Goal: Information Seeking & Learning: Check status

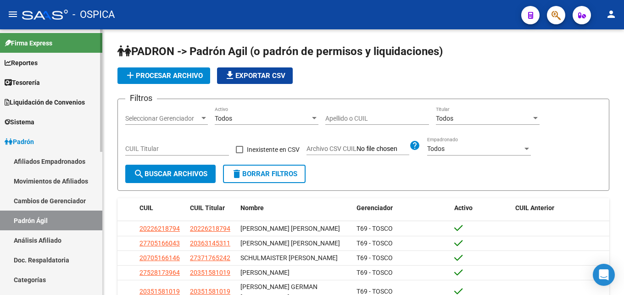
click at [46, 241] on link "Análisis Afiliado" at bounding box center [51, 240] width 102 height 20
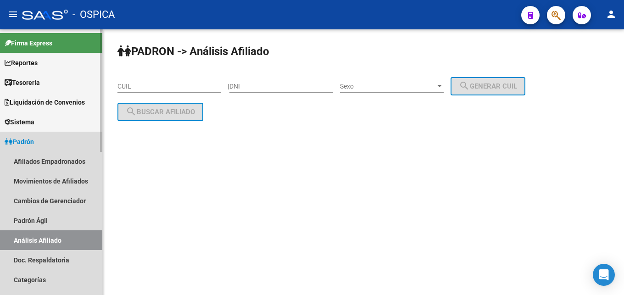
click at [54, 239] on link "Análisis Afiliado" at bounding box center [51, 240] width 102 height 20
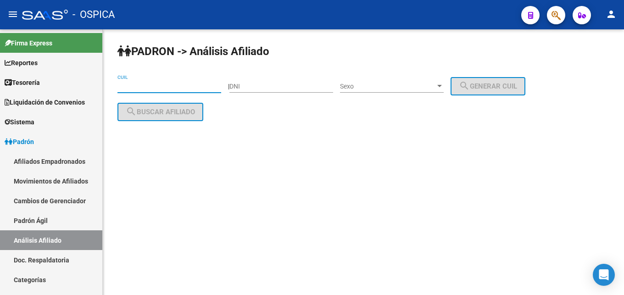
paste input "20-32071543-2"
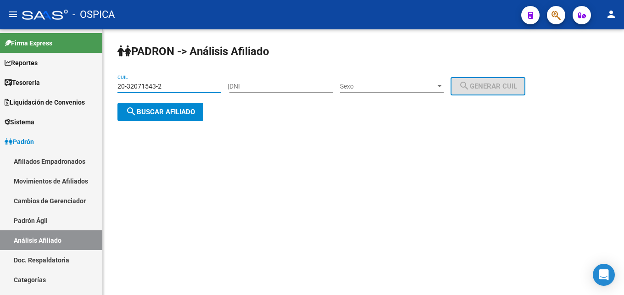
type input "20-32071543-2"
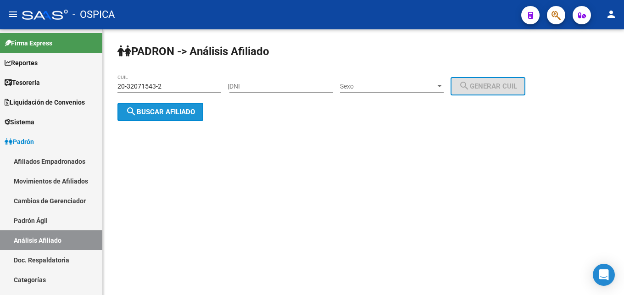
click at [180, 117] on button "search Buscar afiliado" at bounding box center [160, 112] width 86 height 18
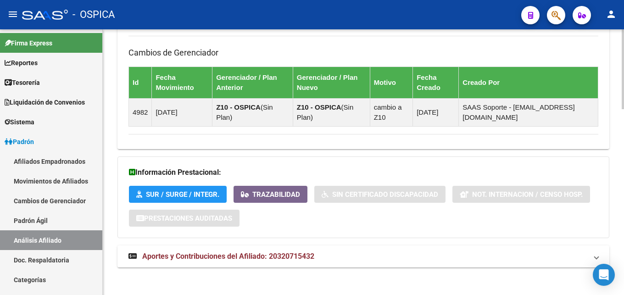
scroll to position [617, 0]
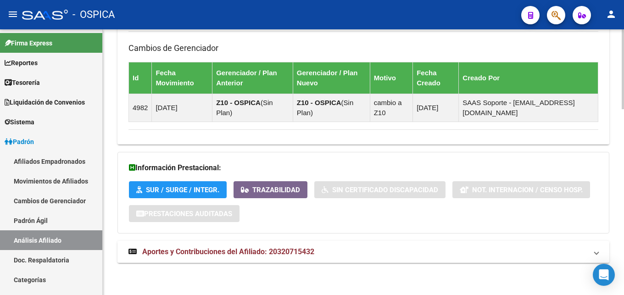
click at [277, 250] on span "Aportes y Contribuciones del Afiliado: 20320715432" at bounding box center [228, 251] width 172 height 9
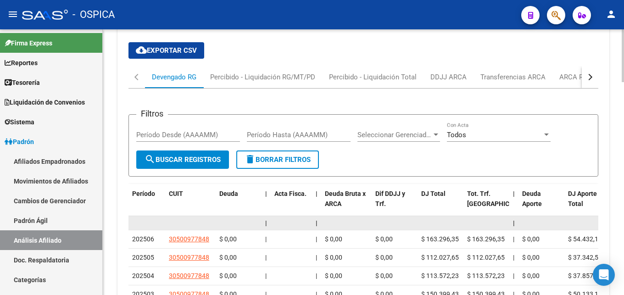
scroll to position [851, 0]
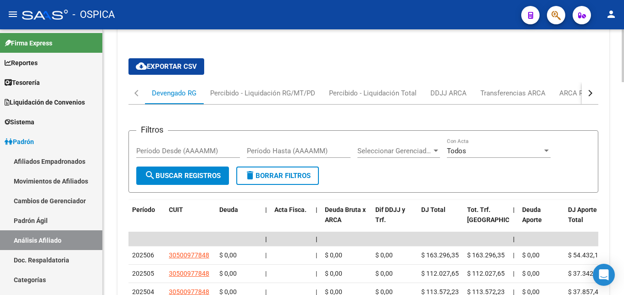
click at [587, 96] on button "button" at bounding box center [590, 93] width 17 height 22
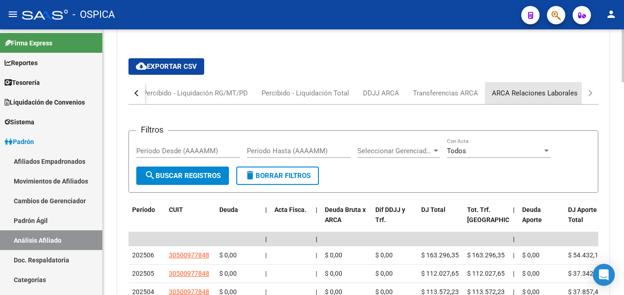
click at [546, 94] on div "ARCA Relaciones Laborales" at bounding box center [535, 93] width 86 height 10
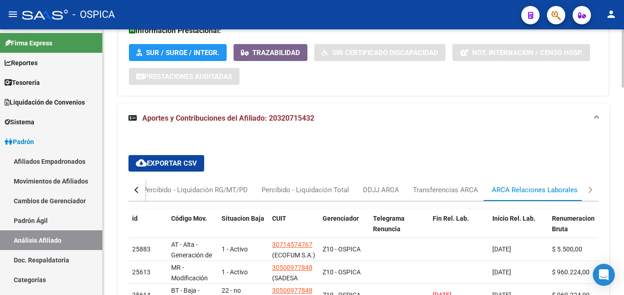
scroll to position [801, 0]
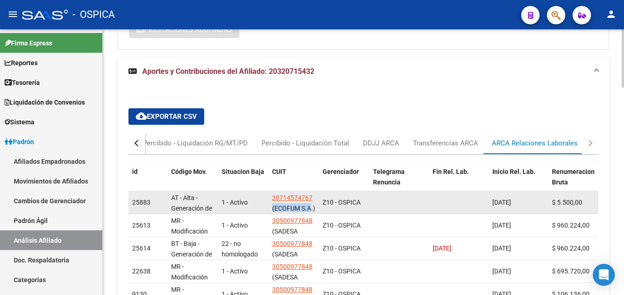
drag, startPoint x: 272, startPoint y: 209, endPoint x: 311, endPoint y: 212, distance: 39.5
click at [311, 212] on span "(ECOFUM S.A.)" at bounding box center [293, 208] width 43 height 7
drag, startPoint x: 275, startPoint y: 207, endPoint x: 310, endPoint y: 208, distance: 34.4
click at [310, 208] on span "(ECOFUM S.A.)" at bounding box center [293, 208] width 43 height 7
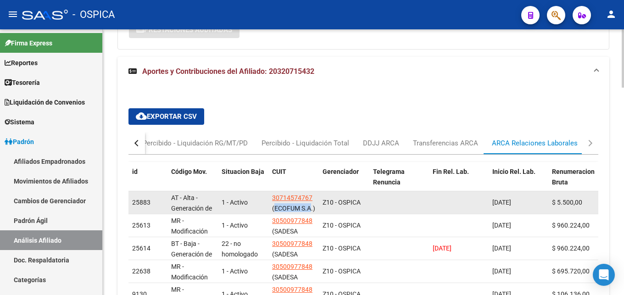
copy span "ECOFUM S.A"
drag, startPoint x: 270, startPoint y: 197, endPoint x: 312, endPoint y: 198, distance: 42.2
click at [312, 198] on datatable-body-cell "30714574767 (ECOFUM S.A.)" at bounding box center [293, 202] width 50 height 22
copy span "30714574767"
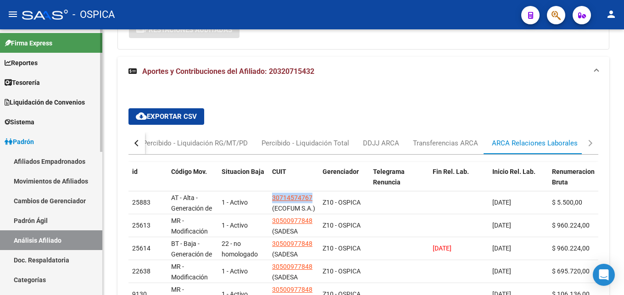
click at [42, 221] on link "Padrón Ágil" at bounding box center [51, 221] width 102 height 20
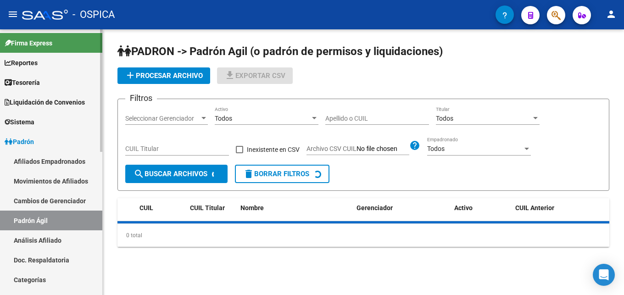
click at [49, 241] on link "Análisis Afiliado" at bounding box center [51, 240] width 102 height 20
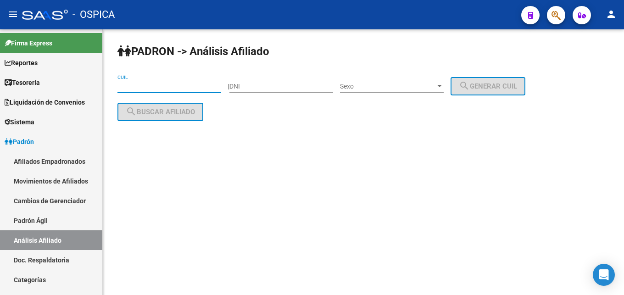
click at [127, 84] on input "CUIL" at bounding box center [169, 87] width 104 height 8
paste input "20-30797047-4"
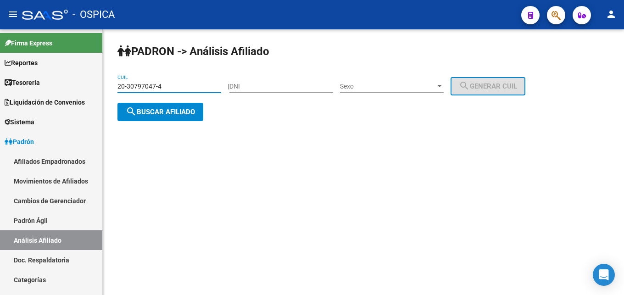
type input "20-30797047-4"
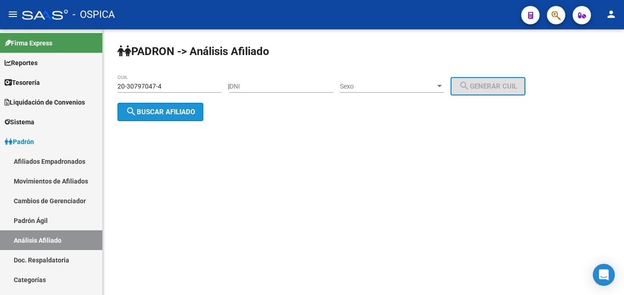
click at [169, 114] on span "search Buscar afiliado" at bounding box center [160, 112] width 69 height 8
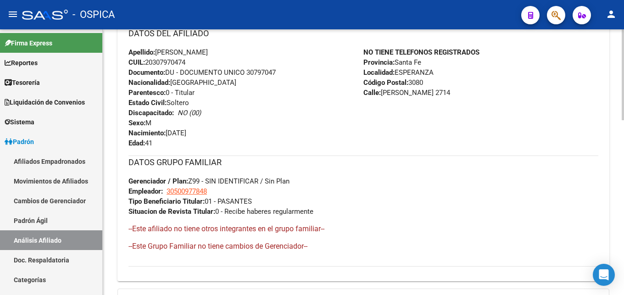
scroll to position [511, 0]
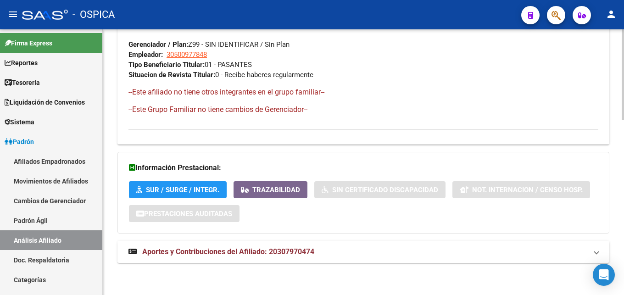
click at [212, 246] on mat-expansion-panel-header "Aportes y Contribuciones del Afiliado: 20307970474" at bounding box center [363, 252] width 492 height 22
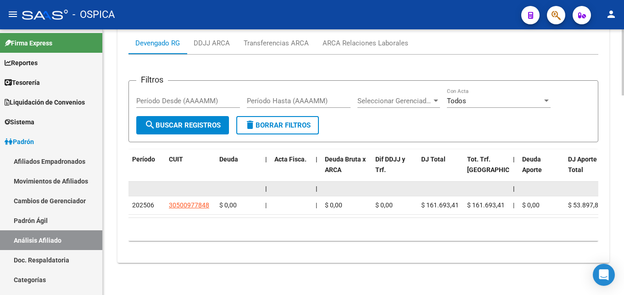
scroll to position [756, 0]
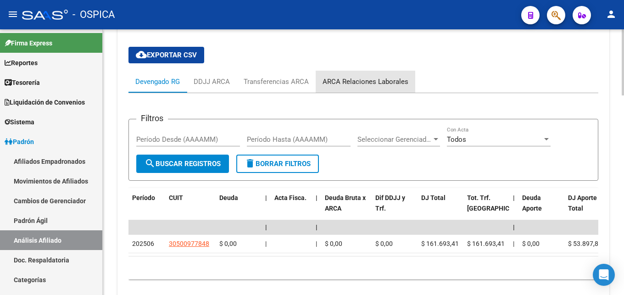
click at [366, 86] on div "ARCA Relaciones Laborales" at bounding box center [365, 82] width 86 height 10
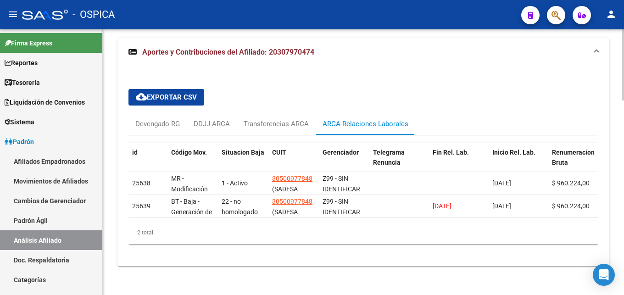
scroll to position [725, 0]
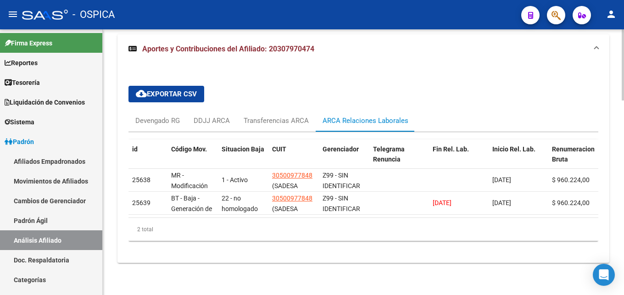
drag, startPoint x: 293, startPoint y: 218, endPoint x: 333, endPoint y: 216, distance: 40.4
click at [333, 217] on datatable-footer "2 total 1" at bounding box center [363, 228] width 470 height 23
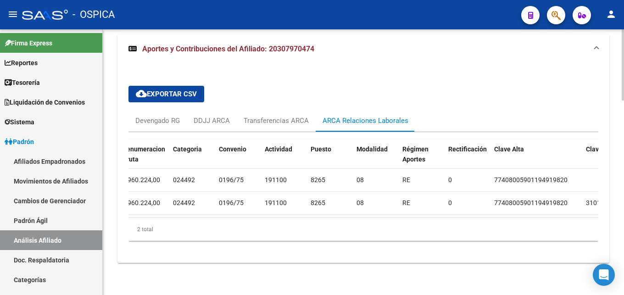
scroll to position [0, 0]
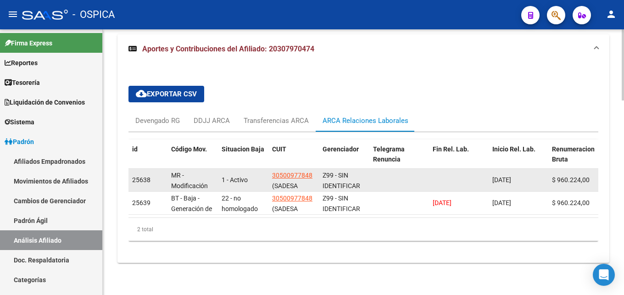
click at [375, 169] on datatable-body-cell at bounding box center [399, 180] width 60 height 22
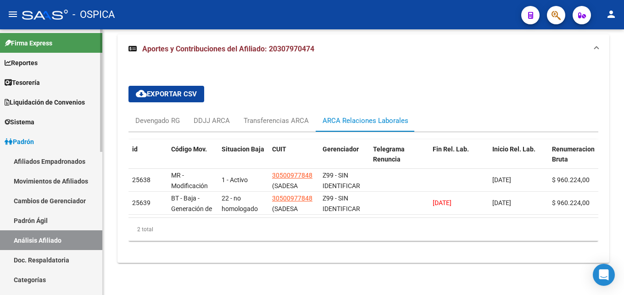
click at [59, 257] on link "Doc. Respaldatoria" at bounding box center [51, 260] width 102 height 20
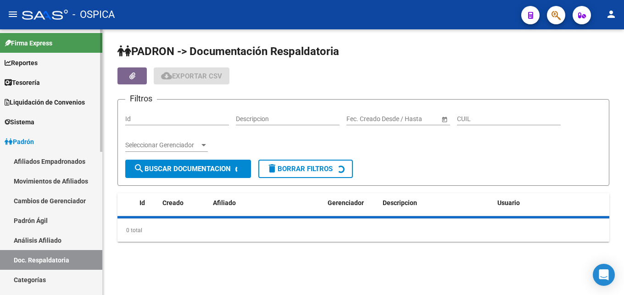
click at [61, 241] on link "Análisis Afiliado" at bounding box center [51, 240] width 102 height 20
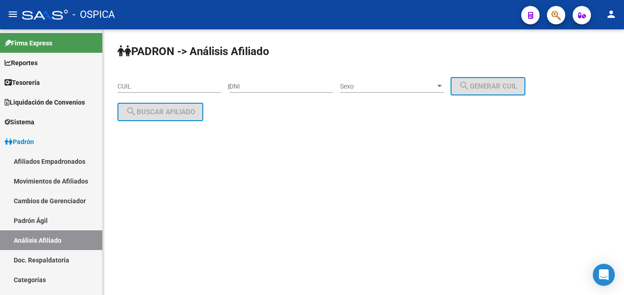
click at [140, 85] on input "CUIL" at bounding box center [169, 87] width 104 height 8
paste input "20-33907660-0"
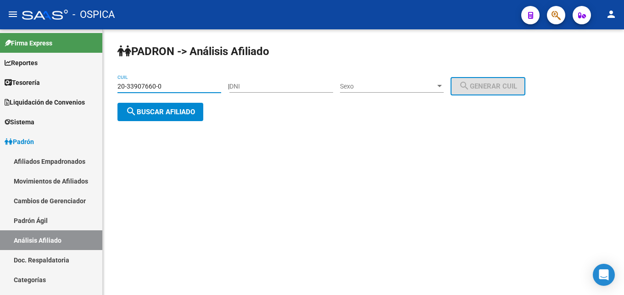
type input "20-33907660-0"
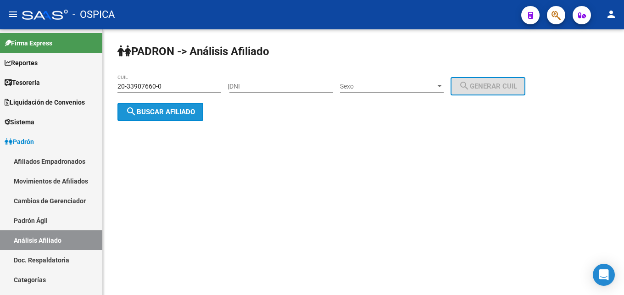
click at [147, 118] on button "search Buscar afiliado" at bounding box center [160, 112] width 86 height 18
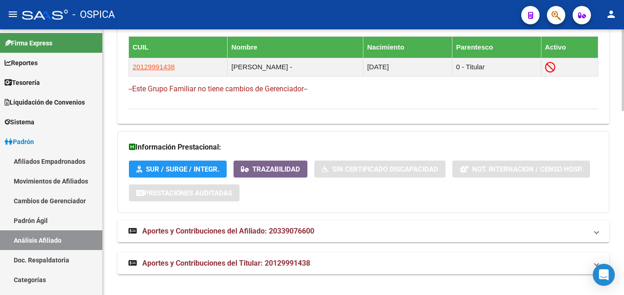
scroll to position [597, 0]
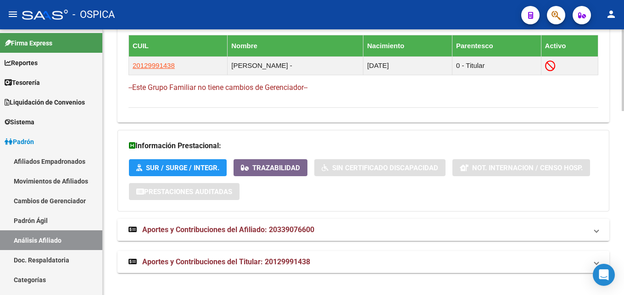
click at [319, 233] on mat-panel-title "Aportes y Contribuciones del Afiliado: 20339076600" at bounding box center [357, 230] width 459 height 10
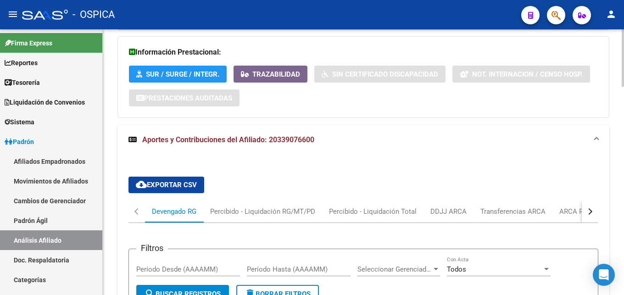
scroll to position [737, 0]
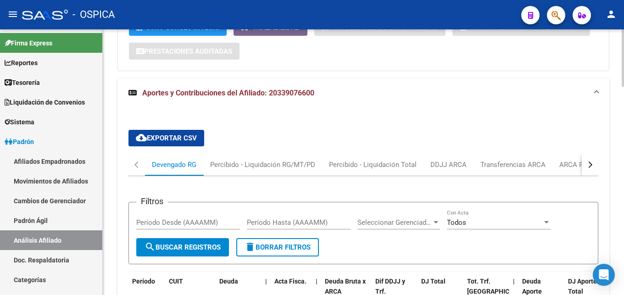
click at [593, 164] on button "button" at bounding box center [590, 165] width 17 height 22
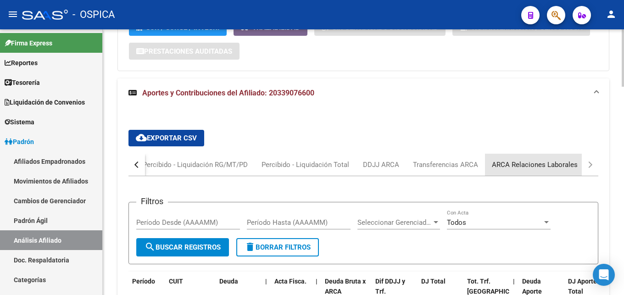
click at [561, 170] on div "ARCA Relaciones Laborales" at bounding box center [535, 165] width 100 height 22
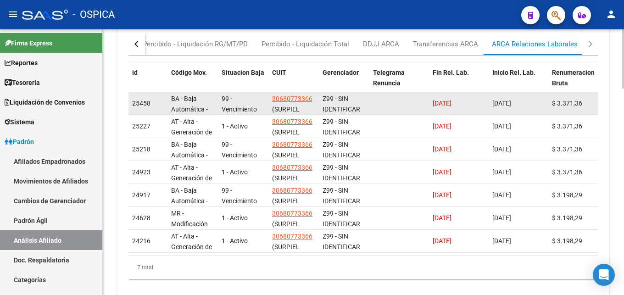
scroll to position [874, 0]
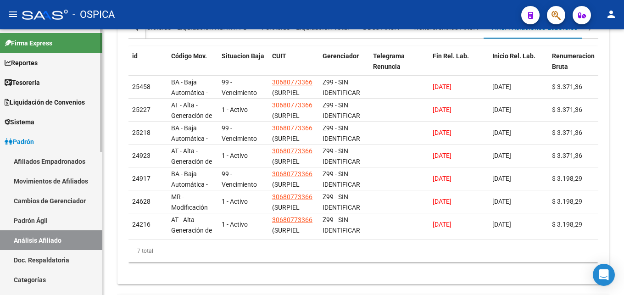
click at [53, 218] on link "Padrón Ágil" at bounding box center [51, 221] width 102 height 20
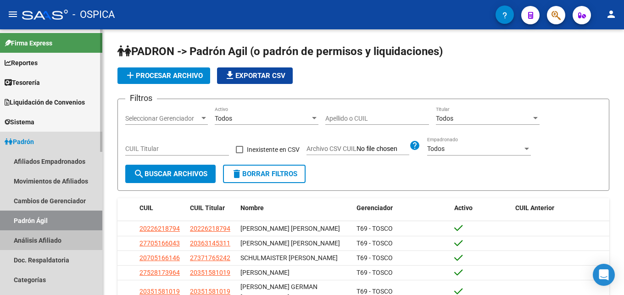
click at [61, 238] on link "Análisis Afiliado" at bounding box center [51, 240] width 102 height 20
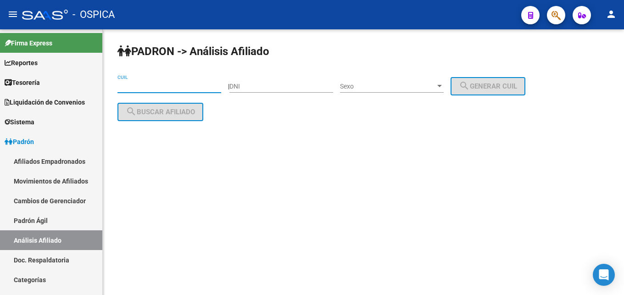
click at [155, 88] on input "CUIL" at bounding box center [169, 87] width 104 height 8
paste input "20-32250812-4"
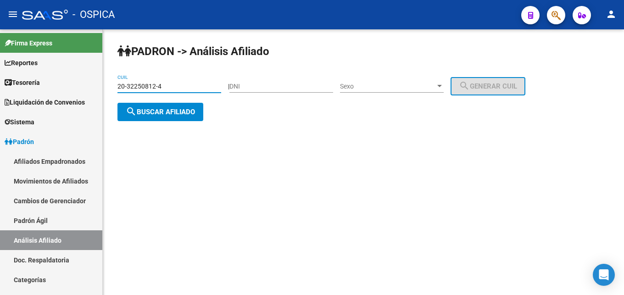
type input "20-32250812-4"
click at [163, 116] on button "search Buscar afiliado" at bounding box center [160, 112] width 86 height 18
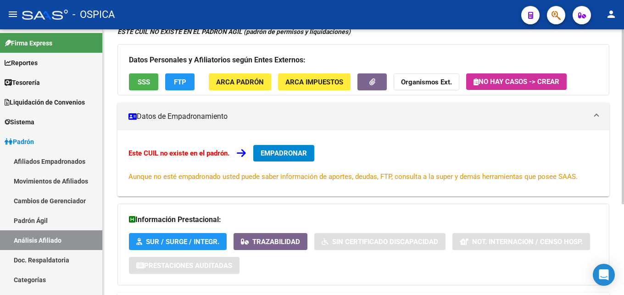
scroll to position [139, 0]
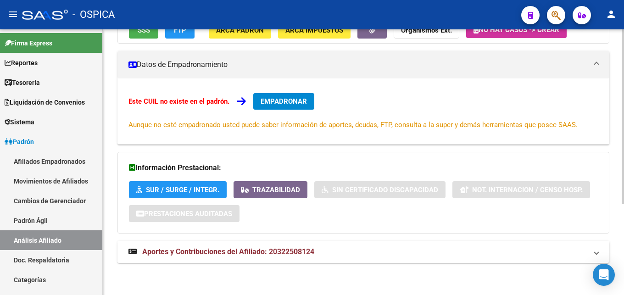
click at [242, 254] on span "Aportes y Contribuciones del Afiliado: 20322508124" at bounding box center [228, 251] width 172 height 9
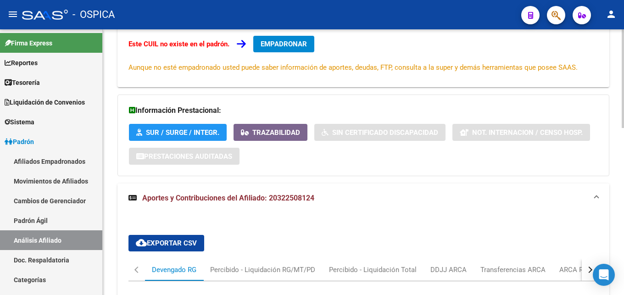
scroll to position [279, 0]
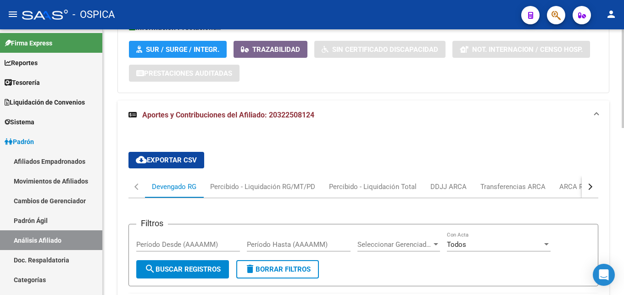
click at [585, 189] on button "button" at bounding box center [590, 187] width 17 height 22
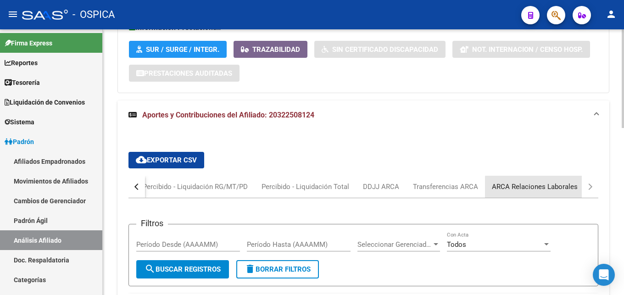
click at [554, 188] on div "ARCA Relaciones Laborales" at bounding box center [535, 187] width 86 height 10
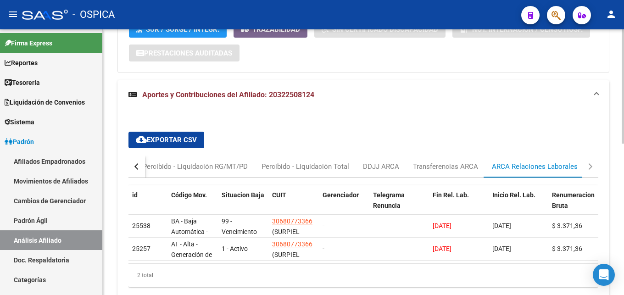
scroll to position [353, 0]
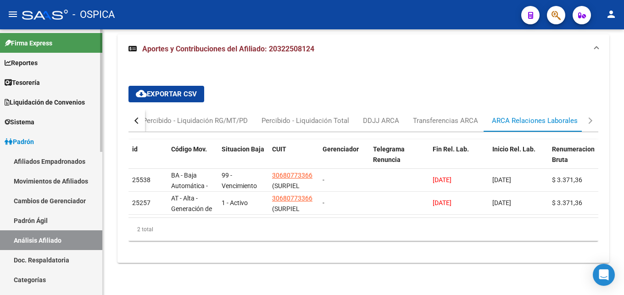
click at [56, 219] on link "Padrón Ágil" at bounding box center [51, 221] width 102 height 20
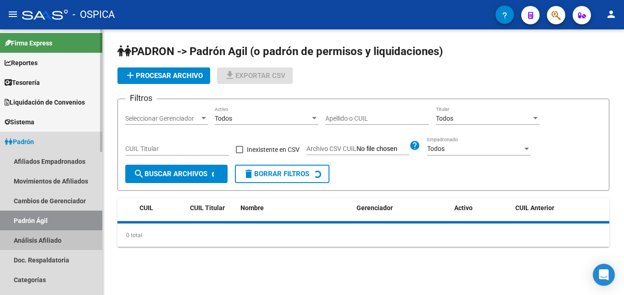
click at [65, 237] on link "Análisis Afiliado" at bounding box center [51, 240] width 102 height 20
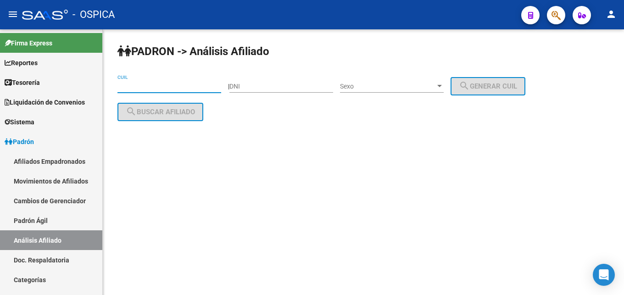
click at [160, 86] on input "CUIL" at bounding box center [169, 87] width 104 height 8
paste input "20-37130653-7"
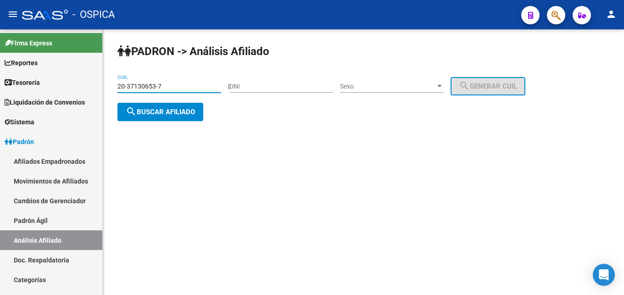
type input "20-37130653-7"
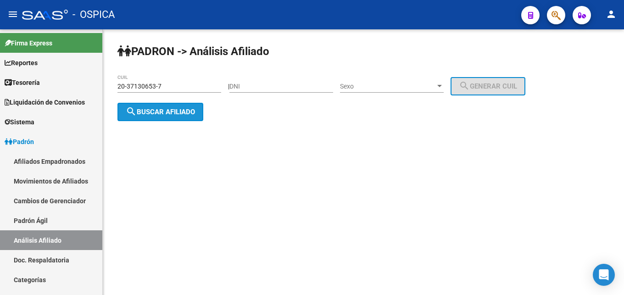
click at [193, 111] on span "search Buscar afiliado" at bounding box center [160, 112] width 69 height 8
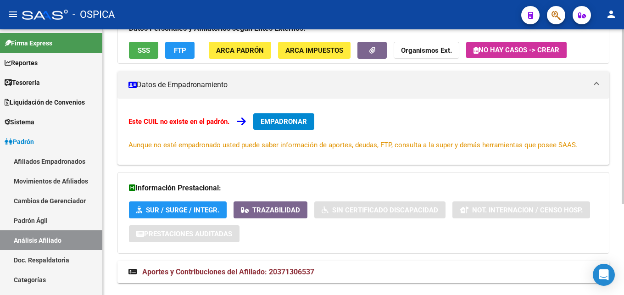
scroll to position [139, 0]
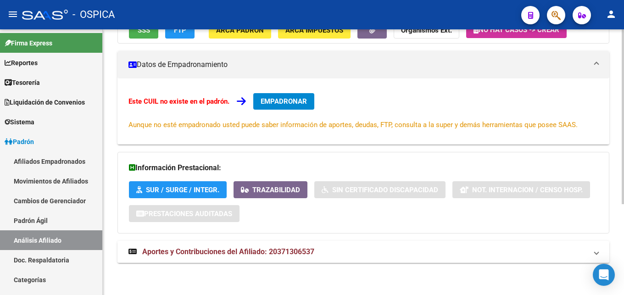
click at [295, 250] on span "Aportes y Contribuciones del Afiliado: 20371306537" at bounding box center [228, 251] width 172 height 9
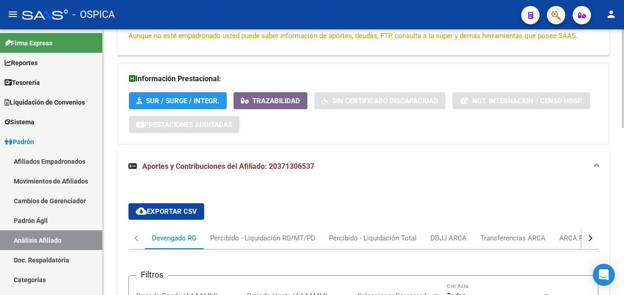
scroll to position [232, 0]
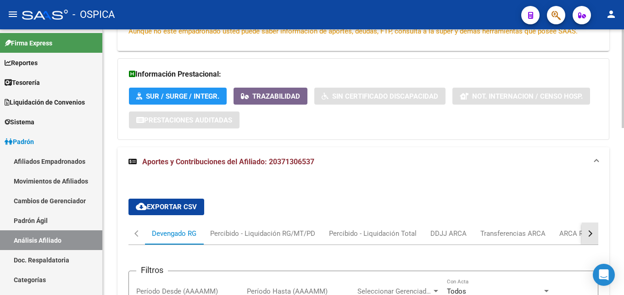
click at [592, 232] on button "button" at bounding box center [590, 233] width 17 height 22
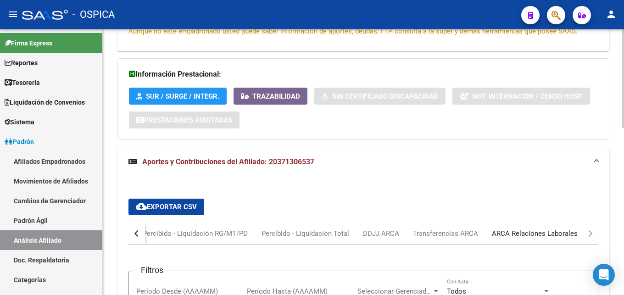
click at [560, 235] on div "ARCA Relaciones Laborales" at bounding box center [535, 233] width 86 height 10
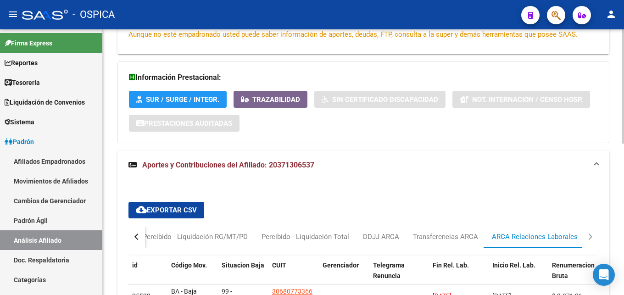
scroll to position [322, 0]
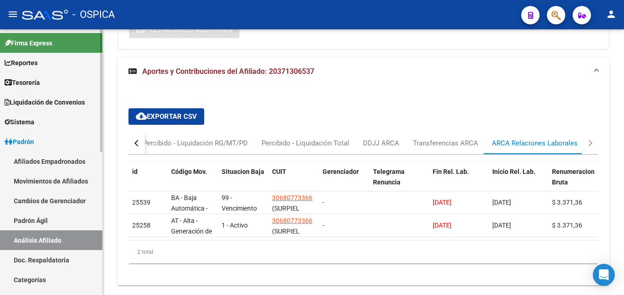
click at [39, 223] on link "Padrón Ágil" at bounding box center [51, 221] width 102 height 20
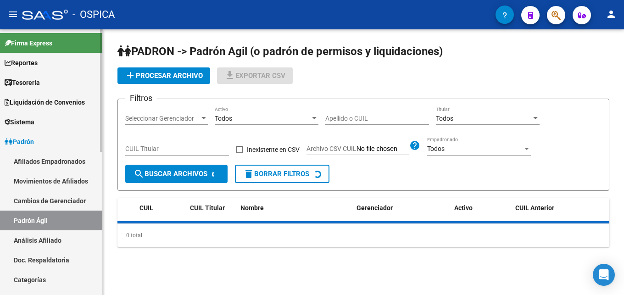
click at [50, 242] on link "Análisis Afiliado" at bounding box center [51, 240] width 102 height 20
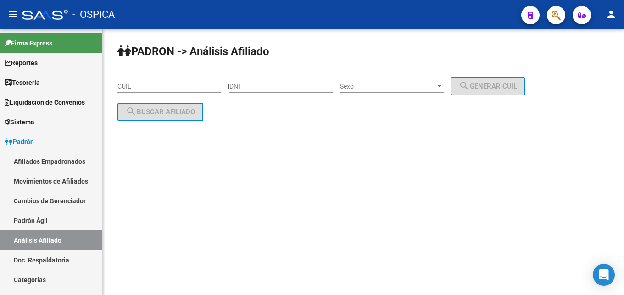
click at [125, 87] on input "CUIL" at bounding box center [169, 87] width 104 height 8
paste input "20-32250812-4"
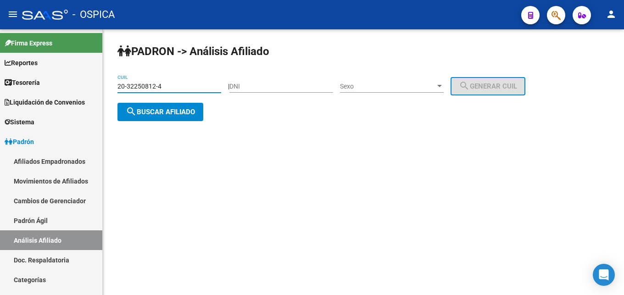
type input "20-32250812-4"
click at [161, 122] on div "[PERSON_NAME] -> Análisis Afiliado 20-32250812-4 CUIL | DNI Sexo Sexo search Ge…" at bounding box center [363, 89] width 521 height 121
click at [161, 118] on button "search Buscar afiliado" at bounding box center [160, 112] width 86 height 18
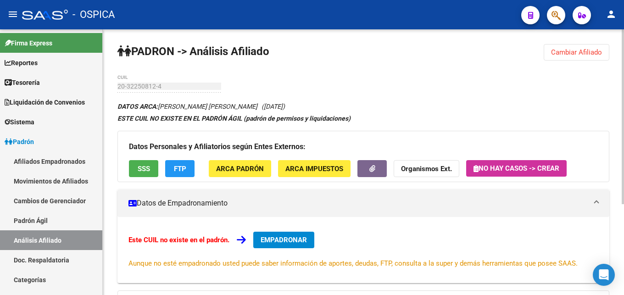
click at [348, 201] on mat-panel-title "Datos de Empadronamiento" at bounding box center [357, 203] width 459 height 10
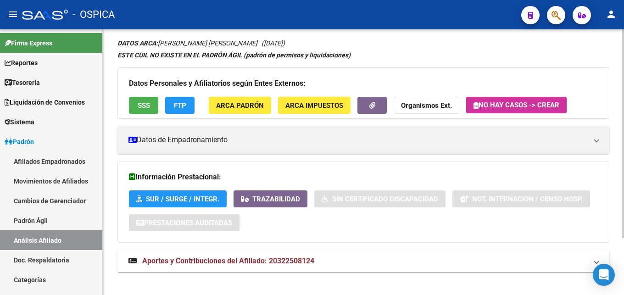
scroll to position [72, 0]
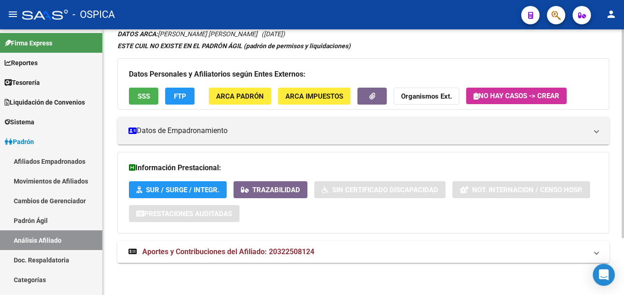
click at [294, 268] on div "DATOS ARCA: [PERSON_NAME] [PERSON_NAME] ([DATE]) ESTE CUIL NO EXISTE EN EL [PER…" at bounding box center [363, 150] width 492 height 244
click at [292, 259] on mat-expansion-panel-header "Aportes y Contribuciones del Afiliado: 20322508124" at bounding box center [363, 252] width 492 height 22
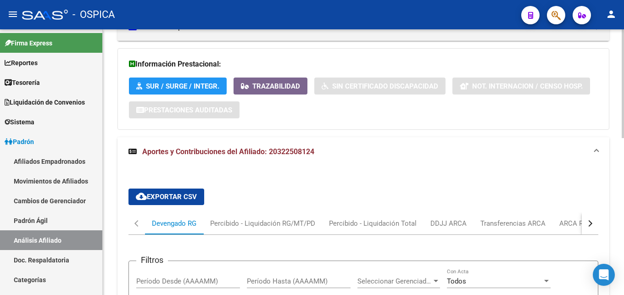
scroll to position [213, 0]
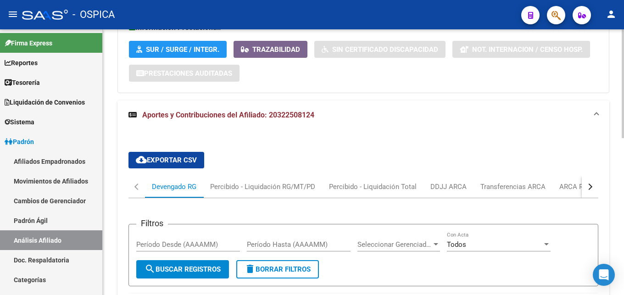
click at [591, 186] on div "button" at bounding box center [589, 186] width 6 height 6
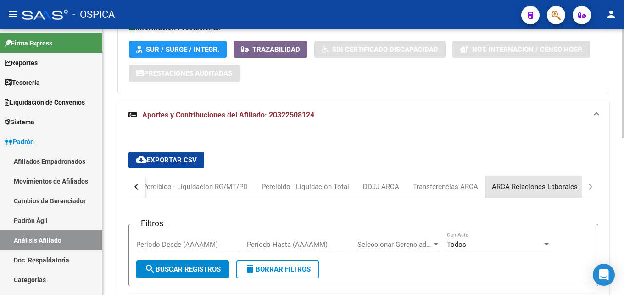
click at [539, 188] on div "ARCA Relaciones Laborales" at bounding box center [535, 187] width 86 height 10
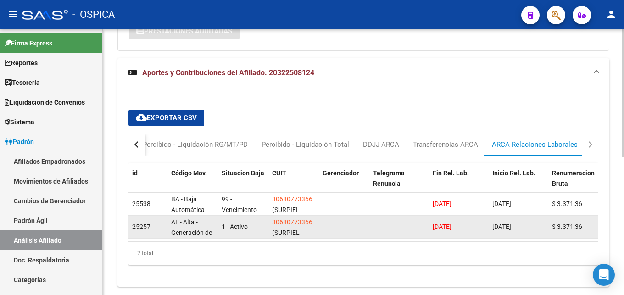
scroll to position [256, 0]
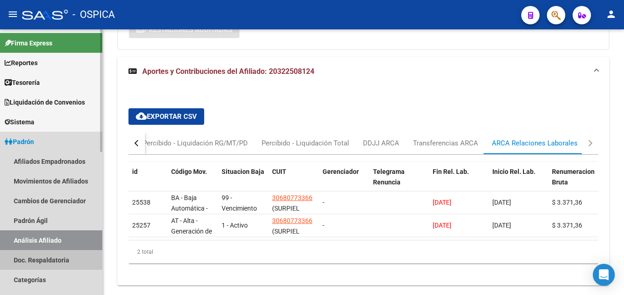
drag, startPoint x: 55, startPoint y: 260, endPoint x: 55, endPoint y: 253, distance: 7.8
click at [55, 261] on link "Doc. Respaldatoria" at bounding box center [51, 260] width 102 height 20
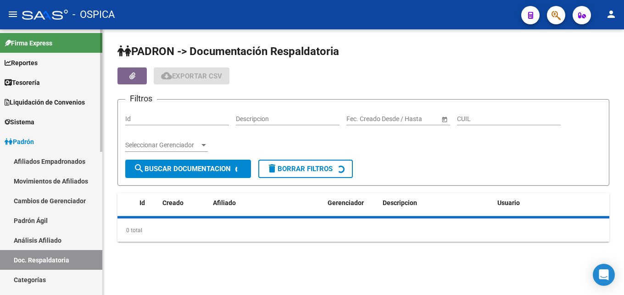
click at [54, 242] on link "Análisis Afiliado" at bounding box center [51, 240] width 102 height 20
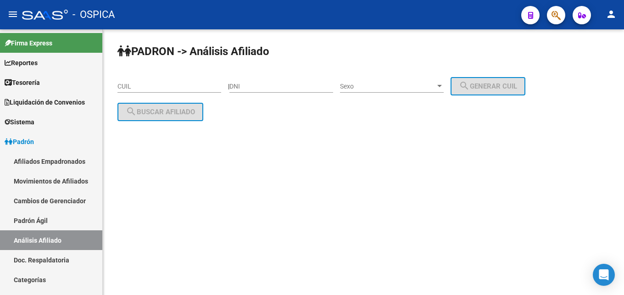
click at [130, 88] on input "CUIL" at bounding box center [169, 87] width 104 height 8
paste input "20-33907660-0"
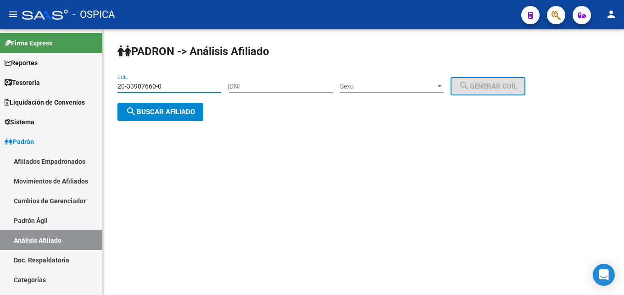
type input "20-33907660-0"
click at [163, 112] on span "search Buscar afiliado" at bounding box center [160, 112] width 69 height 8
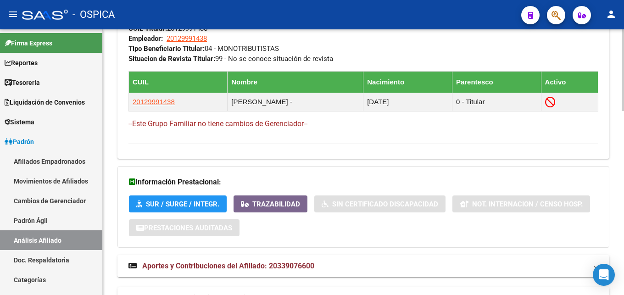
scroll to position [597, 0]
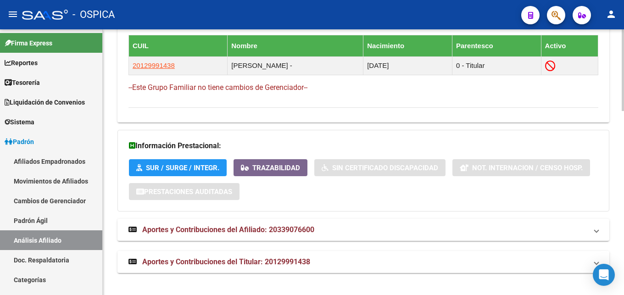
click at [283, 229] on span "Aportes y Contribuciones del Afiliado: 20339076600" at bounding box center [228, 229] width 172 height 9
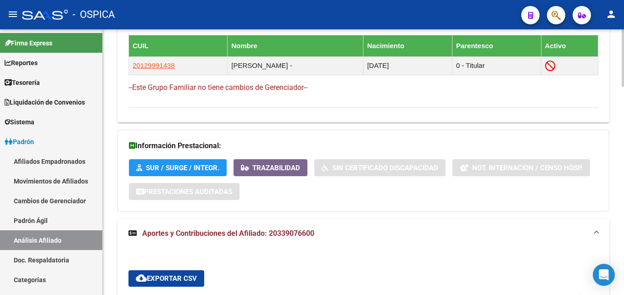
scroll to position [737, 0]
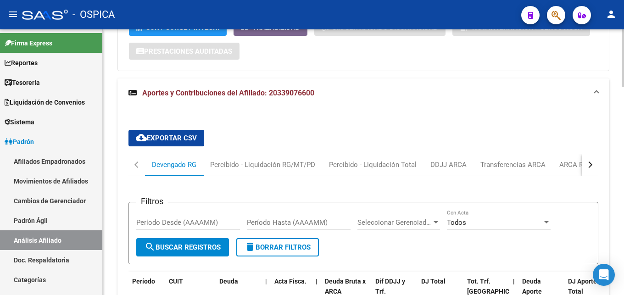
click at [587, 165] on div "button" at bounding box center [589, 164] width 6 height 6
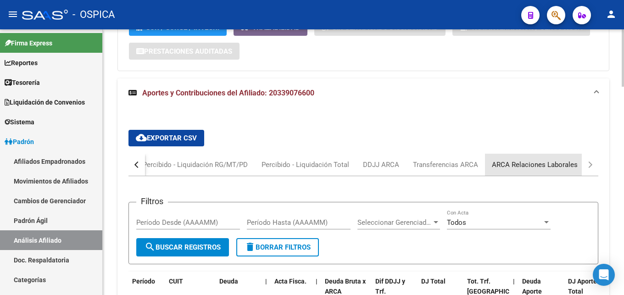
click at [551, 163] on div "ARCA Relaciones Laborales" at bounding box center [535, 165] width 86 height 10
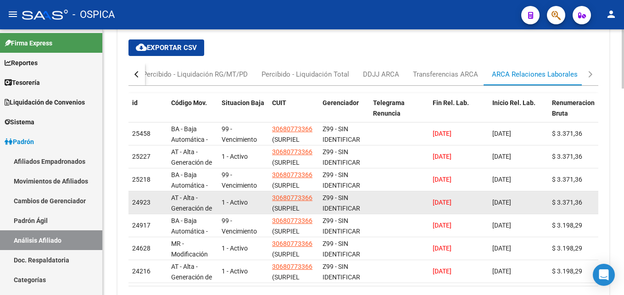
scroll to position [874, 0]
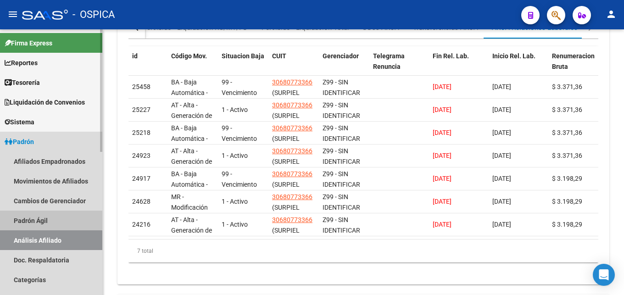
click at [45, 215] on link "Padrón Ágil" at bounding box center [51, 221] width 102 height 20
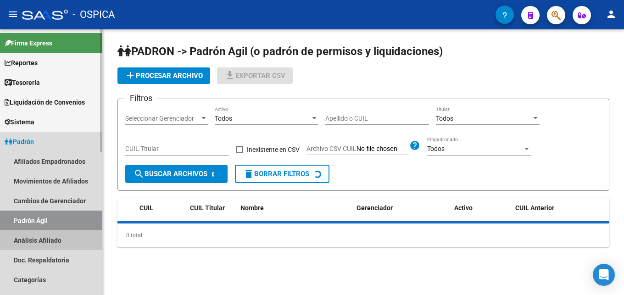
click at [51, 238] on link "Análisis Afiliado" at bounding box center [51, 240] width 102 height 20
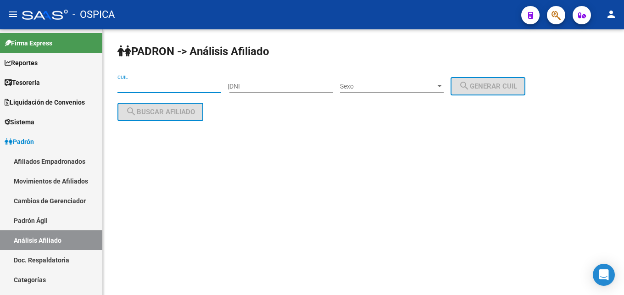
click at [128, 86] on input "CUIL" at bounding box center [169, 87] width 104 height 8
paste input "20-40098561-9"
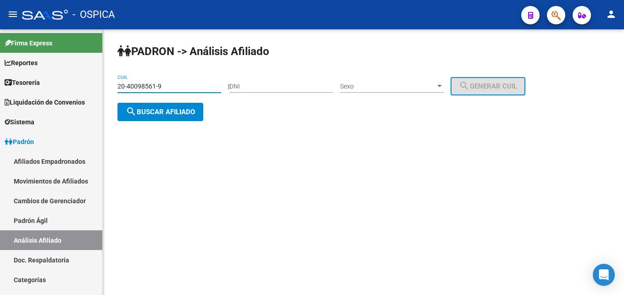
type input "20-40098561-9"
click at [160, 117] on button "search Buscar afiliado" at bounding box center [160, 112] width 86 height 18
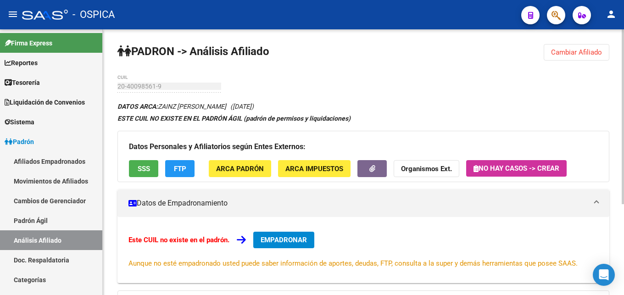
scroll to position [139, 0]
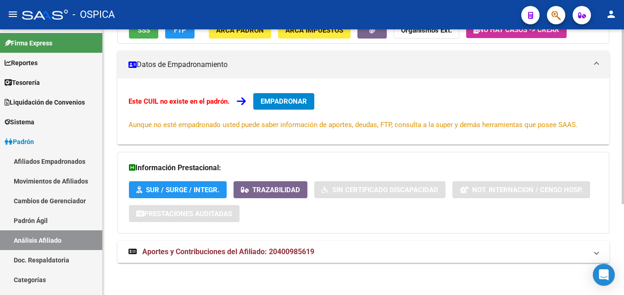
click at [262, 254] on span "Aportes y Contribuciones del Afiliado: 20400985619" at bounding box center [228, 251] width 172 height 9
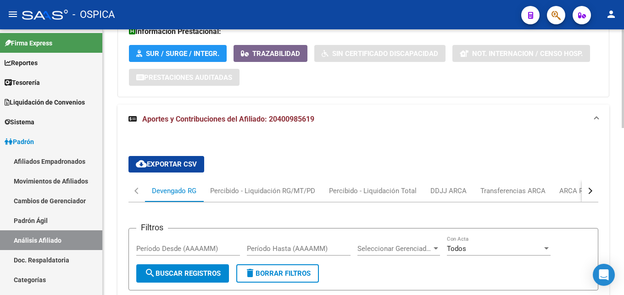
scroll to position [279, 0]
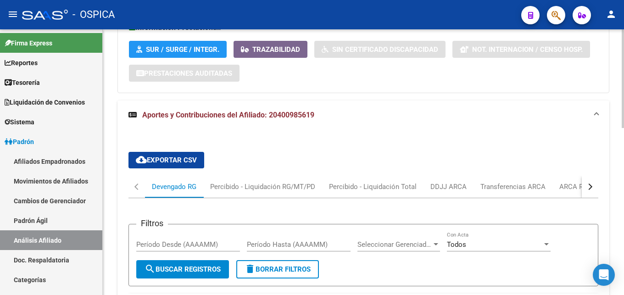
click at [584, 183] on button "button" at bounding box center [590, 187] width 17 height 22
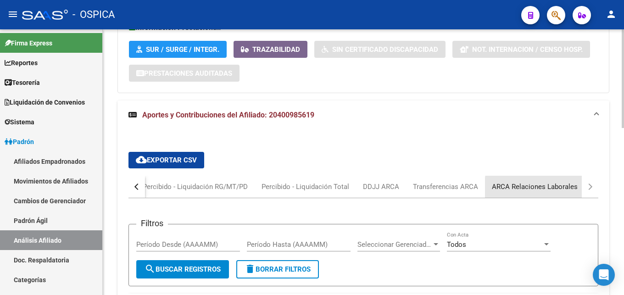
click at [556, 189] on div "ARCA Relaciones Laborales" at bounding box center [535, 187] width 86 height 10
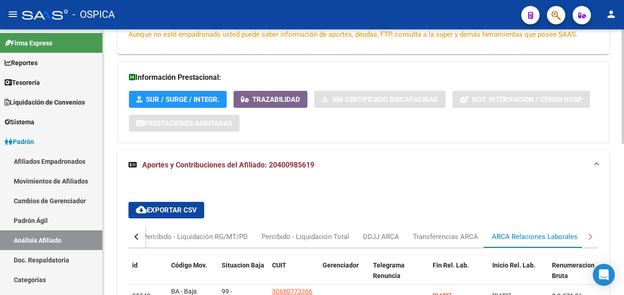
scroll to position [353, 0]
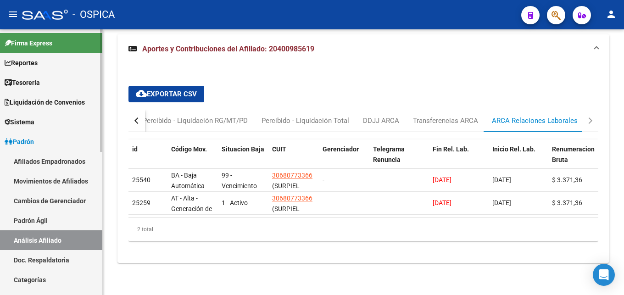
click at [76, 262] on link "Doc. Respaldatoria" at bounding box center [51, 260] width 102 height 20
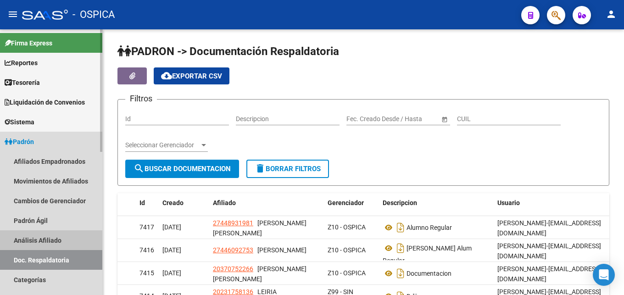
click at [58, 240] on link "Análisis Afiliado" at bounding box center [51, 240] width 102 height 20
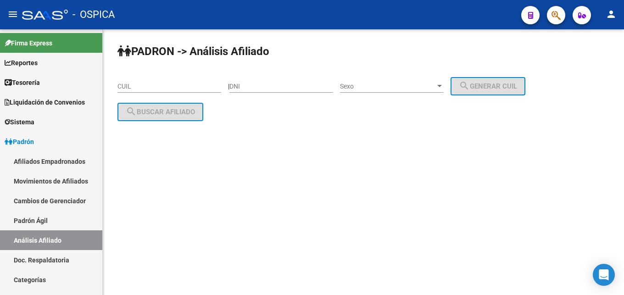
click at [142, 87] on input "CUIL" at bounding box center [169, 87] width 104 height 8
paste input "20-44963891-4"
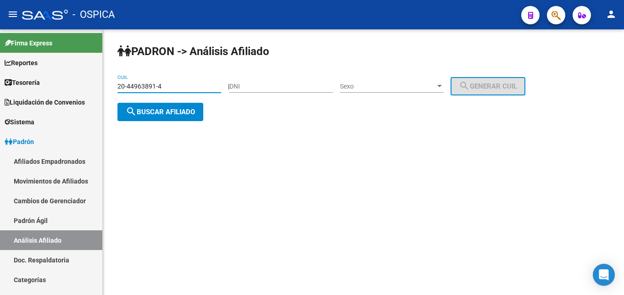
type input "20-44963891-4"
click at [177, 114] on span "search Buscar afiliado" at bounding box center [160, 112] width 69 height 8
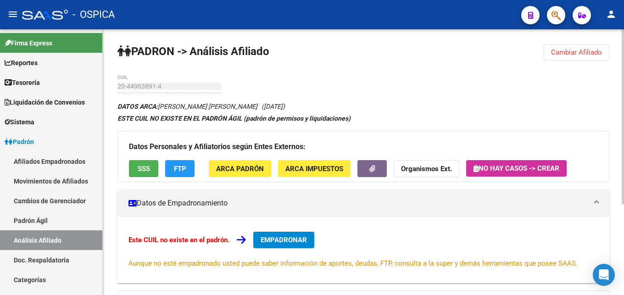
scroll to position [139, 0]
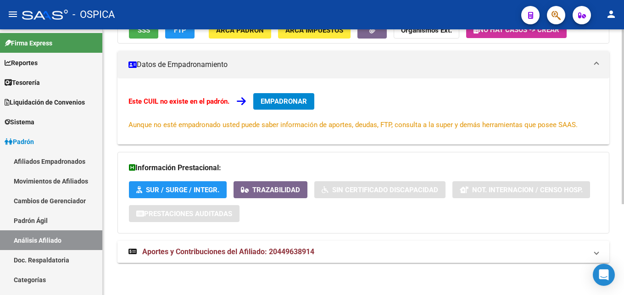
click at [296, 243] on mat-expansion-panel-header "Aportes y Contribuciones del Afiliado: 20449638914" at bounding box center [363, 252] width 492 height 22
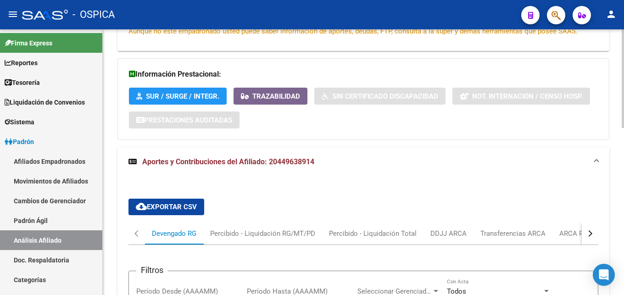
scroll to position [279, 0]
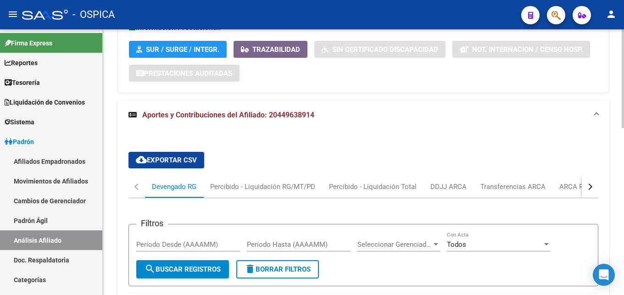
click at [594, 184] on button "button" at bounding box center [590, 187] width 17 height 22
click at [554, 189] on div "ARCA Relaciones Laborales" at bounding box center [535, 187] width 86 height 10
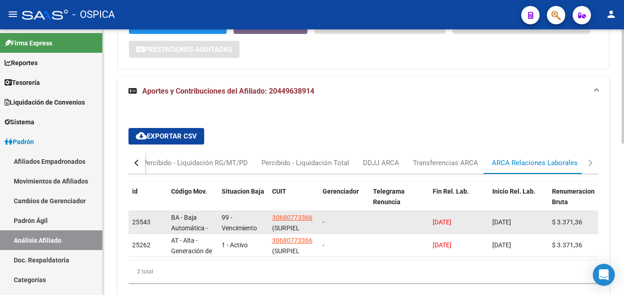
scroll to position [353, 0]
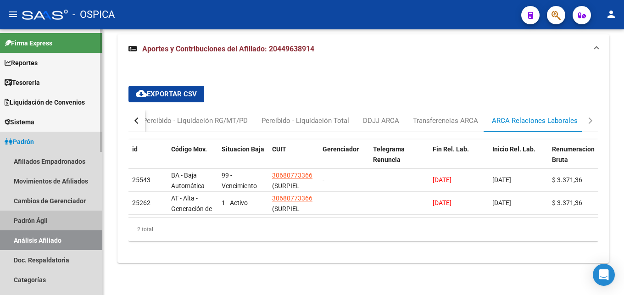
click at [50, 221] on link "Padrón Ágil" at bounding box center [51, 221] width 102 height 20
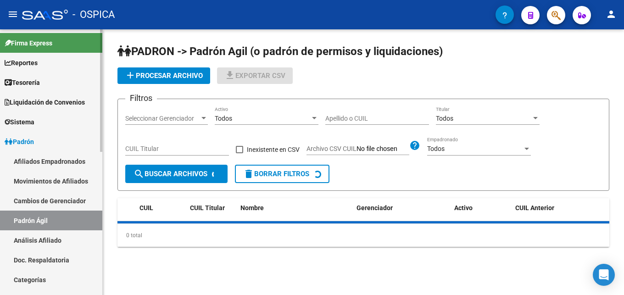
drag, startPoint x: 53, startPoint y: 239, endPoint x: 59, endPoint y: 236, distance: 7.0
click at [53, 239] on link "Análisis Afiliado" at bounding box center [51, 240] width 102 height 20
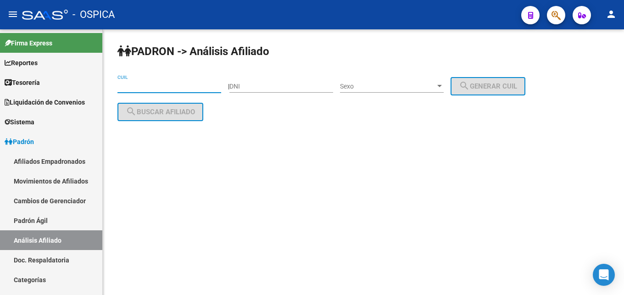
click at [135, 86] on input "CUIL" at bounding box center [169, 87] width 104 height 8
paste input "20-45174204-4"
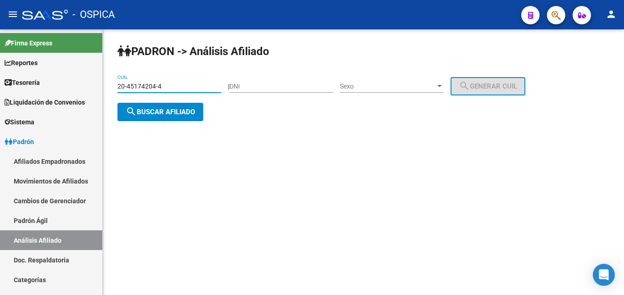
type input "20-45174204-4"
click at [167, 115] on span "search Buscar afiliado" at bounding box center [160, 112] width 69 height 8
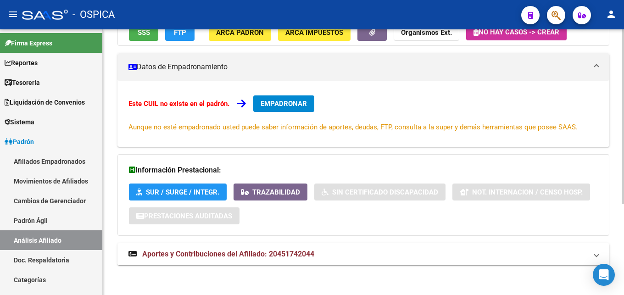
scroll to position [139, 0]
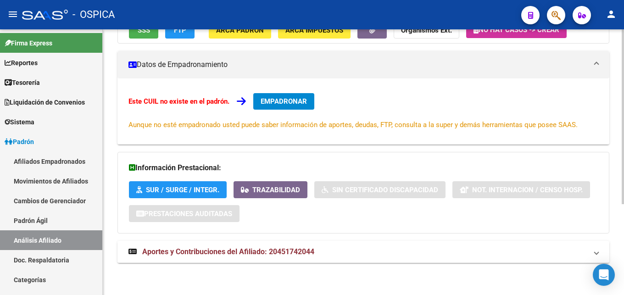
click at [310, 247] on strong "Aportes y Contribuciones del Afiliado: 20451742044" at bounding box center [221, 252] width 186 height 10
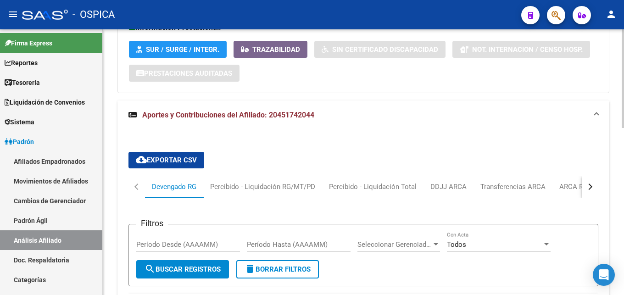
scroll to position [372, 0]
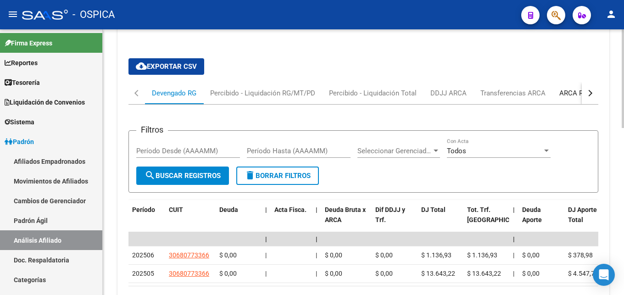
click at [571, 91] on div "ARCA Relaciones Laborales" at bounding box center [602, 93] width 86 height 10
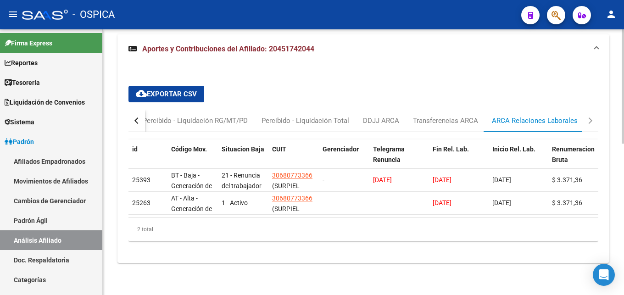
scroll to position [353, 0]
click at [36, 219] on link "Padrón Ágil" at bounding box center [51, 221] width 102 height 20
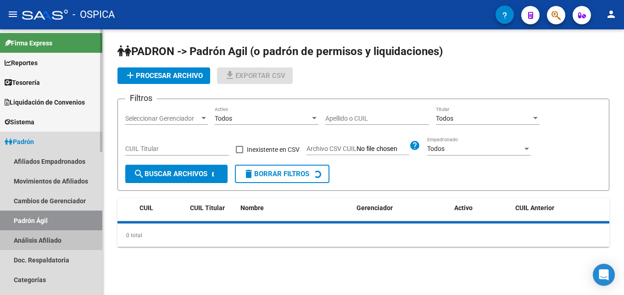
click at [43, 241] on link "Análisis Afiliado" at bounding box center [51, 240] width 102 height 20
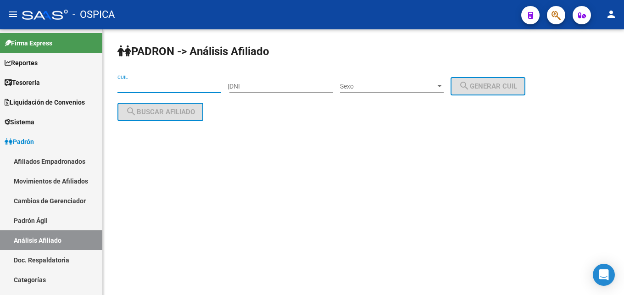
click at [132, 87] on input "CUIL" at bounding box center [169, 87] width 104 height 8
paste input "20-45541819-5"
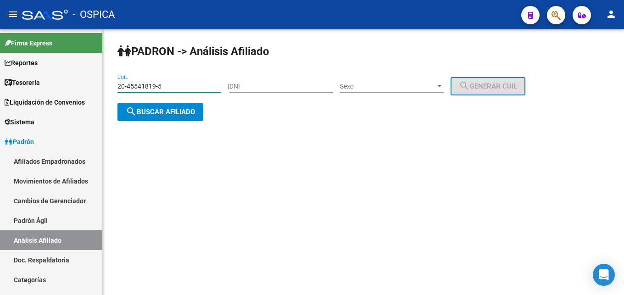
type input "20-45541819-5"
click at [158, 119] on button "search Buscar afiliado" at bounding box center [160, 112] width 86 height 18
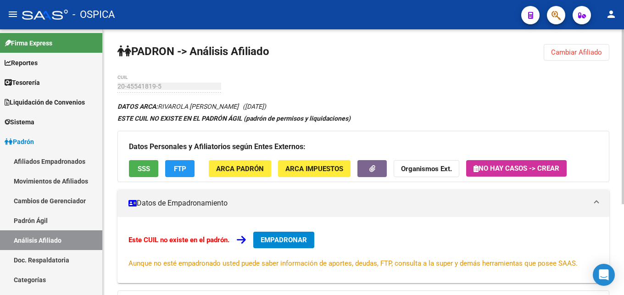
scroll to position [139, 0]
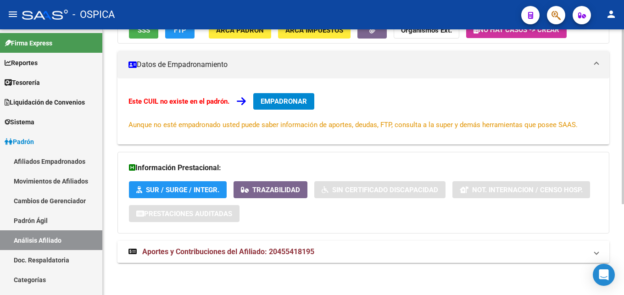
click at [324, 248] on mat-panel-title "Aportes y Contribuciones del Afiliado: 20455418195" at bounding box center [357, 252] width 459 height 10
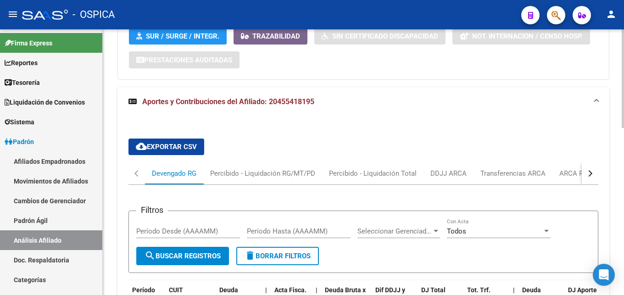
scroll to position [326, 0]
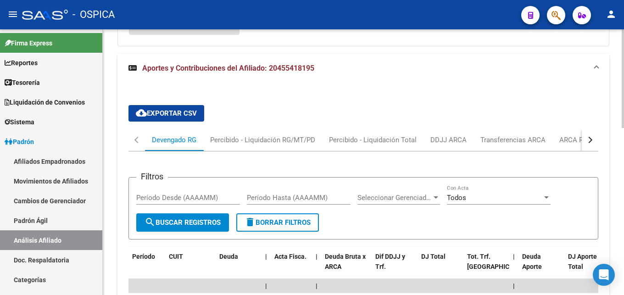
click at [584, 140] on button "button" at bounding box center [590, 140] width 17 height 22
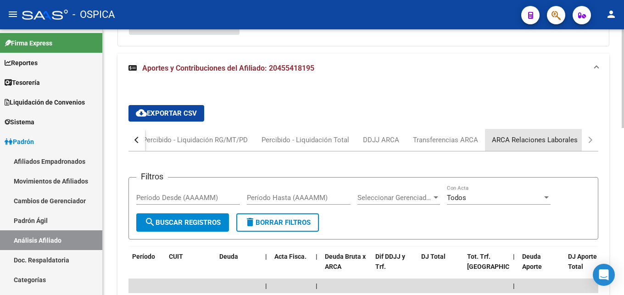
click at [549, 144] on div "ARCA Relaciones Laborales" at bounding box center [535, 140] width 86 height 10
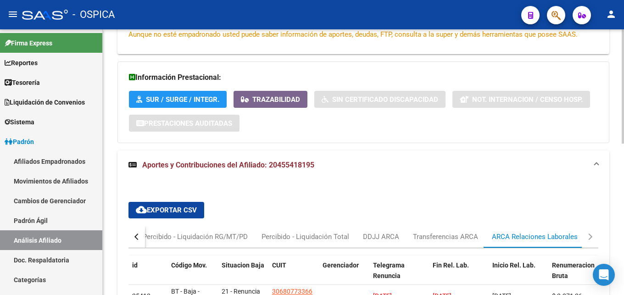
scroll to position [353, 0]
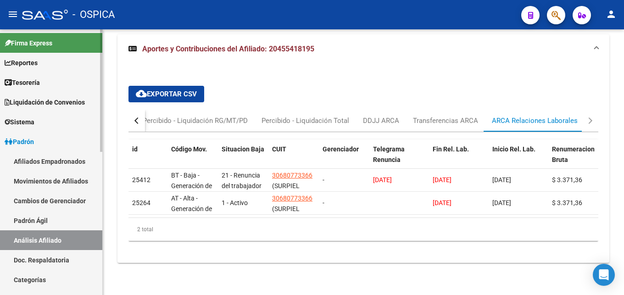
click at [31, 218] on link "Padrón Ágil" at bounding box center [51, 221] width 102 height 20
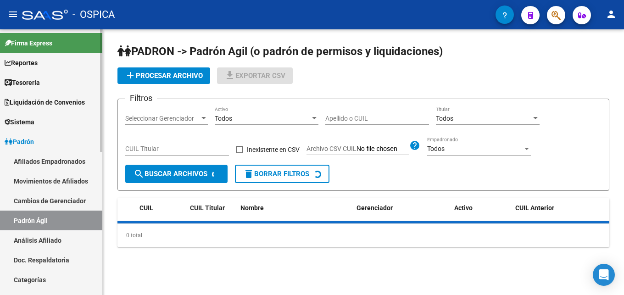
click at [44, 241] on link "Análisis Afiliado" at bounding box center [51, 240] width 102 height 20
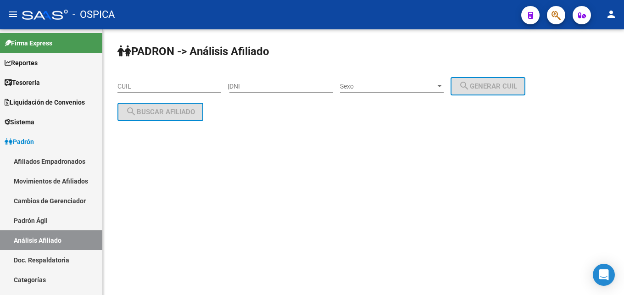
click at [136, 86] on input "CUIL" at bounding box center [169, 87] width 104 height 8
paste input "20-18894485-0"
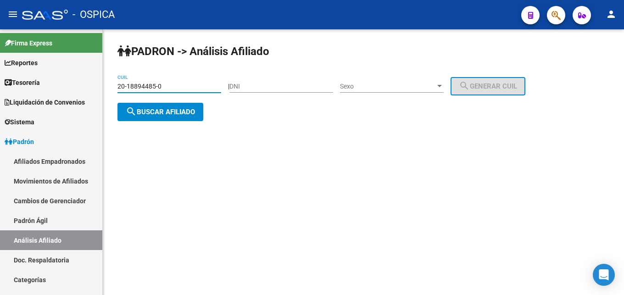
type input "20-18894485-0"
click at [171, 115] on span "search Buscar afiliado" at bounding box center [160, 112] width 69 height 8
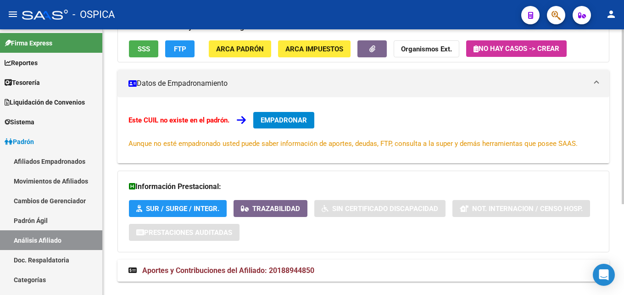
scroll to position [139, 0]
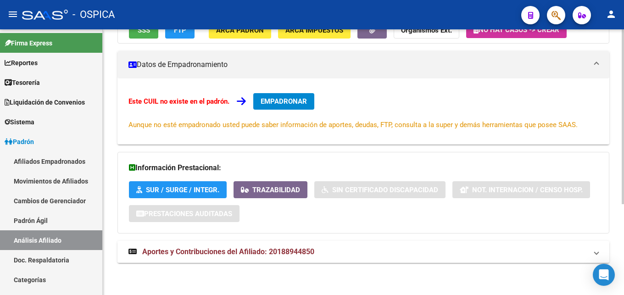
click at [265, 254] on span "Aportes y Contribuciones del Afiliado: 20188944850" at bounding box center [228, 251] width 172 height 9
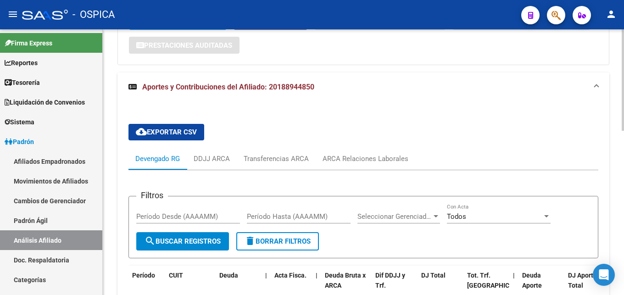
scroll to position [326, 0]
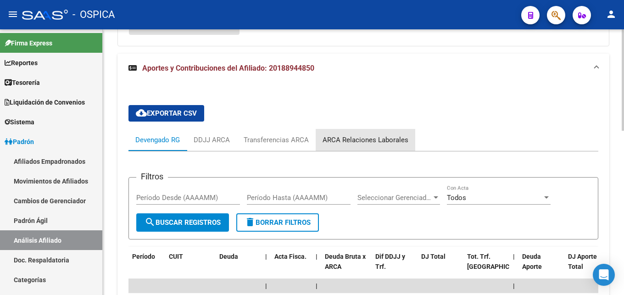
click at [393, 144] on div "ARCA Relaciones Laborales" at bounding box center [365, 140] width 86 height 10
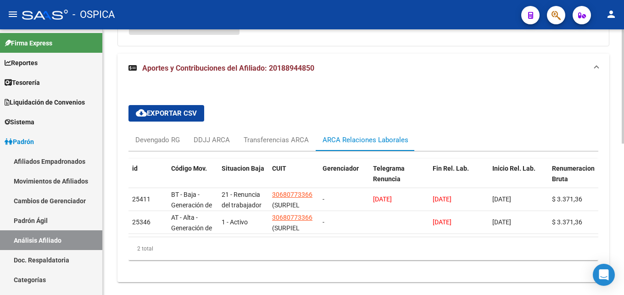
scroll to position [353, 0]
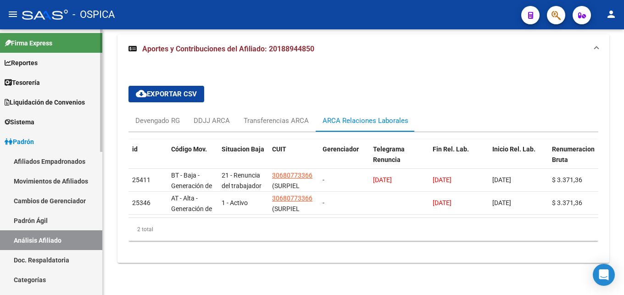
click at [53, 222] on link "Padrón Ágil" at bounding box center [51, 221] width 102 height 20
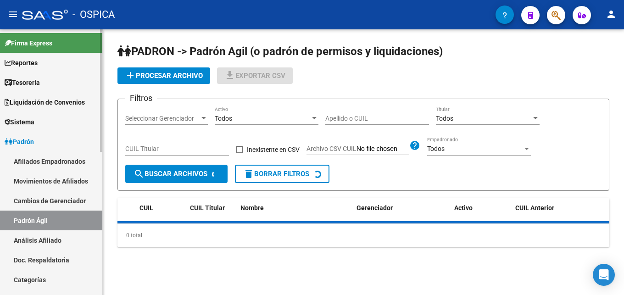
click at [64, 239] on link "Análisis Afiliado" at bounding box center [51, 240] width 102 height 20
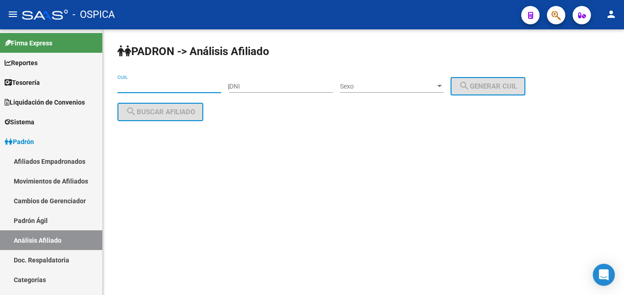
click at [144, 88] on input "CUIL" at bounding box center [169, 87] width 104 height 8
paste input "20-43041980-4"
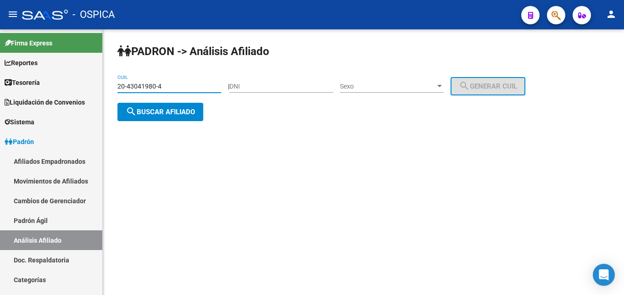
type input "20-43041980-4"
click at [166, 121] on div "[PERSON_NAME] -> Análisis Afiliado 20-43041980-4 CUIL | DNI Sexo Sexo search Ge…" at bounding box center [363, 89] width 521 height 121
click at [172, 117] on button "search Buscar afiliado" at bounding box center [160, 112] width 86 height 18
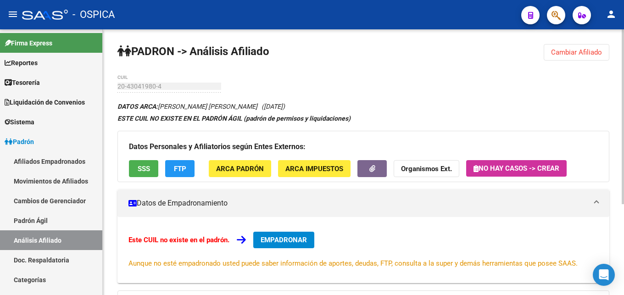
click at [369, 223] on div "Este CUIL no existe en el padrón. EMPADRONAR Aunque no esté empadronado usted p…" at bounding box center [363, 250] width 492 height 66
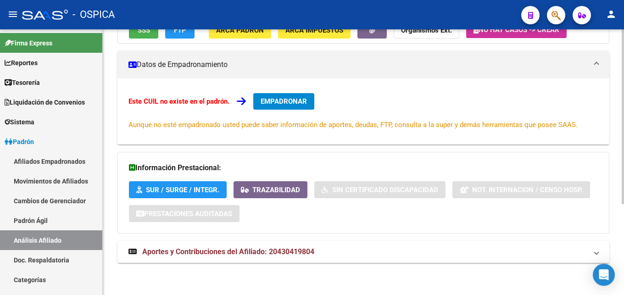
click at [283, 241] on mat-expansion-panel-header "Aportes y Contribuciones del Afiliado: 20430419804" at bounding box center [363, 252] width 492 height 22
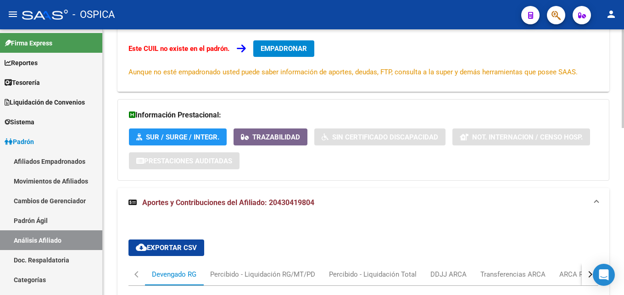
scroll to position [279, 0]
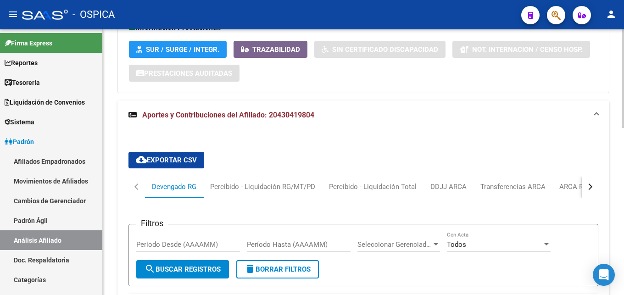
click at [587, 186] on div "button" at bounding box center [589, 186] width 6 height 6
click at [554, 190] on div "ARCA Relaciones Laborales" at bounding box center [535, 187] width 86 height 10
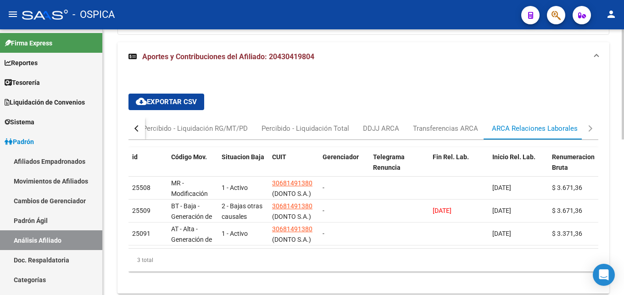
scroll to position [369, 0]
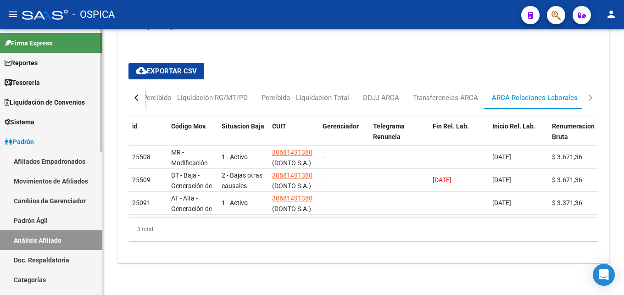
click at [66, 222] on link "Padrón Ágil" at bounding box center [51, 221] width 102 height 20
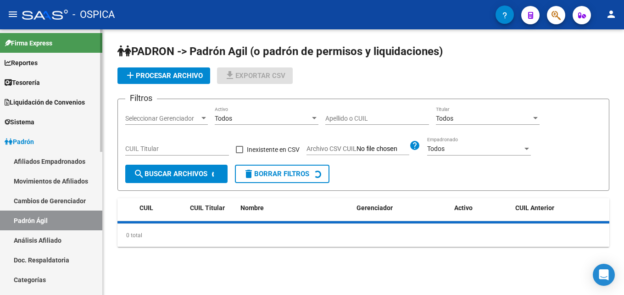
drag, startPoint x: 67, startPoint y: 239, endPoint x: 96, endPoint y: 219, distance: 35.1
click at [68, 239] on link "Análisis Afiliado" at bounding box center [51, 240] width 102 height 20
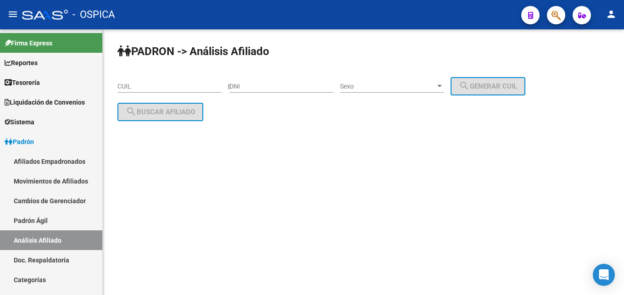
click at [144, 90] on div "CUIL" at bounding box center [169, 83] width 104 height 18
paste input "20-42192803-8"
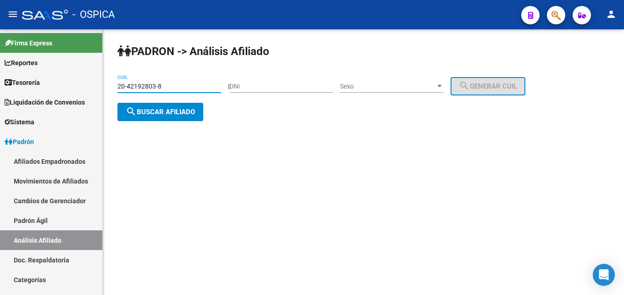
type input "20-42192803-8"
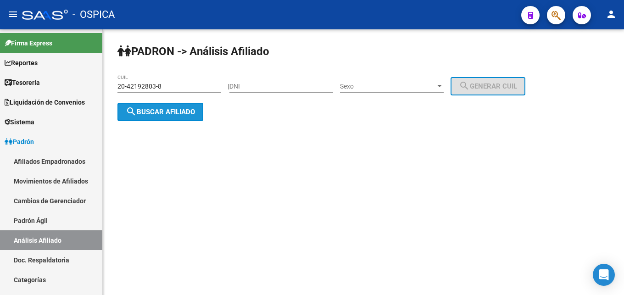
click at [129, 109] on mat-icon "search" at bounding box center [131, 111] width 11 height 11
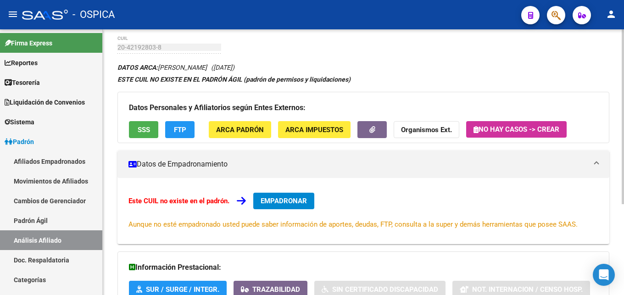
scroll to position [139, 0]
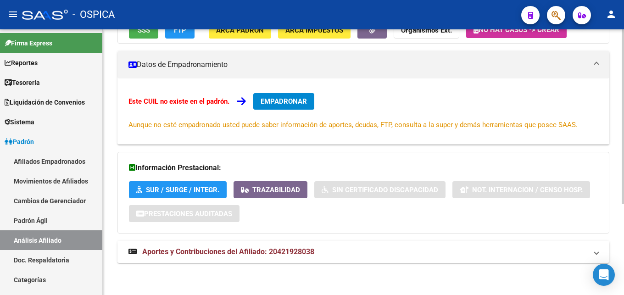
click at [258, 249] on span "Aportes y Contribuciones del Afiliado: 20421928038" at bounding box center [228, 251] width 172 height 9
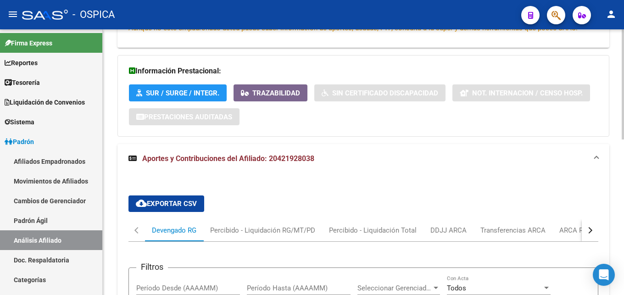
scroll to position [332, 0]
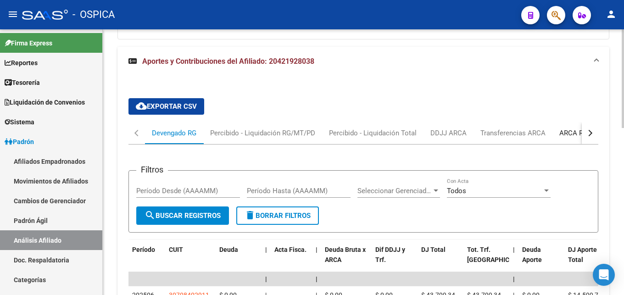
click at [560, 136] on div "ARCA Relaciones Laborales" at bounding box center [602, 133] width 86 height 10
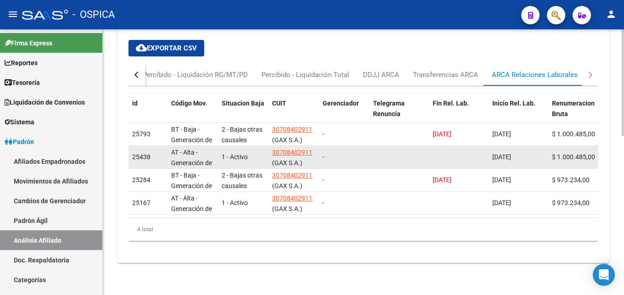
scroll to position [399, 0]
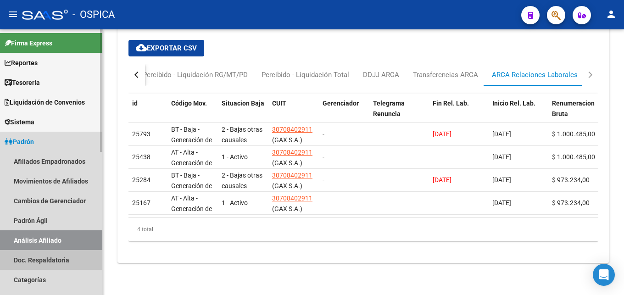
click at [33, 260] on link "Doc. Respaldatoria" at bounding box center [51, 260] width 102 height 20
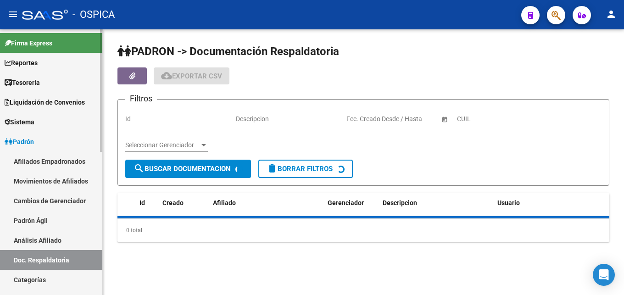
click at [39, 241] on link "Análisis Afiliado" at bounding box center [51, 240] width 102 height 20
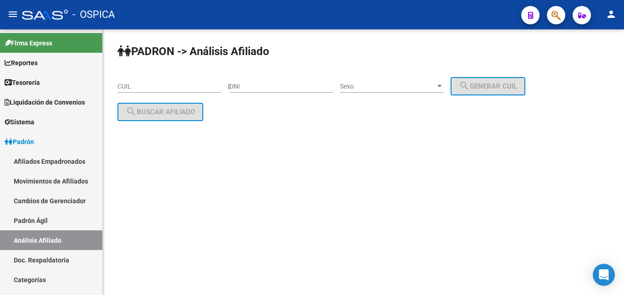
click at [129, 83] on input "CUIL" at bounding box center [169, 87] width 104 height 8
paste input "27-43793263-3"
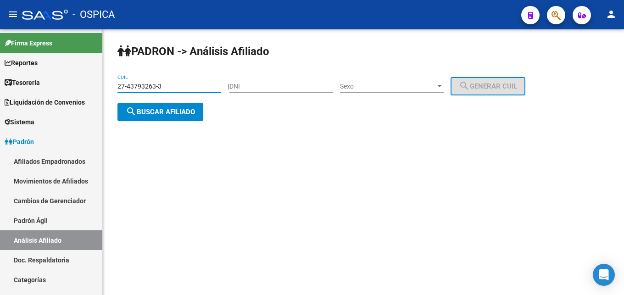
type input "27-43793263-3"
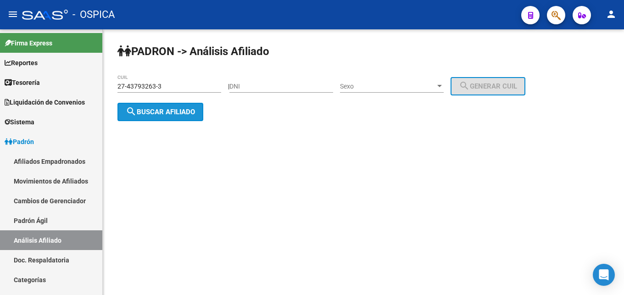
click at [135, 110] on mat-icon "search" at bounding box center [131, 111] width 11 height 11
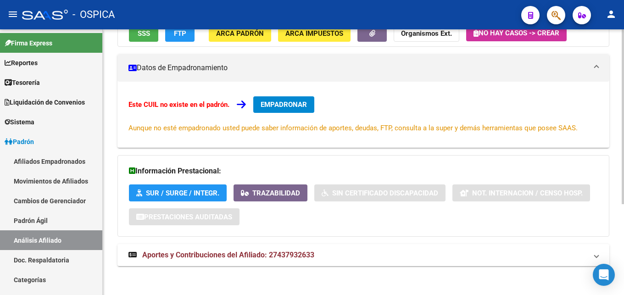
scroll to position [139, 0]
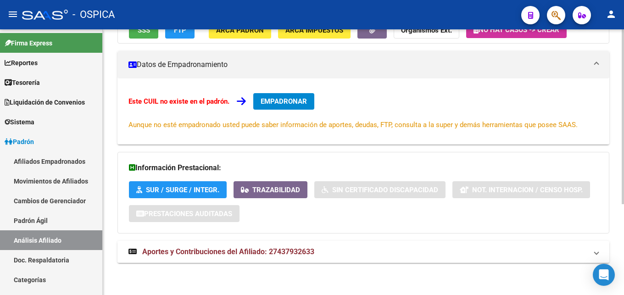
click at [253, 254] on span "Aportes y Contribuciones del Afiliado: 27437932633" at bounding box center [228, 251] width 172 height 9
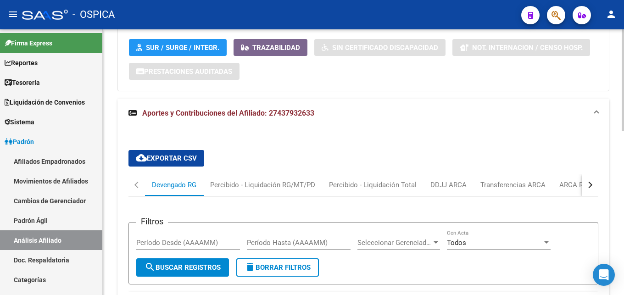
scroll to position [332, 0]
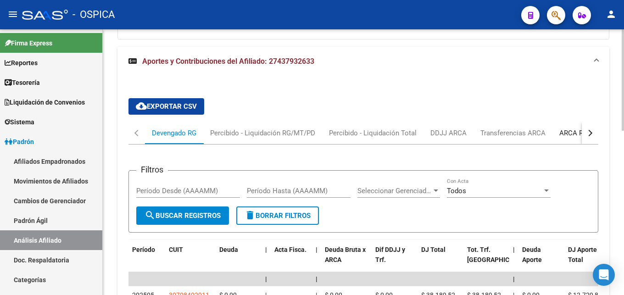
click at [576, 132] on div "ARCA Relaciones Laborales" at bounding box center [602, 133] width 86 height 10
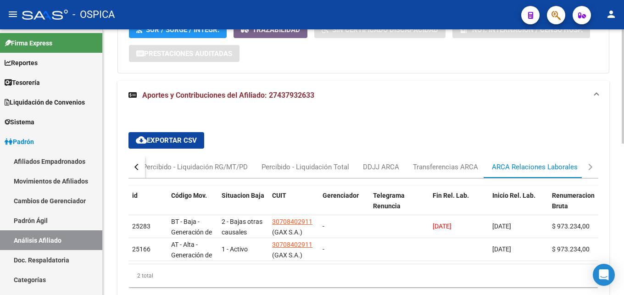
scroll to position [353, 0]
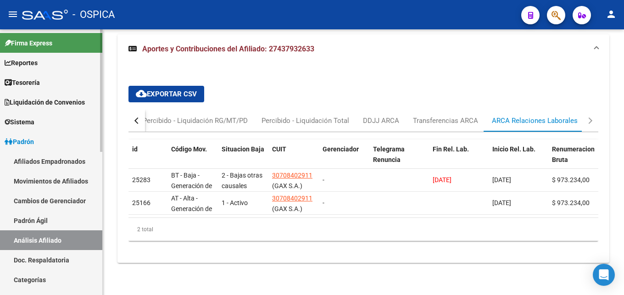
click at [57, 223] on link "Padrón Ágil" at bounding box center [51, 221] width 102 height 20
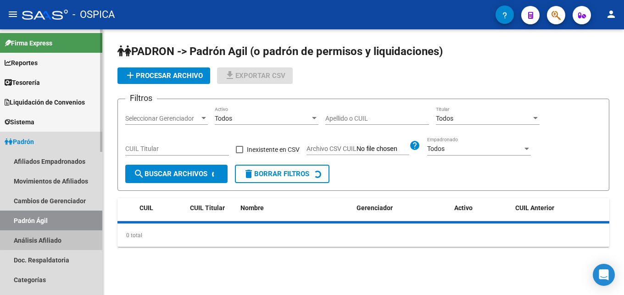
click at [65, 234] on link "Análisis Afiliado" at bounding box center [51, 240] width 102 height 20
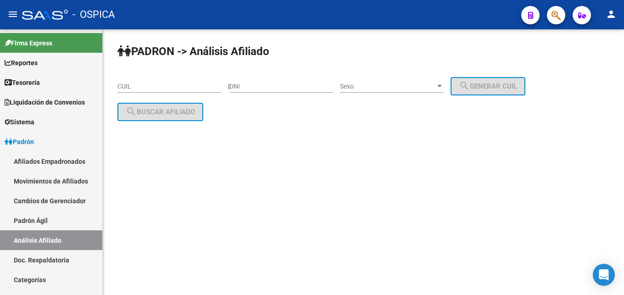
click at [134, 84] on input "CUIL" at bounding box center [169, 87] width 104 height 8
paste input "23-43171488-4"
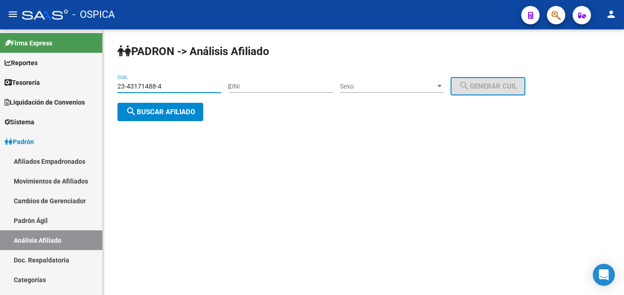
type input "23-43171488-4"
click at [160, 121] on div "[PERSON_NAME] -> Análisis Afiliado 23-43171488-4 CUIL | DNI Sexo Sexo search Ge…" at bounding box center [363, 89] width 521 height 121
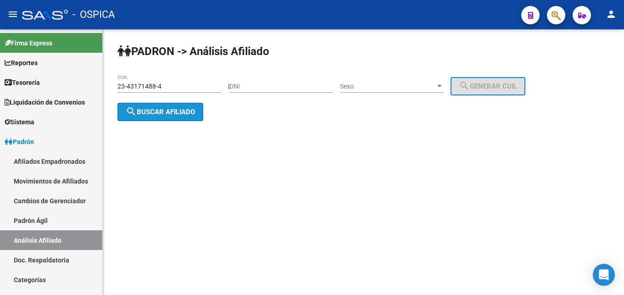
click at [159, 119] on button "search Buscar afiliado" at bounding box center [160, 112] width 86 height 18
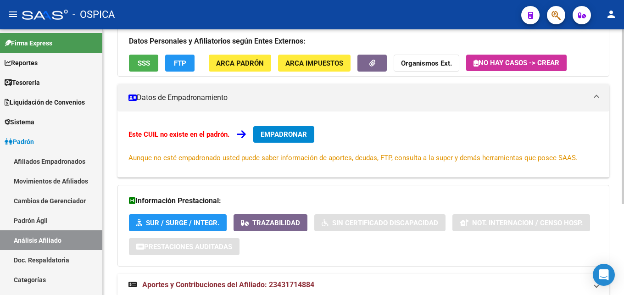
scroll to position [139, 0]
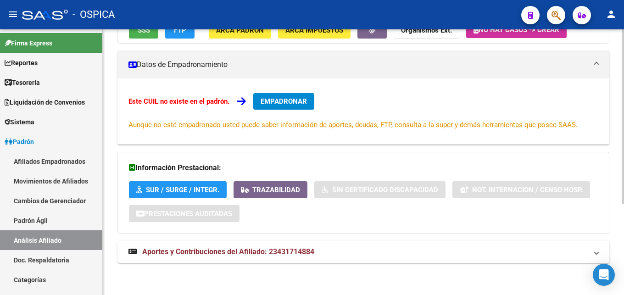
click at [353, 238] on div "DATOS ARCA: LAGUNA [PERSON_NAME] ([DATE]) ESTE CUIL NO EXISTE EN EL [PERSON_NAM…" at bounding box center [363, 117] width 492 height 310
click at [305, 247] on strong "Aportes y Contribuciones del Afiliado: 23431714884" at bounding box center [221, 252] width 186 height 10
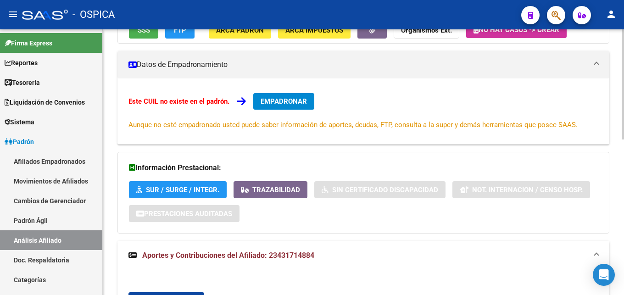
scroll to position [279, 0]
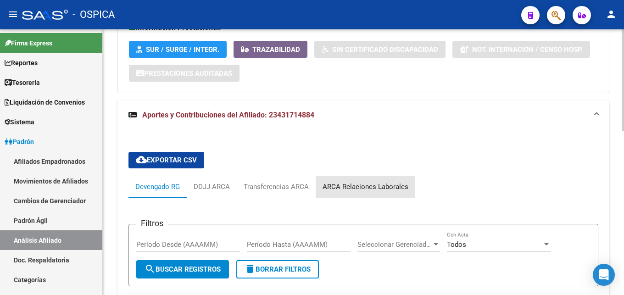
click at [376, 189] on div "ARCA Relaciones Laborales" at bounding box center [365, 187] width 86 height 10
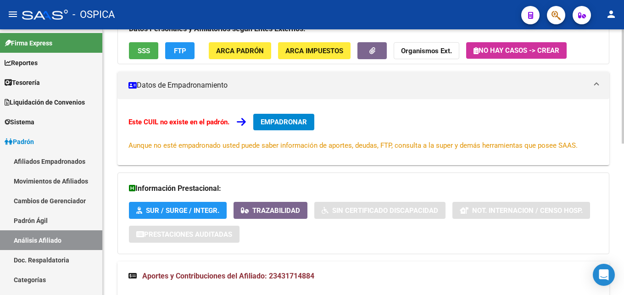
scroll to position [42, 0]
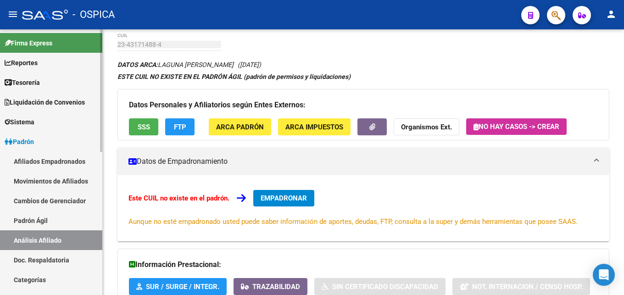
click at [60, 258] on link "Doc. Respaldatoria" at bounding box center [51, 260] width 102 height 20
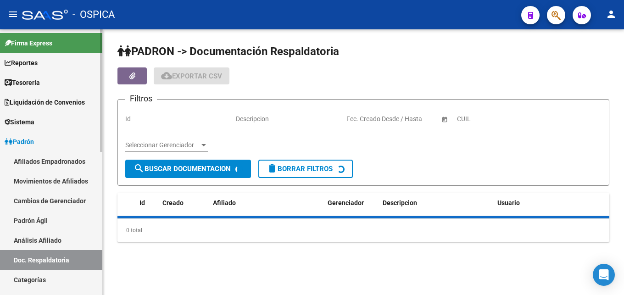
drag, startPoint x: 57, startPoint y: 238, endPoint x: 89, endPoint y: 209, distance: 43.2
click at [58, 238] on link "Análisis Afiliado" at bounding box center [51, 240] width 102 height 20
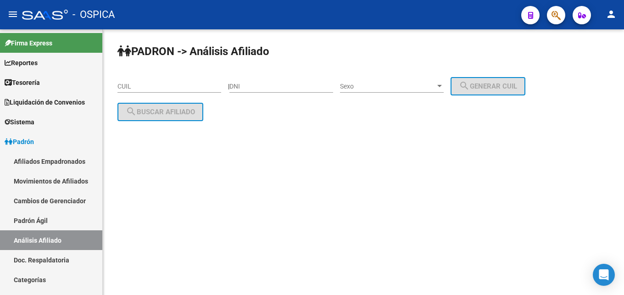
drag, startPoint x: 135, startPoint y: 88, endPoint x: 134, endPoint y: 83, distance: 4.7
click at [135, 85] on input "CUIL" at bounding box center [169, 87] width 104 height 8
paste input "27-41621444-7"
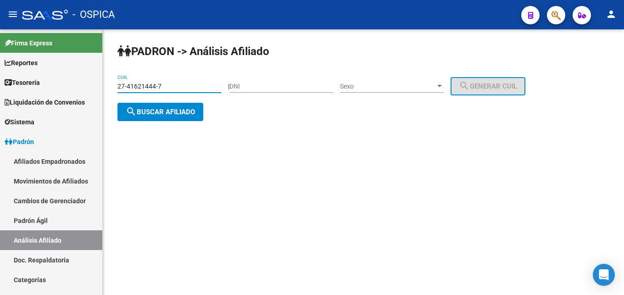
type input "27-41621444-7"
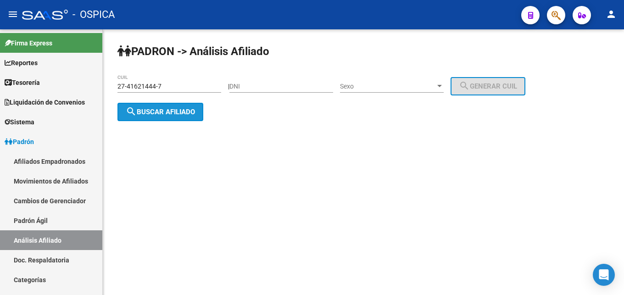
click at [163, 120] on button "search Buscar afiliado" at bounding box center [160, 112] width 86 height 18
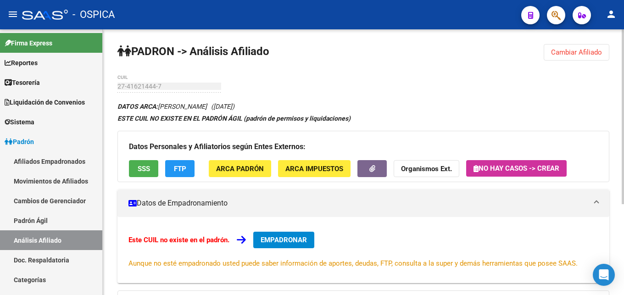
scroll to position [139, 0]
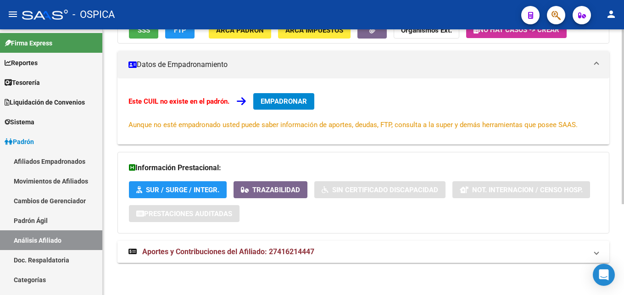
click at [298, 251] on span "Aportes y Contribuciones del Afiliado: 27416214447" at bounding box center [228, 251] width 172 height 9
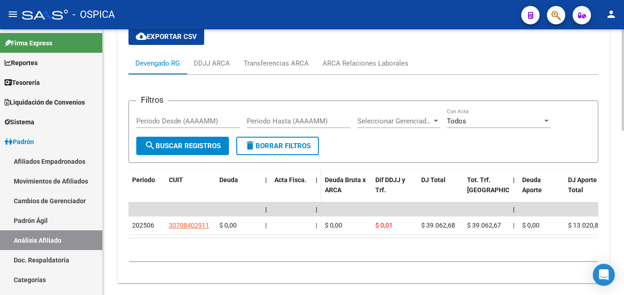
scroll to position [419, 0]
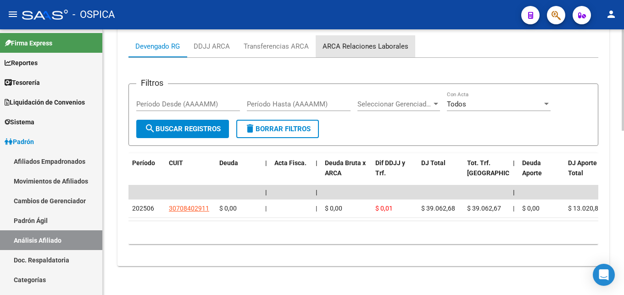
click at [377, 45] on div "ARCA Relaciones Laborales" at bounding box center [365, 46] width 86 height 10
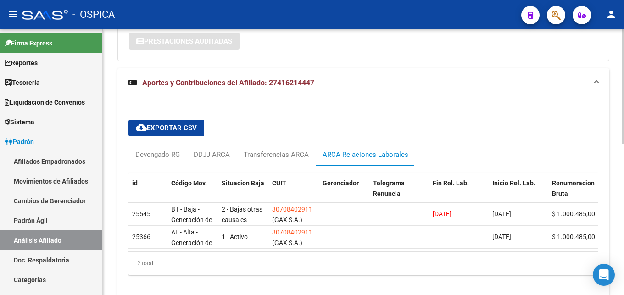
scroll to position [322, 0]
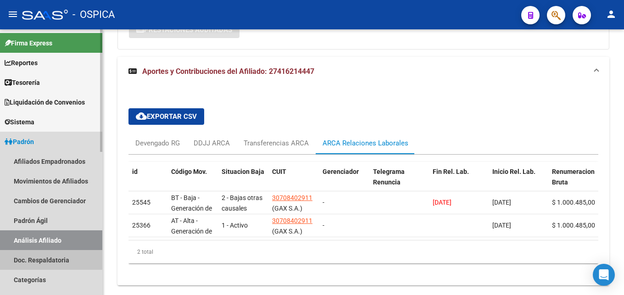
click at [27, 258] on link "Doc. Respaldatoria" at bounding box center [51, 260] width 102 height 20
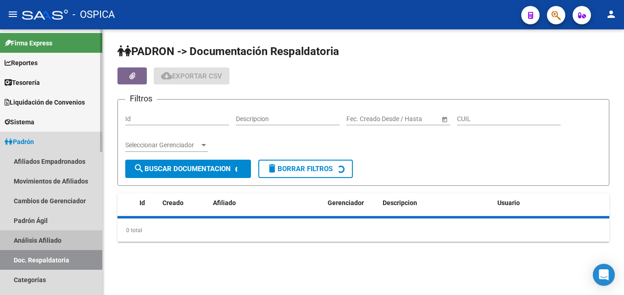
click at [38, 241] on link "Análisis Afiliado" at bounding box center [51, 240] width 102 height 20
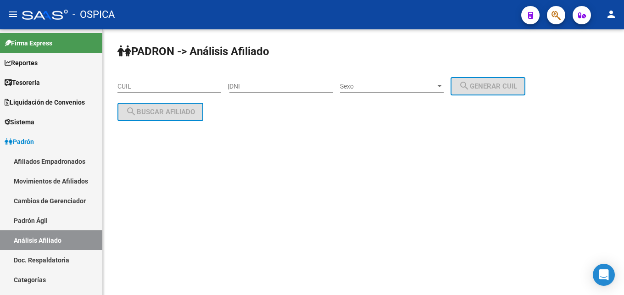
click at [143, 91] on div "CUIL" at bounding box center [169, 83] width 104 height 18
paste input "23-26036015-9"
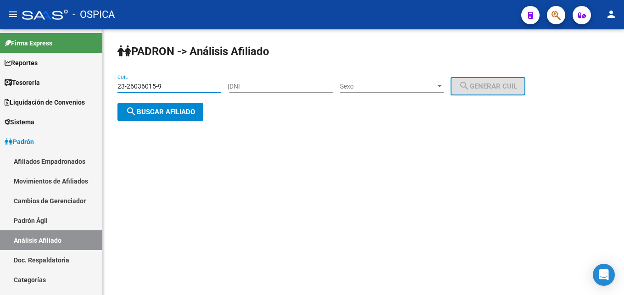
type input "23-26036015-9"
click at [154, 118] on button "search Buscar afiliado" at bounding box center [160, 112] width 86 height 18
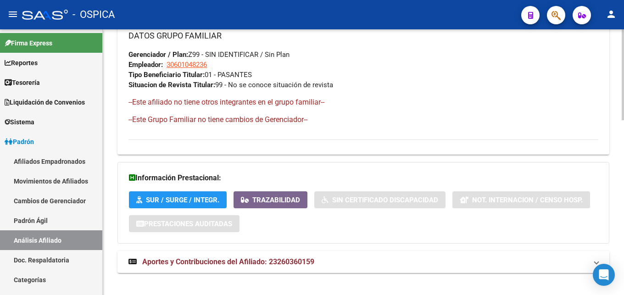
scroll to position [511, 0]
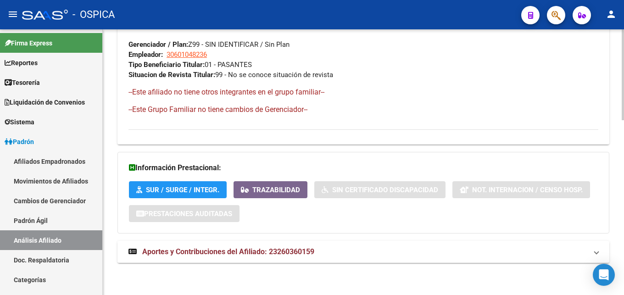
click at [246, 253] on span "Aportes y Contribuciones del Afiliado: 23260360159" at bounding box center [228, 251] width 172 height 9
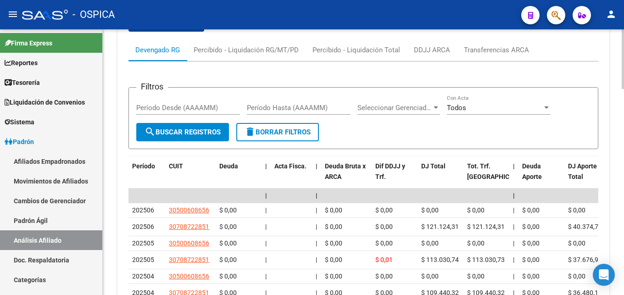
scroll to position [792, 0]
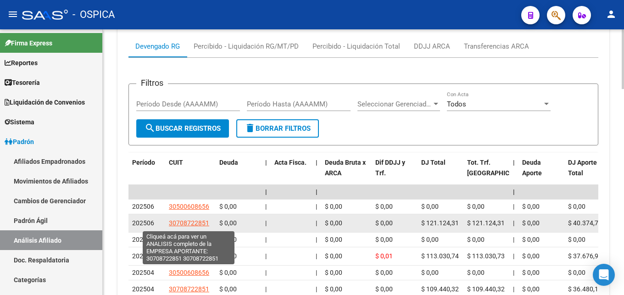
click at [191, 226] on span "30708722851" at bounding box center [189, 222] width 40 height 7
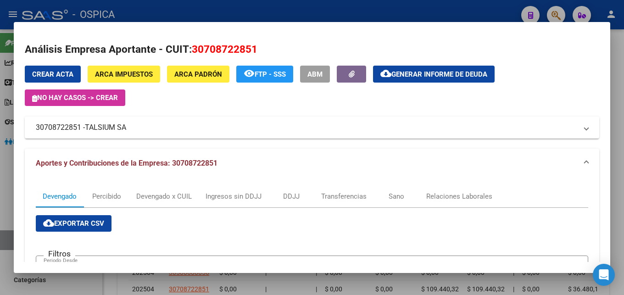
click at [205, 15] on div at bounding box center [312, 147] width 624 height 295
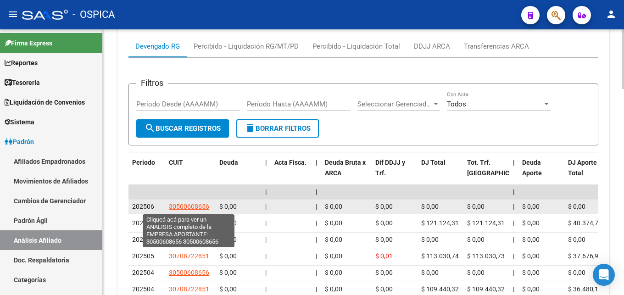
click at [188, 209] on span "30500608656" at bounding box center [189, 206] width 40 height 7
type textarea "30500608656"
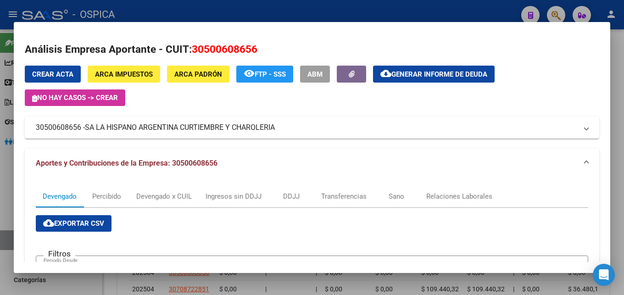
click at [294, 14] on div at bounding box center [312, 147] width 624 height 295
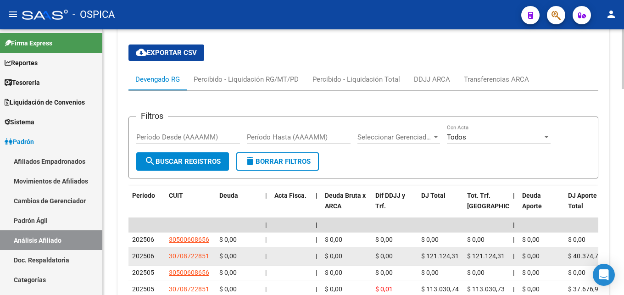
scroll to position [745, 0]
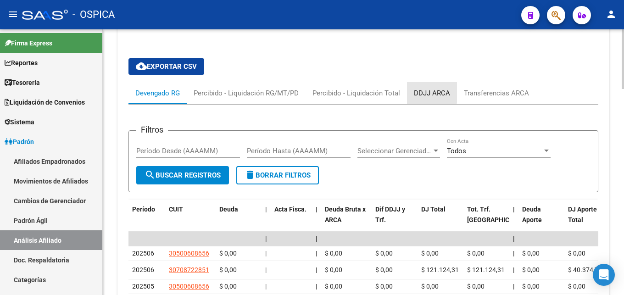
click at [414, 88] on div "DDJJ ARCA" at bounding box center [432, 93] width 50 height 22
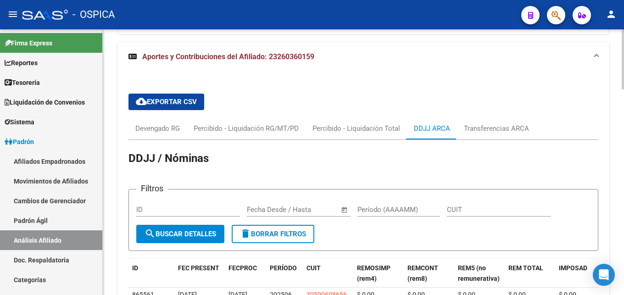
scroll to position [648, 0]
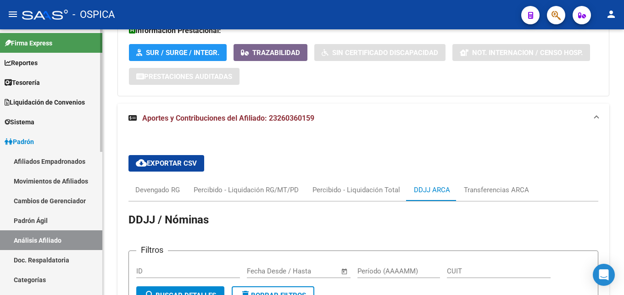
click at [55, 219] on link "Padrón Ágil" at bounding box center [51, 221] width 102 height 20
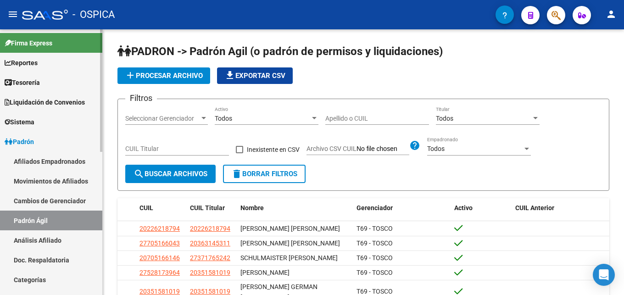
click at [50, 240] on link "Análisis Afiliado" at bounding box center [51, 240] width 102 height 20
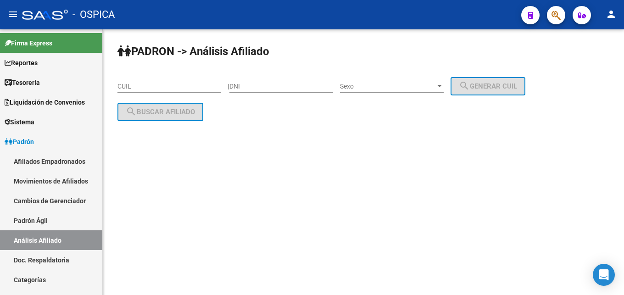
click at [130, 85] on input "CUIL" at bounding box center [169, 87] width 104 height 8
paste input "20-42644416-0"
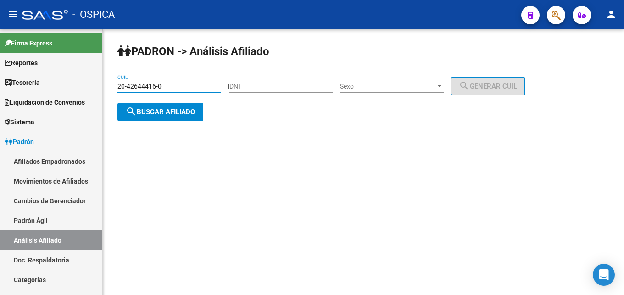
type input "20-42644416-0"
click at [178, 122] on div "[PERSON_NAME] -> Análisis Afiliado 20-42644416-0 CUIL | DNI Sexo Sexo search Ge…" at bounding box center [363, 89] width 521 height 121
click at [182, 118] on button "search Buscar afiliado" at bounding box center [160, 112] width 86 height 18
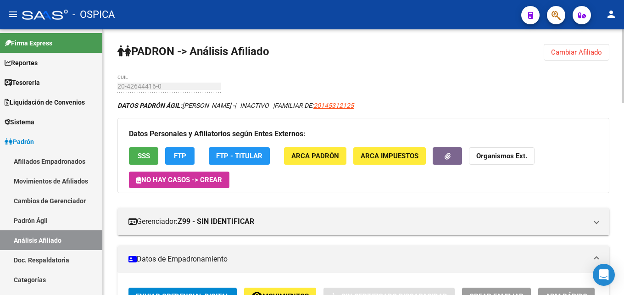
click at [332, 254] on mat-expansion-panel-header "Datos de Empadronamiento" at bounding box center [363, 259] width 492 height 28
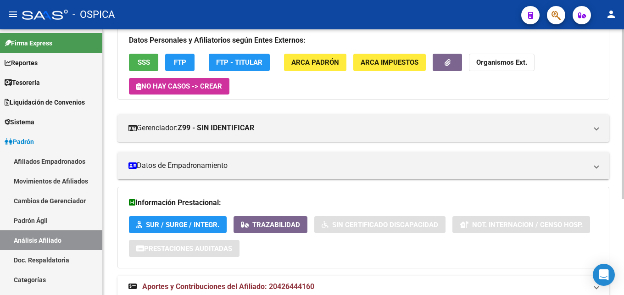
scroll to position [150, 0]
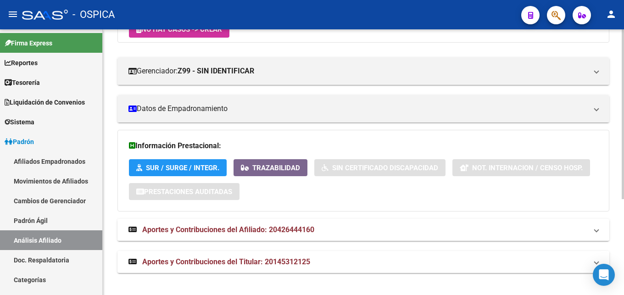
click at [287, 228] on span "Aportes y Contribuciones del Afiliado: 20426444160" at bounding box center [228, 229] width 172 height 9
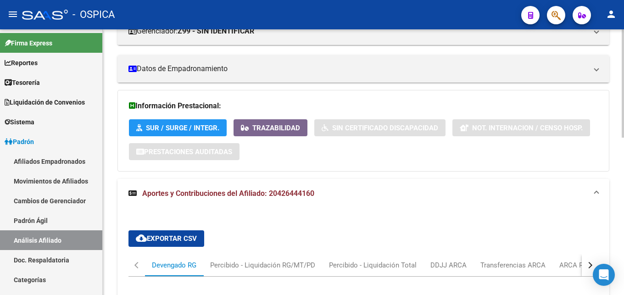
scroll to position [291, 0]
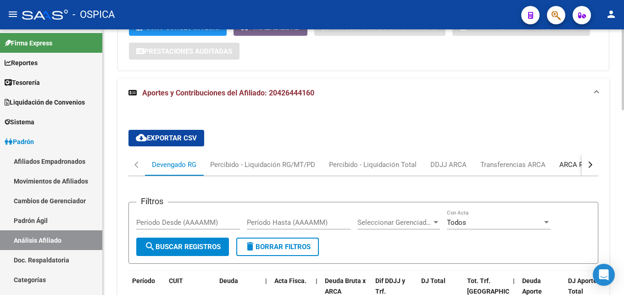
click at [559, 162] on div "ARCA Relaciones Laborales" at bounding box center [602, 165] width 86 height 10
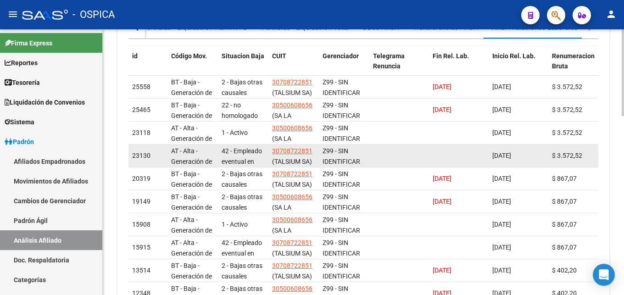
scroll to position [475, 0]
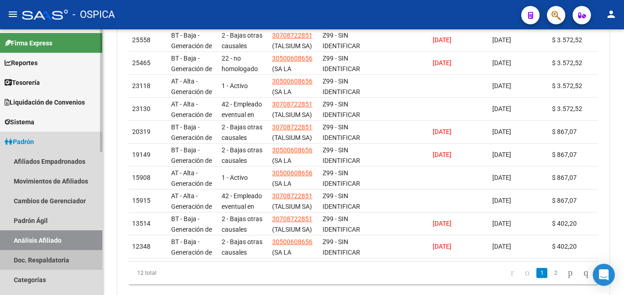
click at [33, 261] on link "Doc. Respaldatoria" at bounding box center [51, 260] width 102 height 20
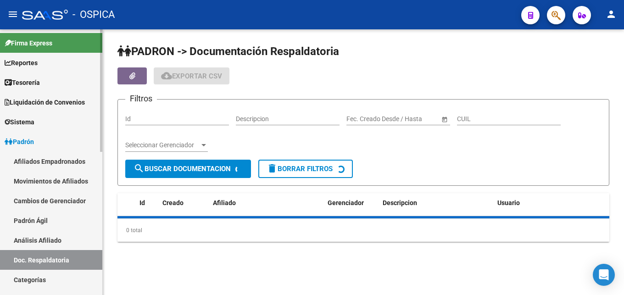
click at [38, 241] on link "Análisis Afiliado" at bounding box center [51, 240] width 102 height 20
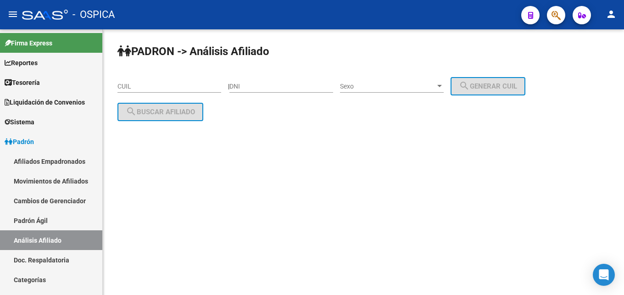
click at [123, 86] on input "CUIL" at bounding box center [169, 87] width 104 height 8
paste input "20-46072347-8"
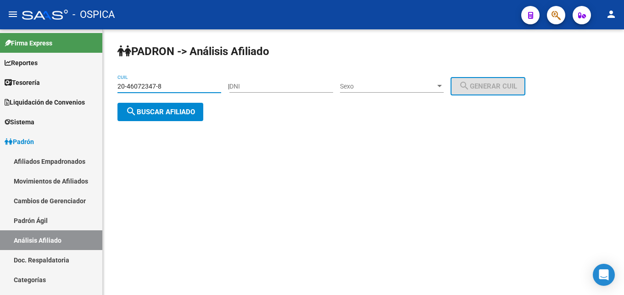
type input "20-46072347-8"
click at [158, 116] on span "search Buscar afiliado" at bounding box center [160, 112] width 69 height 8
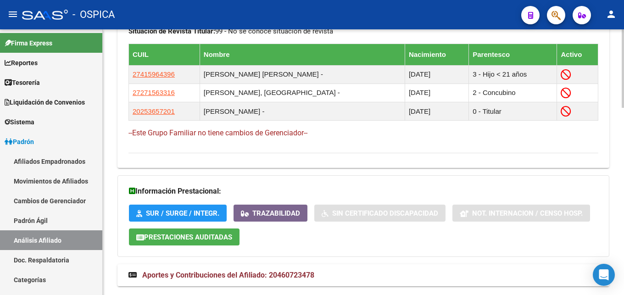
scroll to position [633, 0]
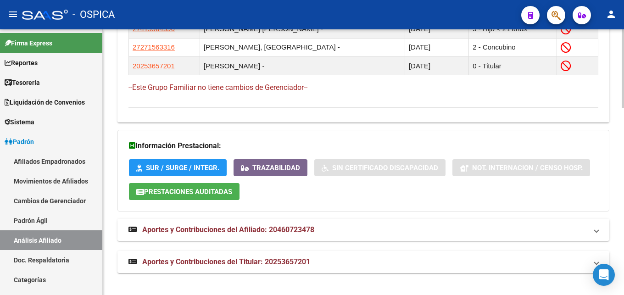
click at [271, 231] on span "Aportes y Contribuciones del Afiliado: 20460723478" at bounding box center [228, 229] width 172 height 9
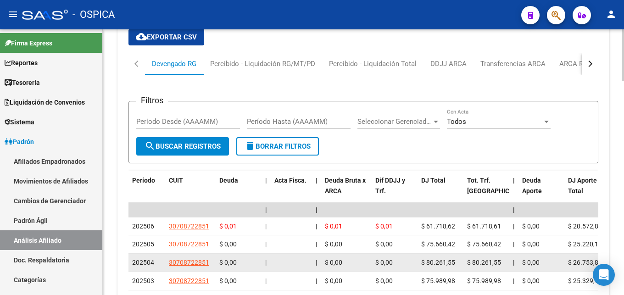
scroll to position [867, 0]
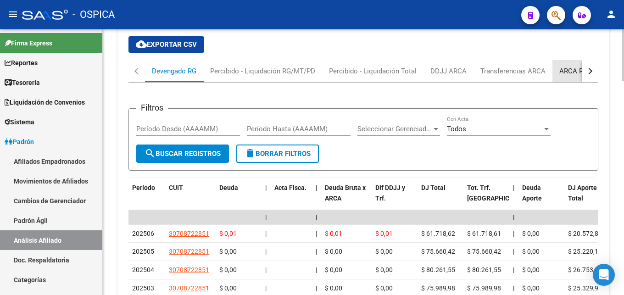
click at [556, 69] on div "ARCA Relaciones Laborales" at bounding box center [602, 71] width 100 height 22
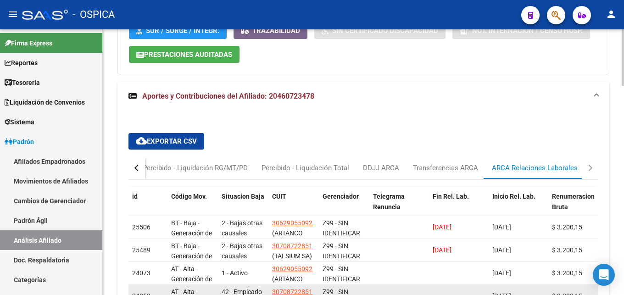
scroll to position [0, 0]
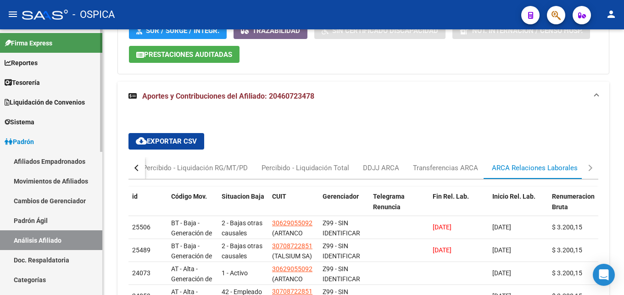
click at [50, 222] on link "Padrón Ágil" at bounding box center [51, 221] width 102 height 20
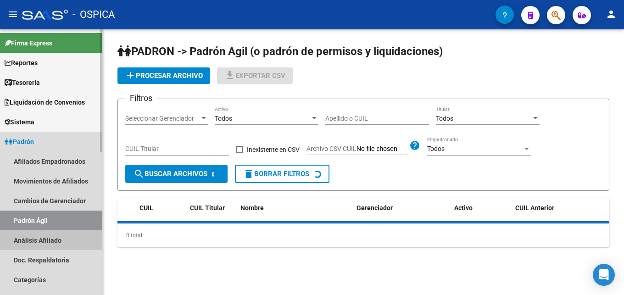
click at [59, 239] on link "Análisis Afiliado" at bounding box center [51, 240] width 102 height 20
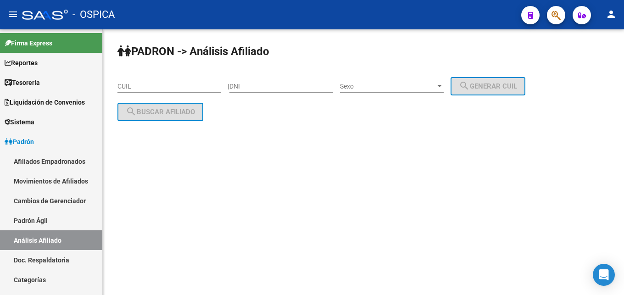
click at [127, 84] on input "CUIL" at bounding box center [169, 87] width 104 height 8
paste input "20-42644416-0"
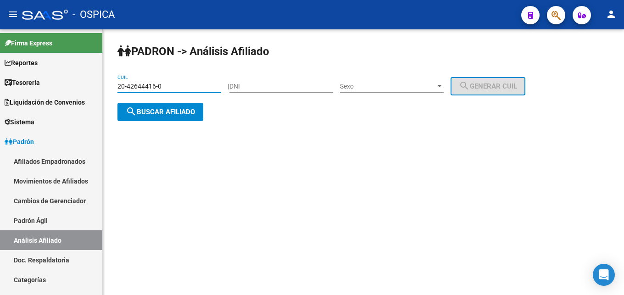
type input "20-42644416-0"
click at [153, 117] on button "search Buscar afiliado" at bounding box center [160, 112] width 86 height 18
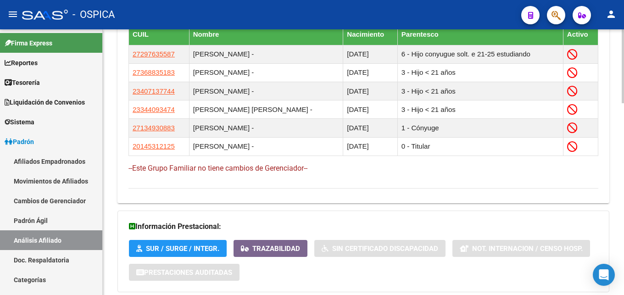
scroll to position [688, 0]
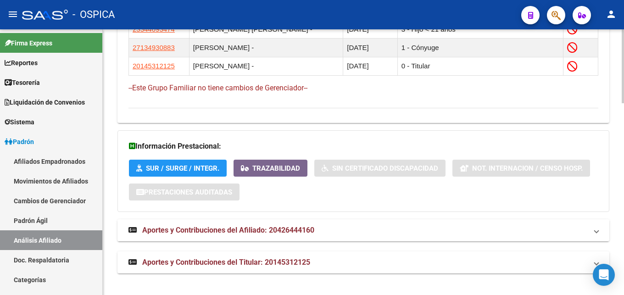
click at [243, 232] on span "Aportes y Contribuciones del Afiliado: 20426444160" at bounding box center [228, 230] width 172 height 9
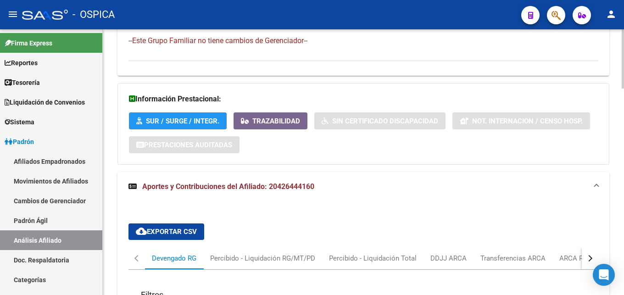
scroll to position [875, 0]
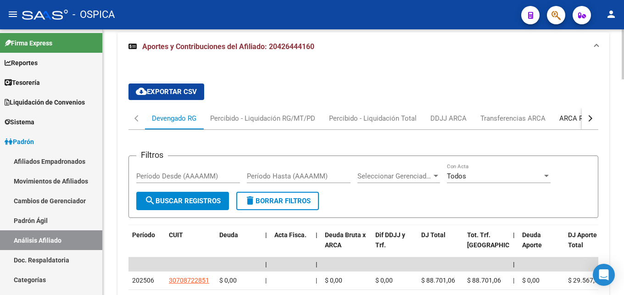
click at [561, 120] on div "ARCA Relaciones Laborales" at bounding box center [602, 118] width 86 height 10
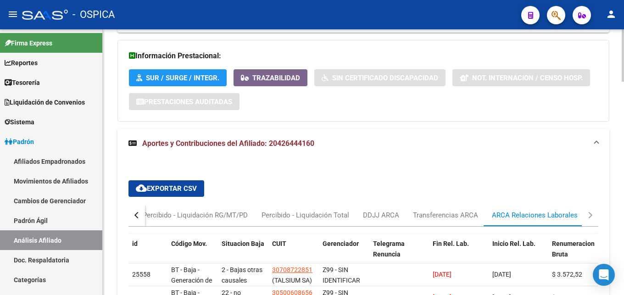
scroll to position [826, 0]
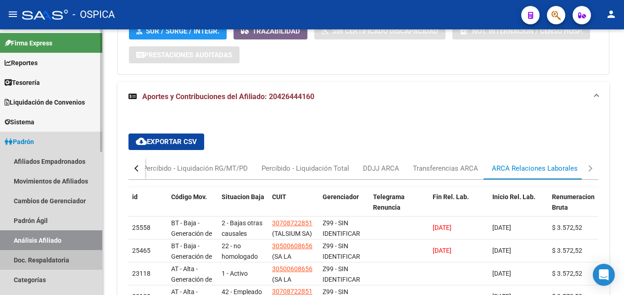
click at [61, 258] on link "Doc. Respaldatoria" at bounding box center [51, 260] width 102 height 20
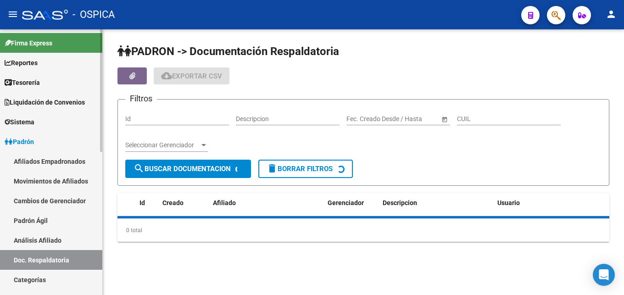
click at [57, 241] on link "Análisis Afiliado" at bounding box center [51, 240] width 102 height 20
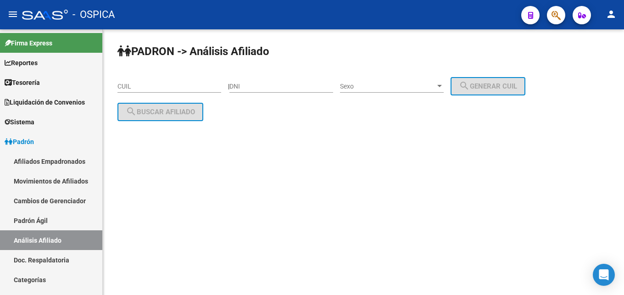
click at [134, 82] on div "CUIL" at bounding box center [169, 83] width 104 height 18
paste input "20-44935509-2"
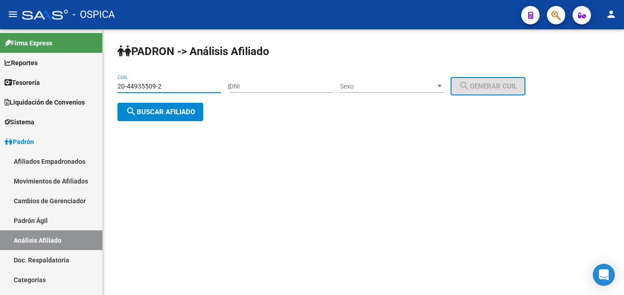
type input "20-44935509-2"
click at [152, 113] on span "search Buscar afiliado" at bounding box center [160, 112] width 69 height 8
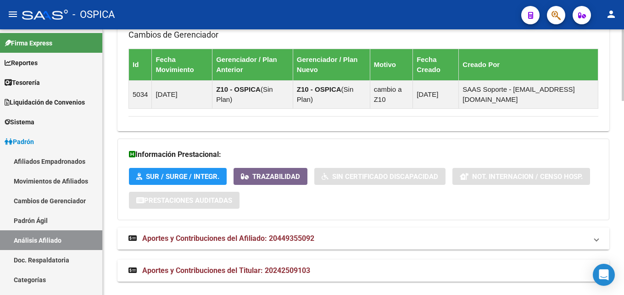
scroll to position [717, 0]
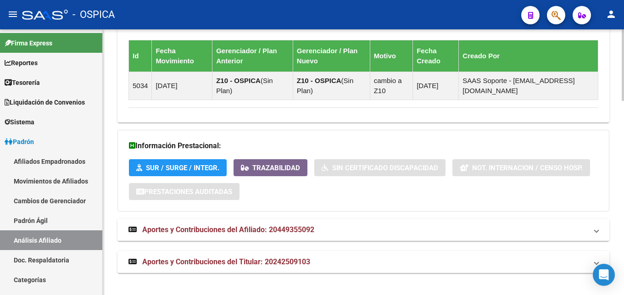
click at [233, 232] on span "Aportes y Contribuciones del Afiliado: 20449355092" at bounding box center [228, 229] width 172 height 9
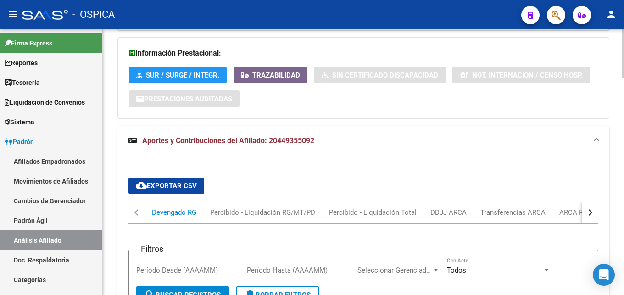
scroll to position [811, 0]
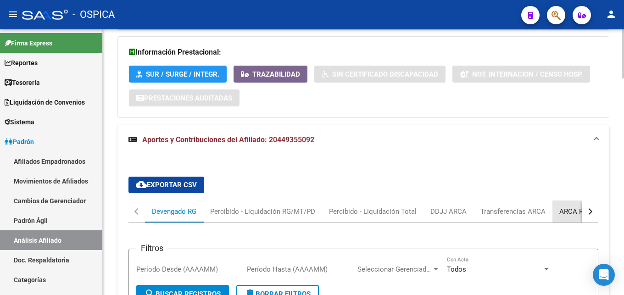
click at [572, 213] on div "ARCA Relaciones Laborales" at bounding box center [602, 211] width 86 height 10
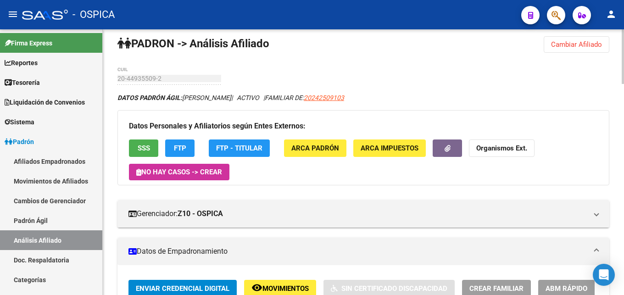
scroll to position [0, 0]
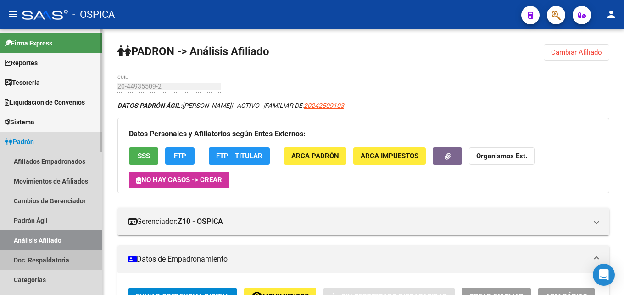
click at [55, 261] on link "Doc. Respaldatoria" at bounding box center [51, 260] width 102 height 20
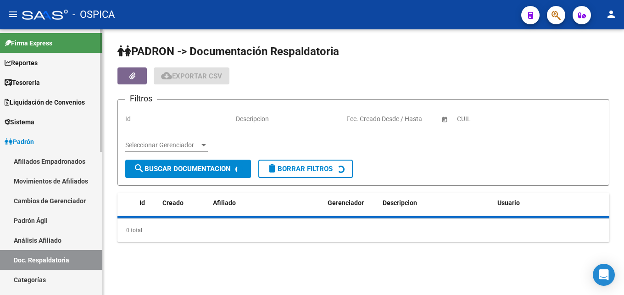
click at [57, 239] on link "Análisis Afiliado" at bounding box center [51, 240] width 102 height 20
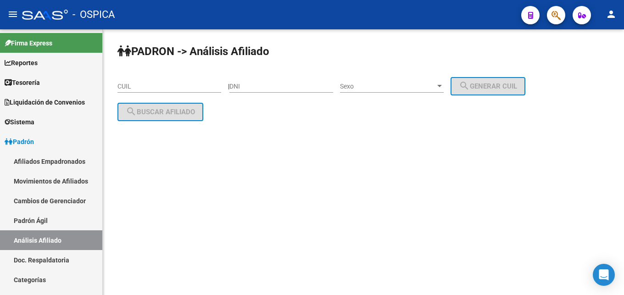
click at [138, 85] on input "CUIL" at bounding box center [169, 87] width 104 height 8
paste input "20-45474030-1"
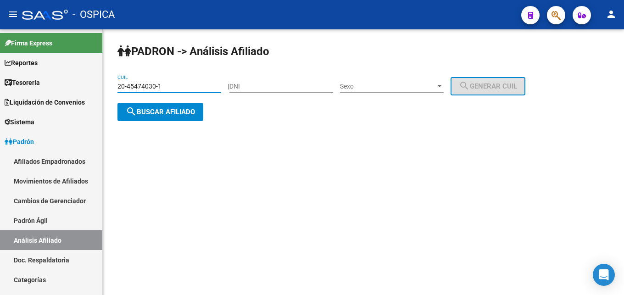
type input "20-45474030-1"
click at [170, 120] on button "search Buscar afiliado" at bounding box center [160, 112] width 86 height 18
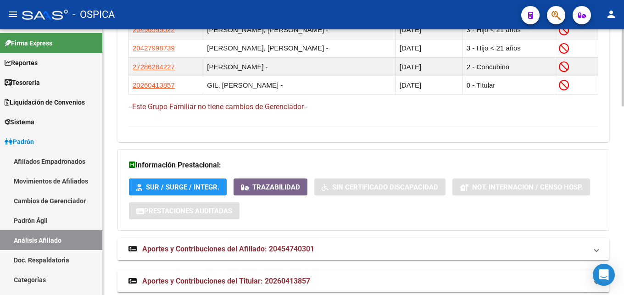
scroll to position [652, 0]
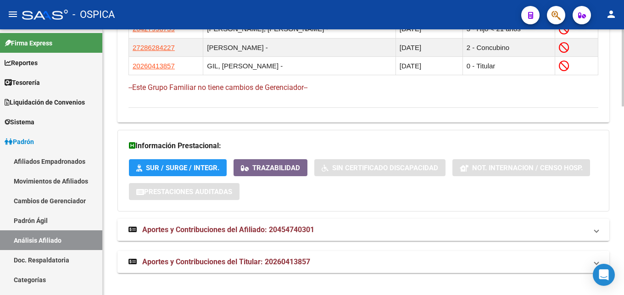
click at [242, 238] on mat-expansion-panel-header "Aportes y Contribuciones del Afiliado: 20454740301" at bounding box center [363, 230] width 492 height 22
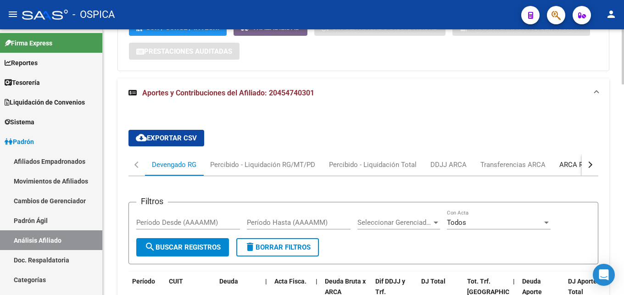
click at [572, 166] on div "ARCA Relaciones Laborales" at bounding box center [602, 165] width 86 height 10
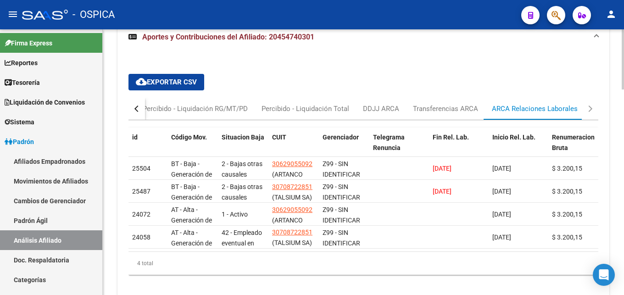
scroll to position [882, 0]
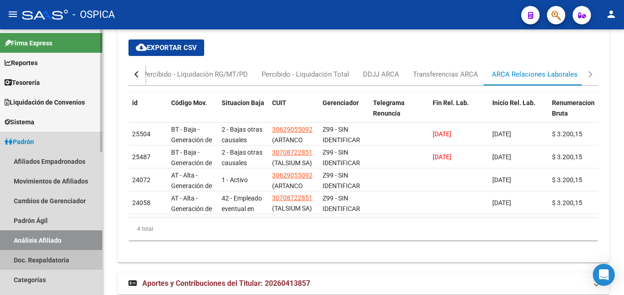
click at [35, 252] on link "Doc. Respaldatoria" at bounding box center [51, 260] width 102 height 20
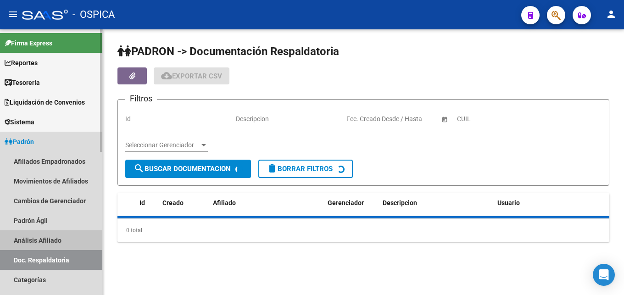
click at [37, 240] on link "Análisis Afiliado" at bounding box center [51, 240] width 102 height 20
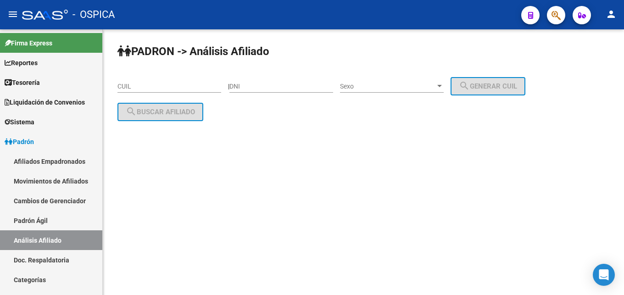
click at [133, 85] on input "CUIL" at bounding box center [169, 87] width 104 height 8
paste input "20-45785857-5"
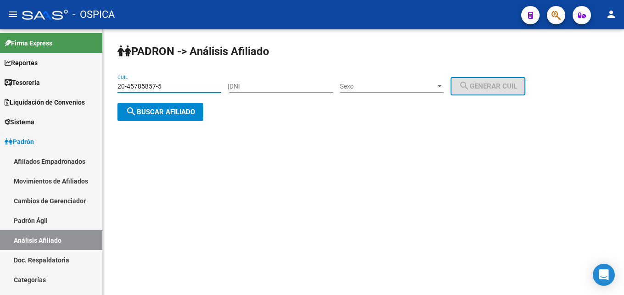
type input "20-45785857-5"
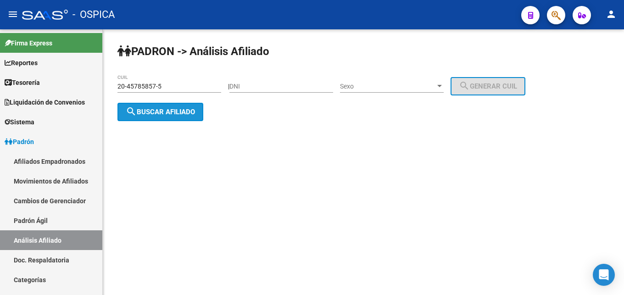
click at [160, 118] on button "search Buscar afiliado" at bounding box center [160, 112] width 86 height 18
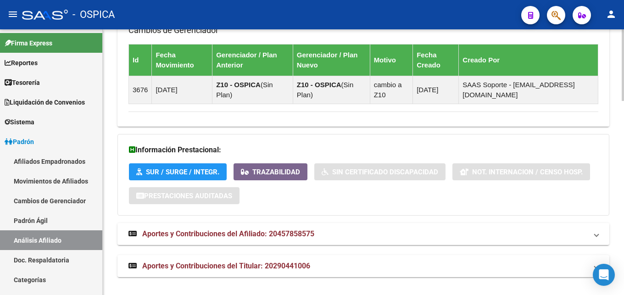
scroll to position [717, 0]
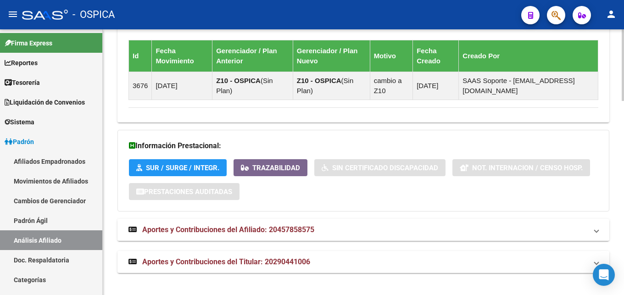
click at [273, 231] on span "Aportes y Contribuciones del Afiliado: 20457858575" at bounding box center [228, 229] width 172 height 9
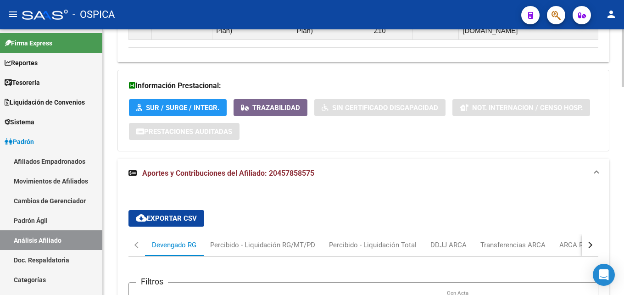
scroll to position [904, 0]
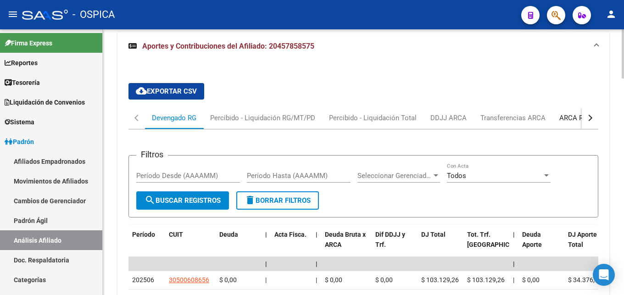
click at [562, 118] on div "ARCA Relaciones Laborales" at bounding box center [602, 118] width 86 height 10
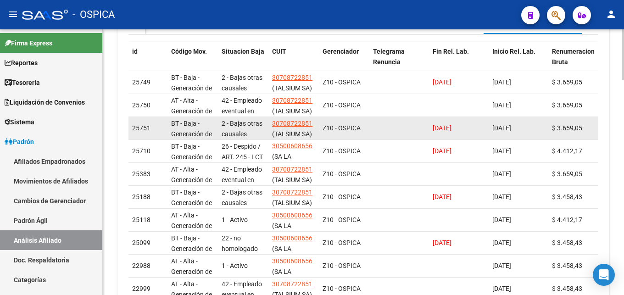
scroll to position [995, 0]
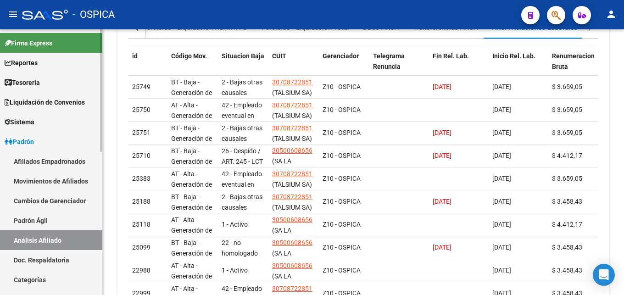
drag, startPoint x: 36, startPoint y: 219, endPoint x: 45, endPoint y: 235, distance: 18.9
click at [35, 219] on link "Padrón Ágil" at bounding box center [51, 221] width 102 height 20
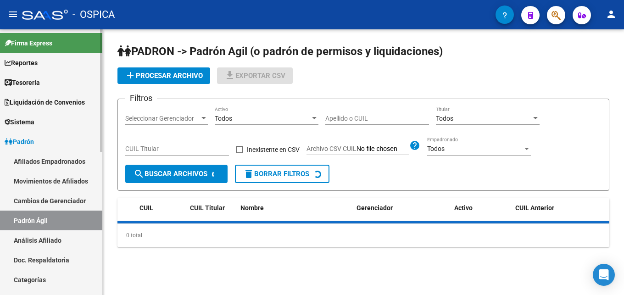
drag, startPoint x: 46, startPoint y: 239, endPoint x: 77, endPoint y: 201, distance: 49.0
click at [47, 240] on link "Análisis Afiliado" at bounding box center [51, 240] width 102 height 20
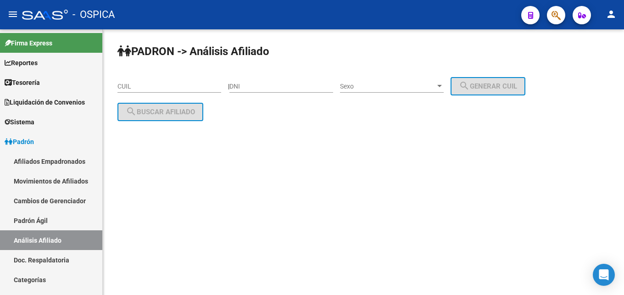
click at [127, 88] on input "CUIL" at bounding box center [169, 87] width 104 height 8
paste input "20-36602720-4"
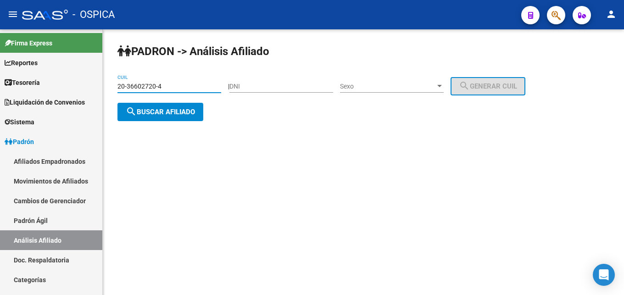
type input "20-36602720-4"
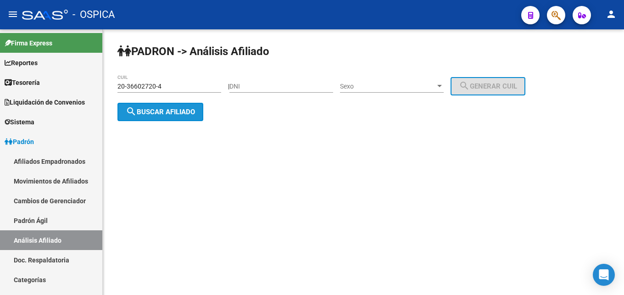
click at [153, 113] on span "search Buscar afiliado" at bounding box center [160, 112] width 69 height 8
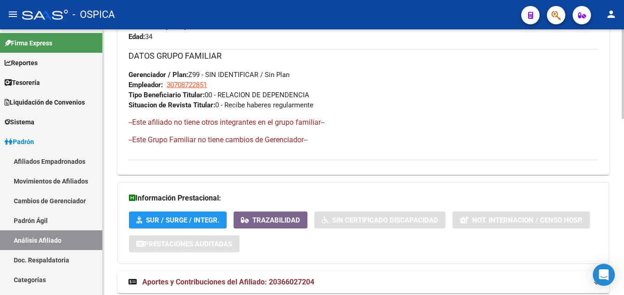
scroll to position [521, 0]
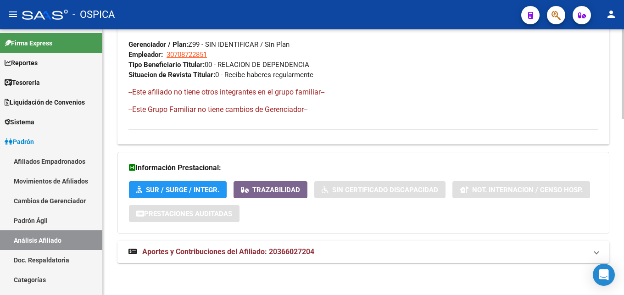
click at [271, 252] on span "Aportes y Contribuciones del Afiliado: 20366027204" at bounding box center [228, 251] width 172 height 9
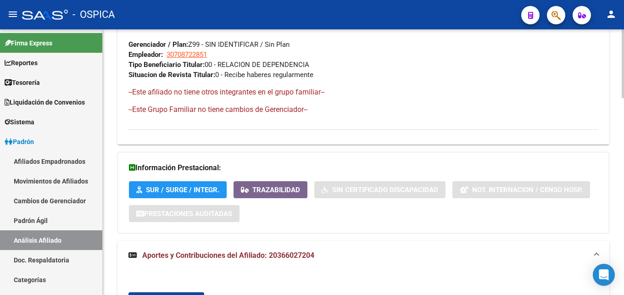
scroll to position [708, 0]
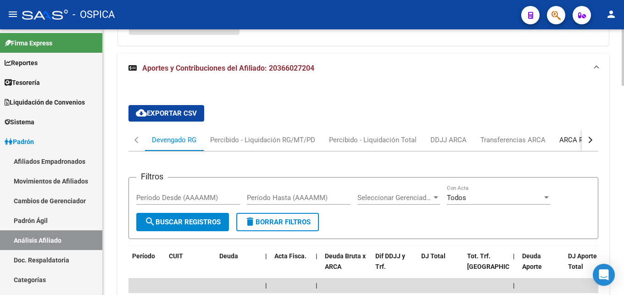
click at [560, 143] on div "ARCA Relaciones Laborales" at bounding box center [602, 140] width 86 height 10
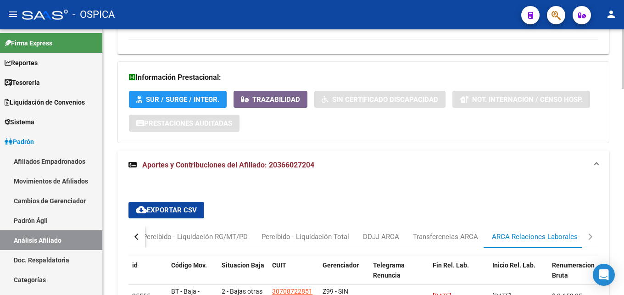
scroll to position [752, 0]
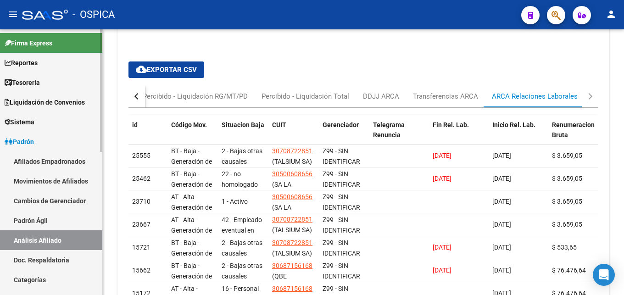
click at [60, 259] on link "Doc. Respaldatoria" at bounding box center [51, 260] width 102 height 20
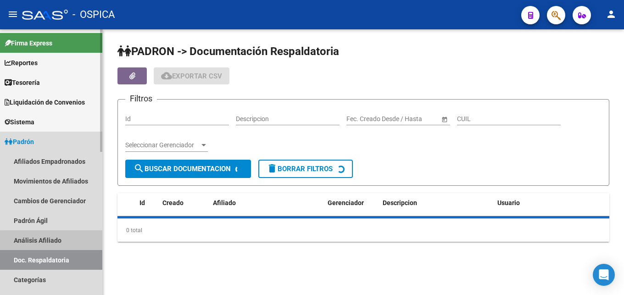
click at [58, 243] on link "Análisis Afiliado" at bounding box center [51, 240] width 102 height 20
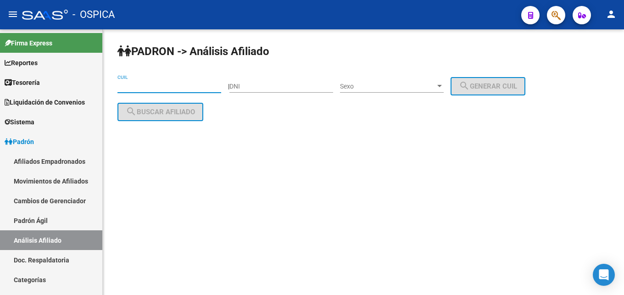
click at [124, 83] on input "CUIL" at bounding box center [169, 87] width 104 height 8
paste input "20-46949023-9"
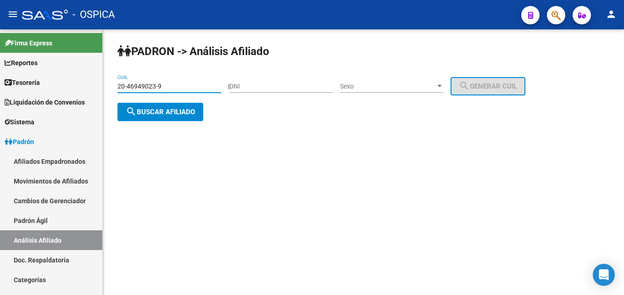
type input "20-46949023-9"
click at [166, 111] on span "search Buscar afiliado" at bounding box center [160, 112] width 69 height 8
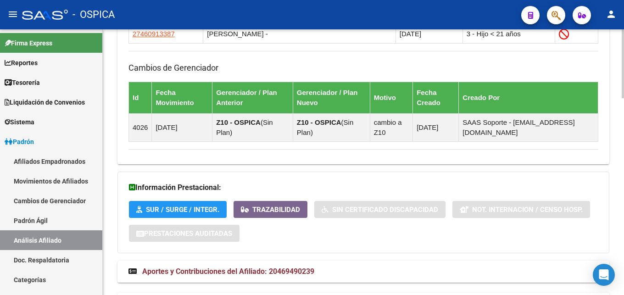
scroll to position [758, 0]
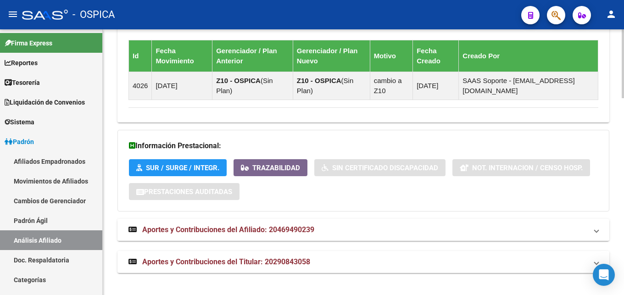
click at [317, 233] on mat-panel-title "Aportes y Contribuciones del Afiliado: 20469490239" at bounding box center [357, 230] width 459 height 10
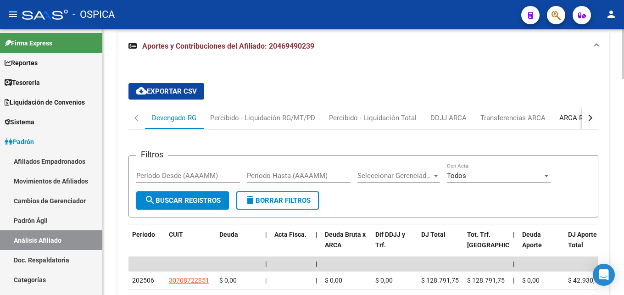
click at [567, 116] on div "ARCA Relaciones Laborales" at bounding box center [602, 118] width 86 height 10
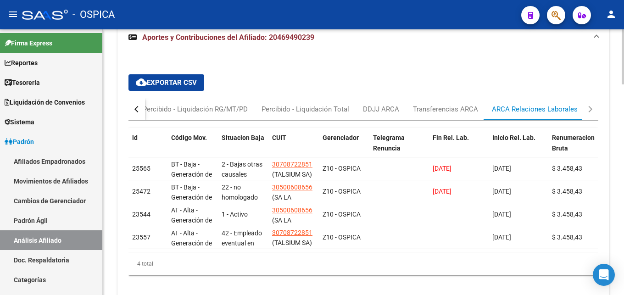
scroll to position [989, 0]
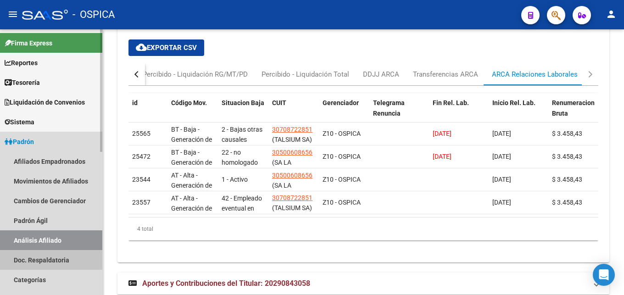
click at [46, 259] on link "Doc. Respaldatoria" at bounding box center [51, 260] width 102 height 20
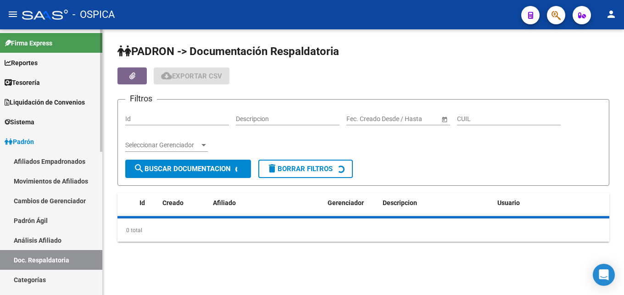
click at [50, 238] on link "Análisis Afiliado" at bounding box center [51, 240] width 102 height 20
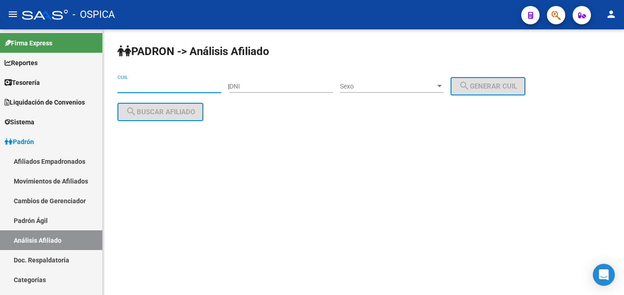
click at [131, 85] on input "CUIL" at bounding box center [169, 87] width 104 height 8
paste input "20-43091687-5"
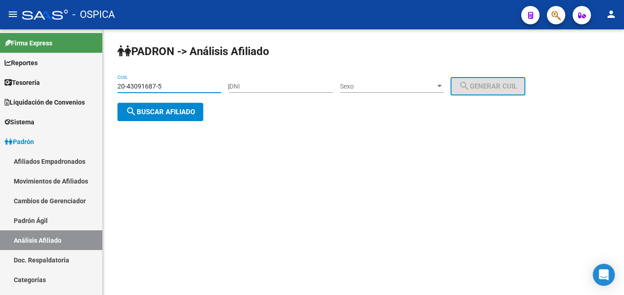
type input "20-43091687-5"
click at [157, 111] on span "search Buscar afiliado" at bounding box center [160, 112] width 69 height 8
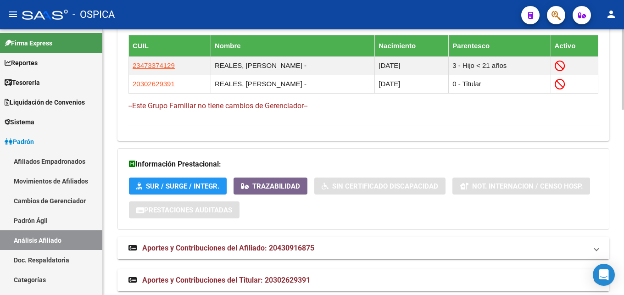
scroll to position [615, 0]
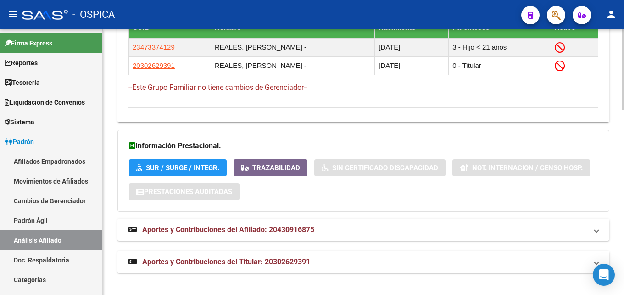
click at [279, 232] on span "Aportes y Contribuciones del Afiliado: 20430916875" at bounding box center [228, 229] width 172 height 9
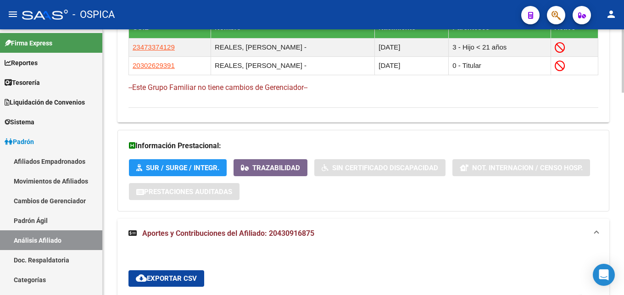
scroll to position [709, 0]
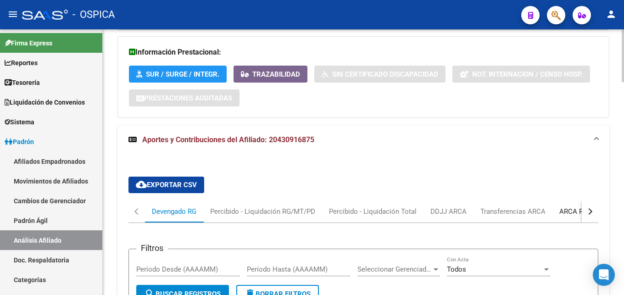
click at [571, 211] on div "ARCA Relaciones Laborales" at bounding box center [602, 211] width 86 height 10
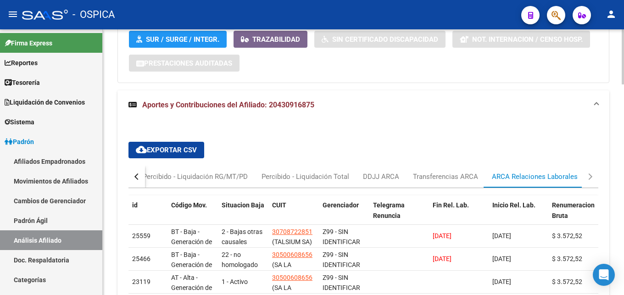
scroll to position [799, 0]
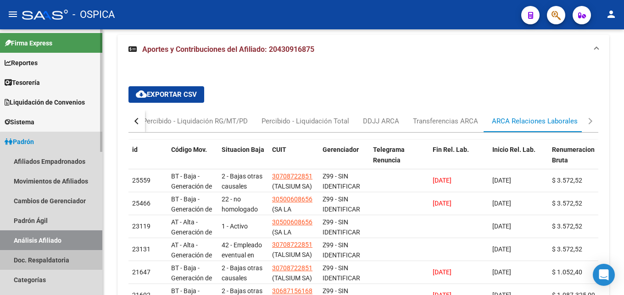
click at [52, 253] on link "Doc. Respaldatoria" at bounding box center [51, 260] width 102 height 20
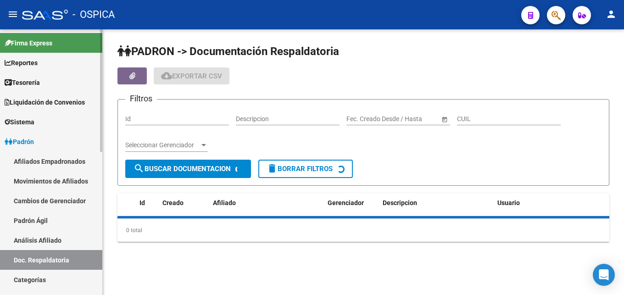
click at [51, 239] on link "Análisis Afiliado" at bounding box center [51, 240] width 102 height 20
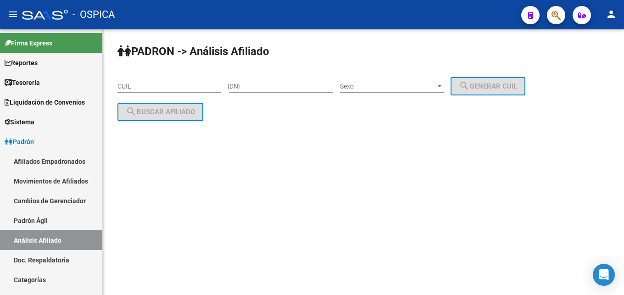
click at [133, 86] on input "CUIL" at bounding box center [169, 87] width 104 height 8
paste input "20-42412182-8"
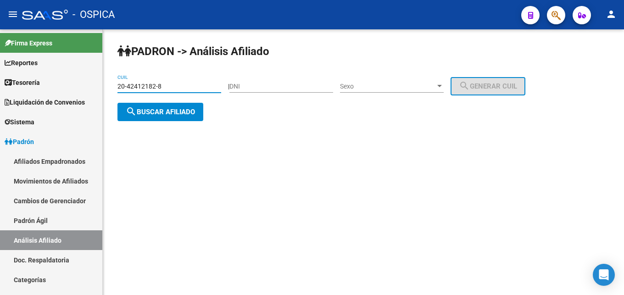
type input "20-42412182-8"
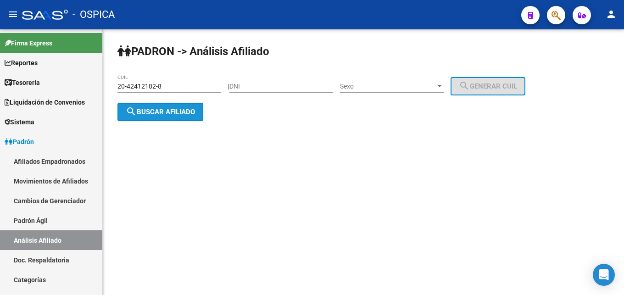
click at [169, 116] on span "search Buscar afiliado" at bounding box center [160, 112] width 69 height 8
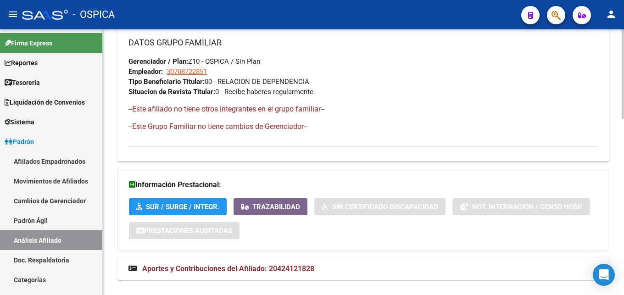
scroll to position [521, 0]
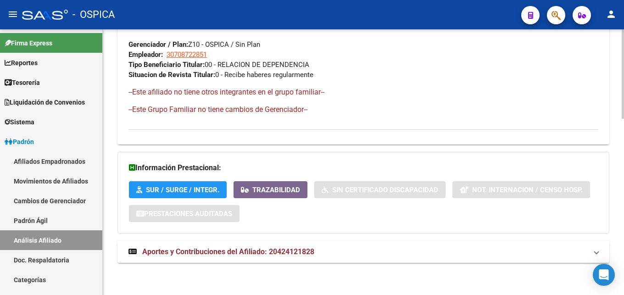
click at [248, 249] on span "Aportes y Contribuciones del Afiliado: 20424121828" at bounding box center [228, 251] width 172 height 9
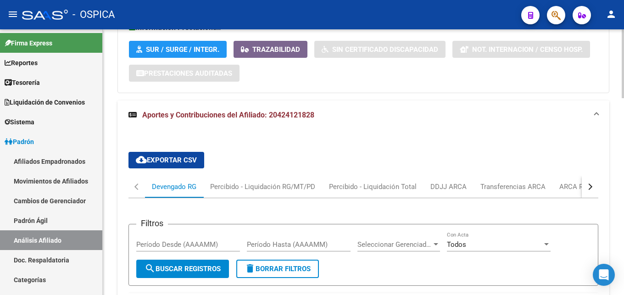
scroll to position [755, 0]
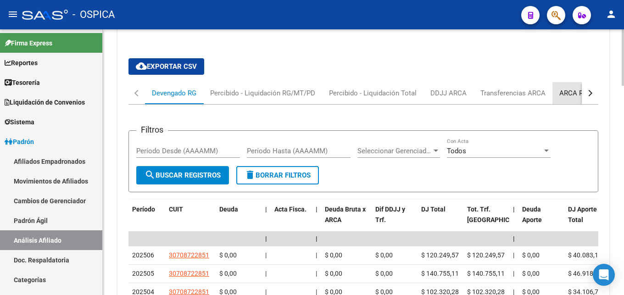
click at [564, 94] on div "ARCA Relaciones Laborales" at bounding box center [602, 93] width 86 height 10
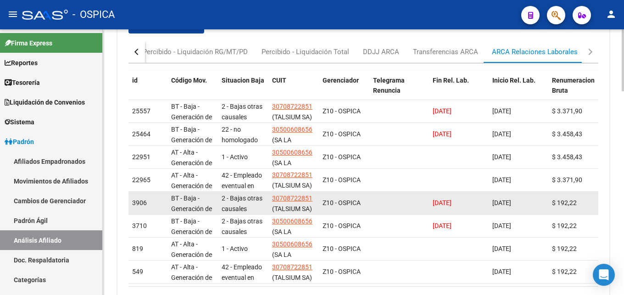
scroll to position [798, 0]
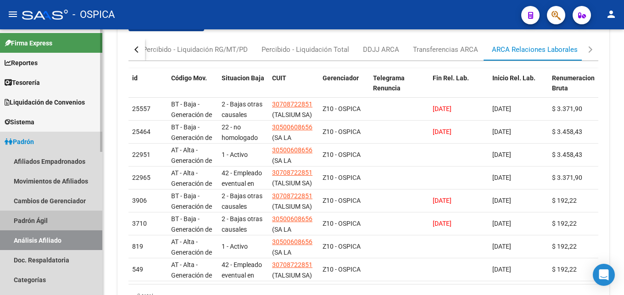
click at [39, 217] on link "Padrón Ágil" at bounding box center [51, 221] width 102 height 20
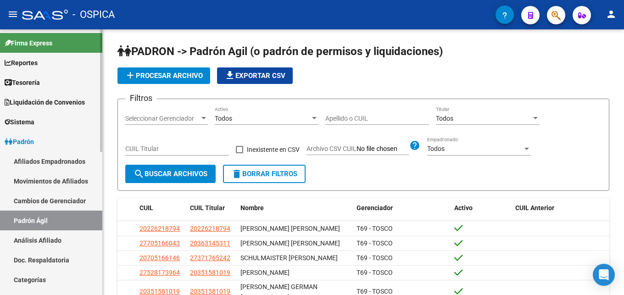
click at [62, 241] on link "Análisis Afiliado" at bounding box center [51, 240] width 102 height 20
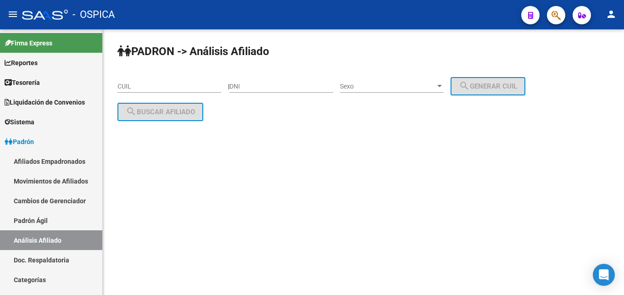
click at [138, 86] on input "CUIL" at bounding box center [169, 87] width 104 height 8
paste input "20-37834223-7"
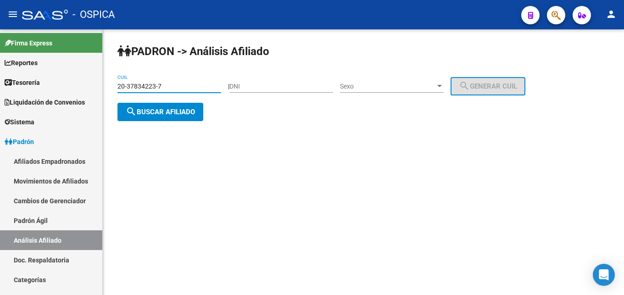
type input "20-37834223-7"
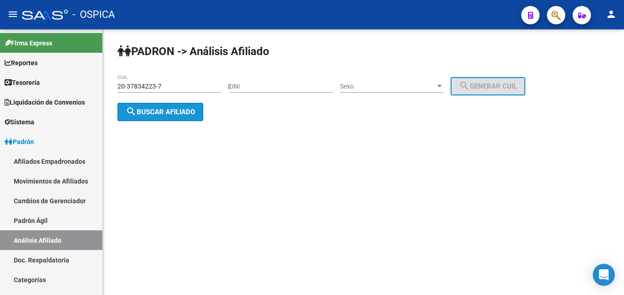
click at [165, 117] on button "search Buscar afiliado" at bounding box center [160, 112] width 86 height 18
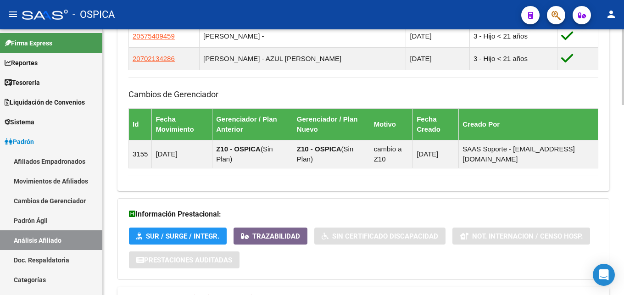
scroll to position [664, 0]
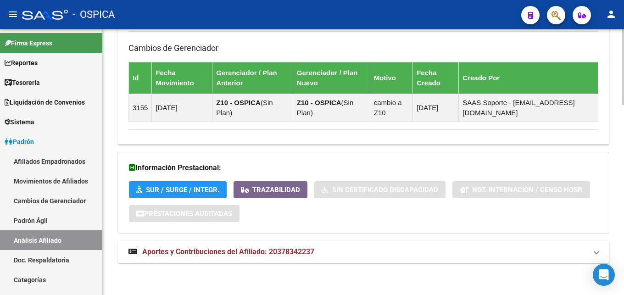
click at [252, 250] on span "Aportes y Contribuciones del Afiliado: 20378342237" at bounding box center [228, 251] width 172 height 9
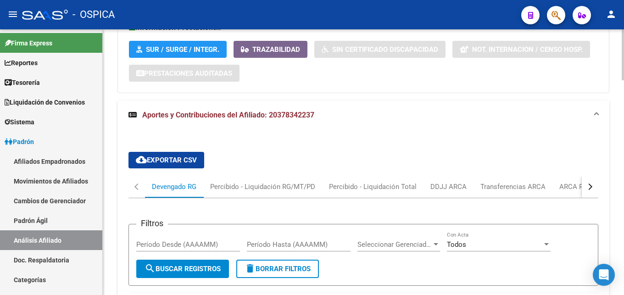
scroll to position [898, 0]
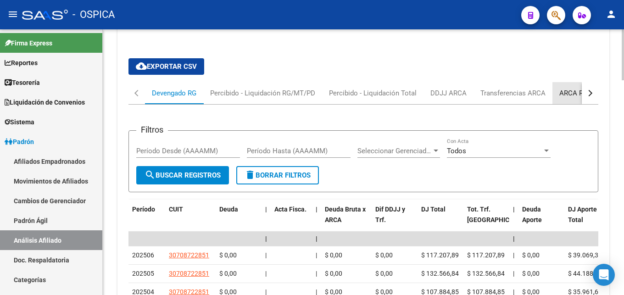
click at [567, 96] on div "ARCA Relaciones Laborales" at bounding box center [602, 93] width 86 height 10
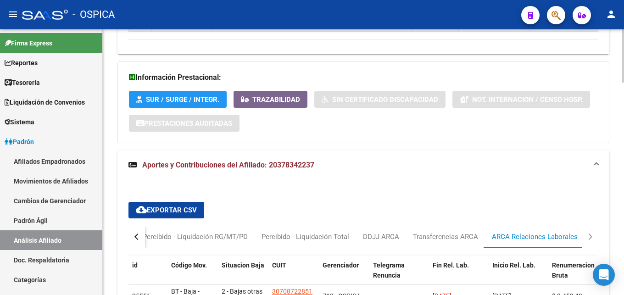
scroll to position [894, 0]
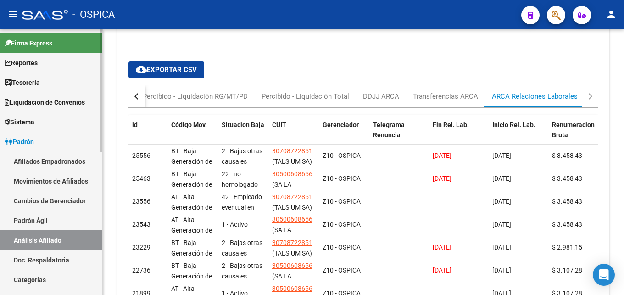
click at [39, 219] on link "Padrón Ágil" at bounding box center [51, 221] width 102 height 20
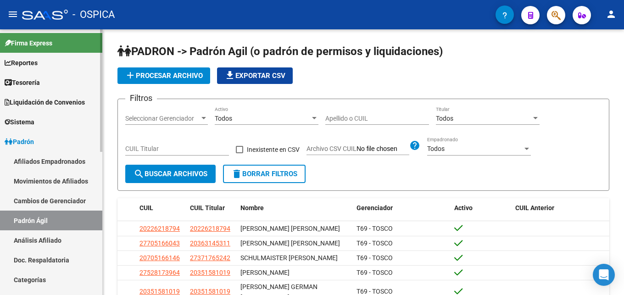
click at [63, 243] on link "Análisis Afiliado" at bounding box center [51, 240] width 102 height 20
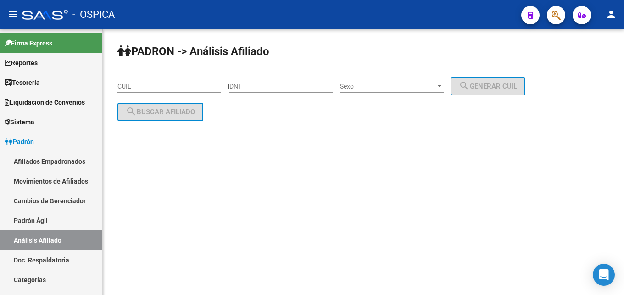
click at [121, 88] on input "CUIL" at bounding box center [169, 87] width 104 height 8
paste input "20-36717858-3"
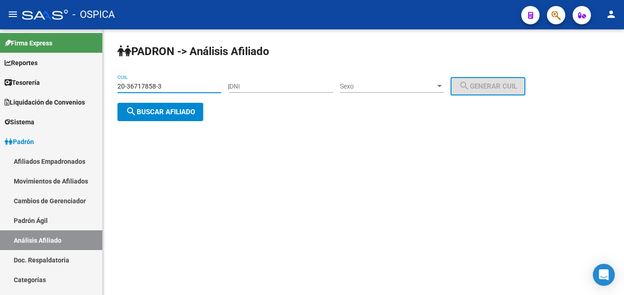
type input "20-36717858-3"
click at [129, 114] on mat-icon "search" at bounding box center [131, 111] width 11 height 11
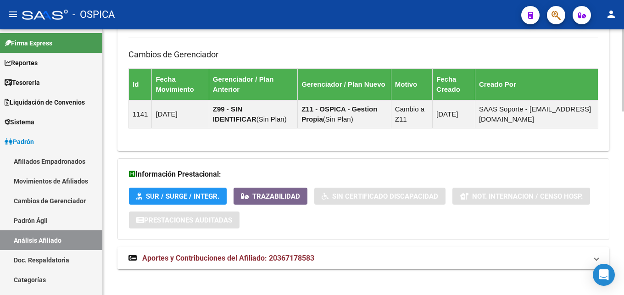
scroll to position [594, 0]
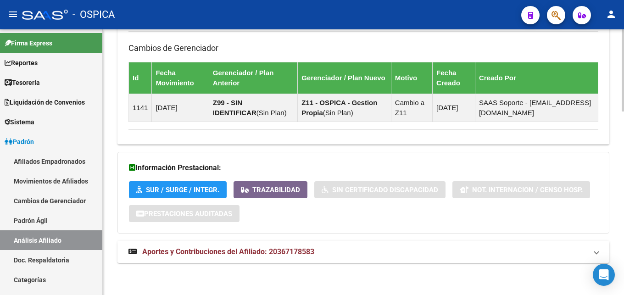
click at [281, 257] on mat-expansion-panel-header "Aportes y Contribuciones del Afiliado: 20367178583" at bounding box center [363, 252] width 492 height 22
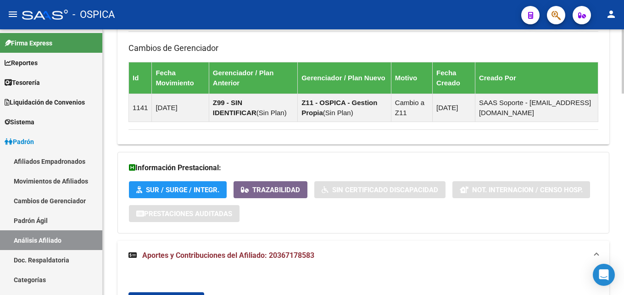
scroll to position [781, 0]
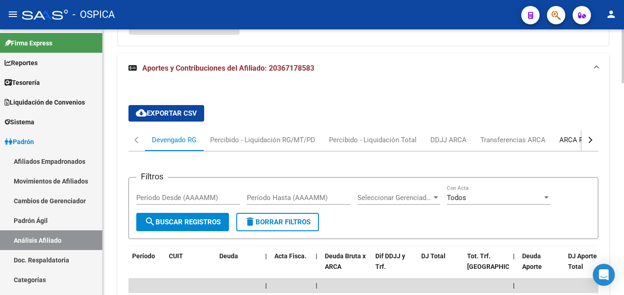
click at [566, 139] on div "ARCA Relaciones Laborales" at bounding box center [602, 140] width 86 height 10
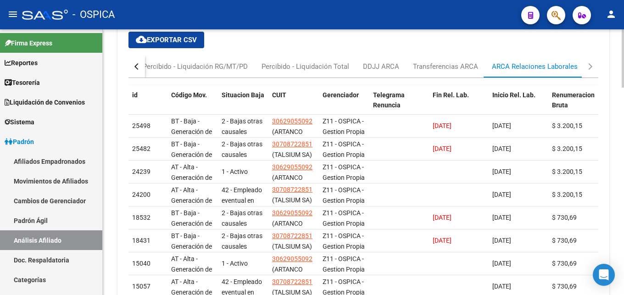
scroll to position [872, 0]
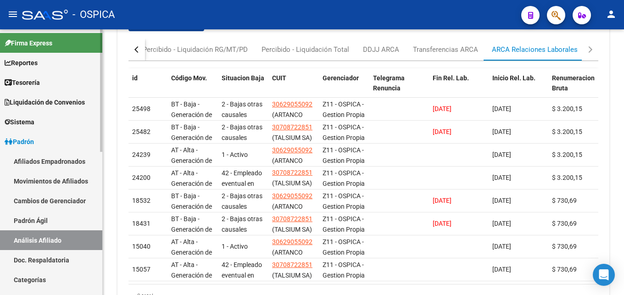
click at [24, 256] on link "Doc. Respaldatoria" at bounding box center [51, 260] width 102 height 20
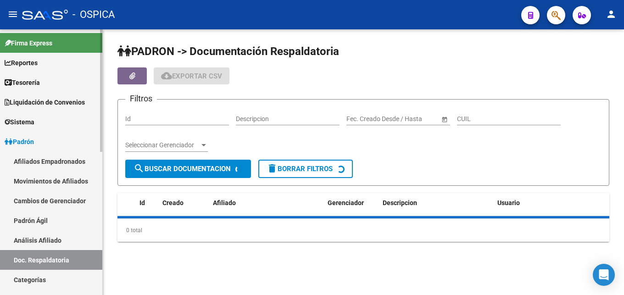
click at [29, 237] on link "Análisis Afiliado" at bounding box center [51, 240] width 102 height 20
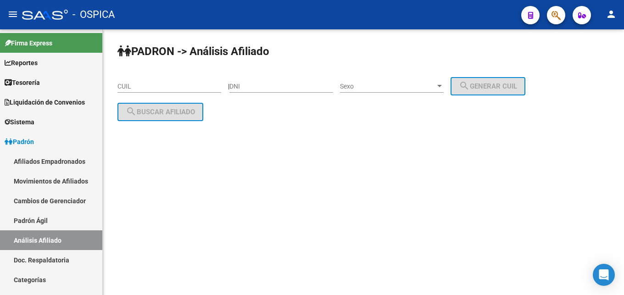
click at [143, 86] on input "CUIL" at bounding box center [169, 87] width 104 height 8
paste input "20-41024842-6"
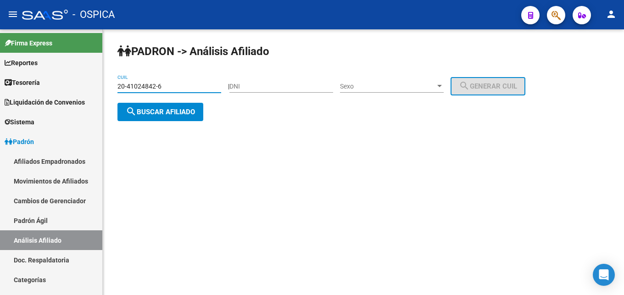
type input "20-41024842-6"
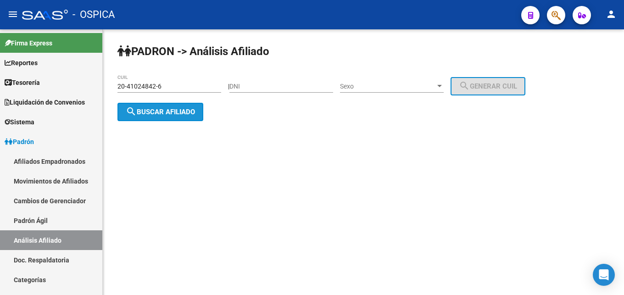
click at [168, 119] on button "search Buscar afiliado" at bounding box center [160, 112] width 86 height 18
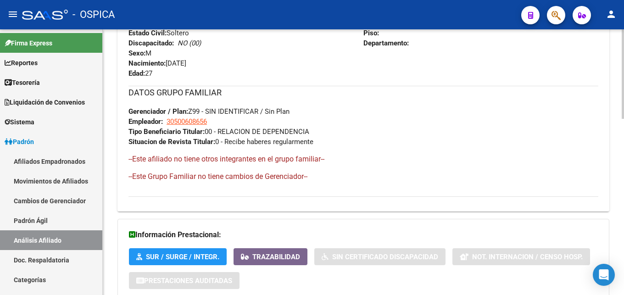
scroll to position [515, 0]
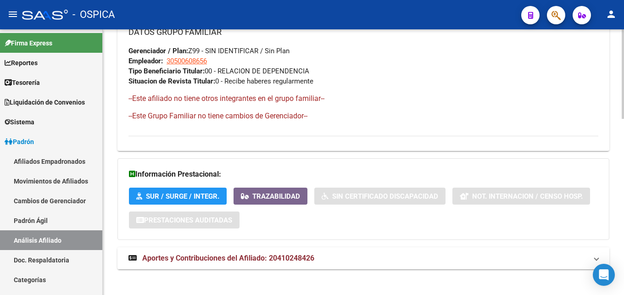
click at [203, 260] on span "Aportes y Contribuciones del Afiliado: 20410248426" at bounding box center [228, 258] width 172 height 9
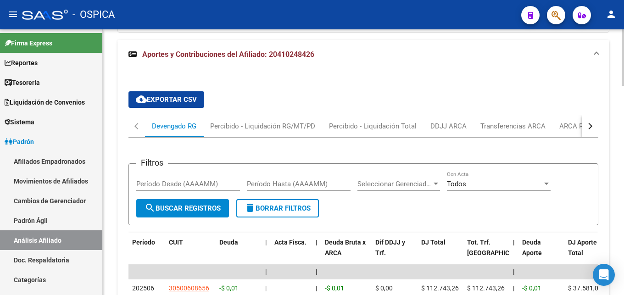
scroll to position [748, 0]
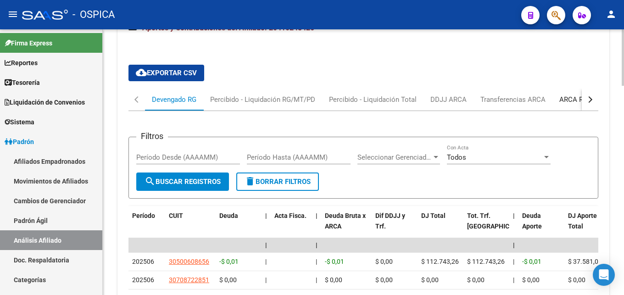
click at [561, 97] on div "ARCA Relaciones Laborales" at bounding box center [602, 99] width 86 height 10
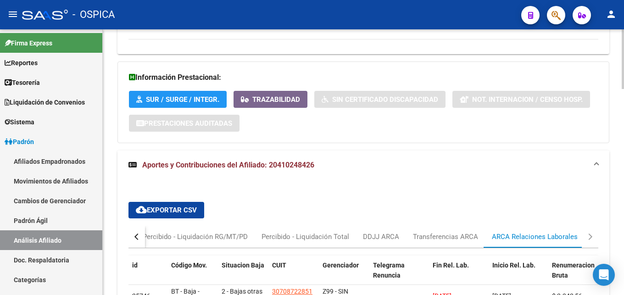
scroll to position [752, 0]
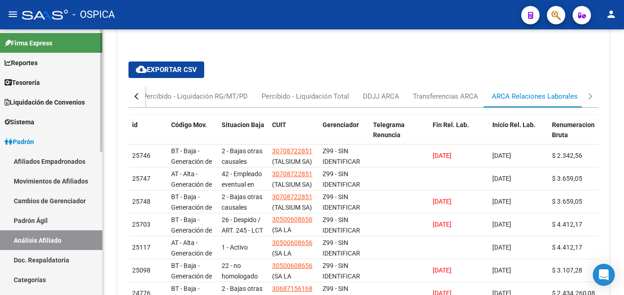
click at [30, 260] on link "Doc. Respaldatoria" at bounding box center [51, 260] width 102 height 20
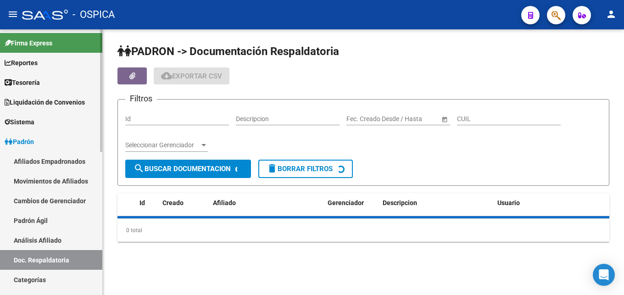
click at [38, 236] on link "Análisis Afiliado" at bounding box center [51, 240] width 102 height 20
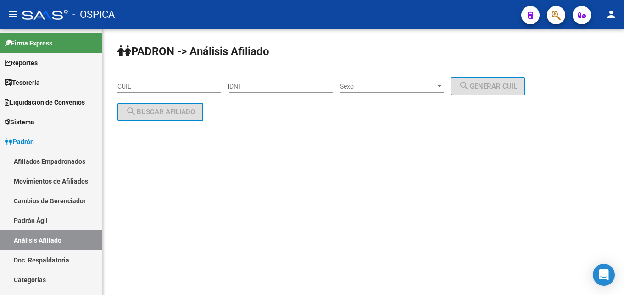
click at [148, 80] on div "CUIL" at bounding box center [169, 83] width 104 height 18
paste input "20-36749135-4"
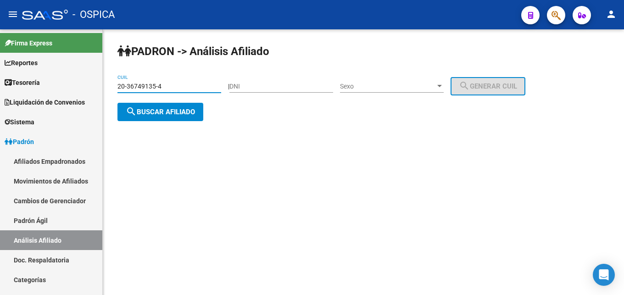
type input "20-36749135-4"
click at [161, 113] on span "search Buscar afiliado" at bounding box center [160, 112] width 69 height 8
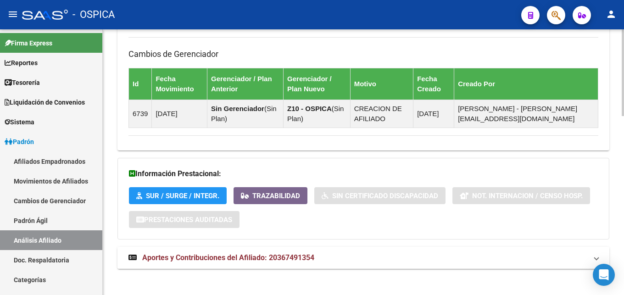
scroll to position [547, 0]
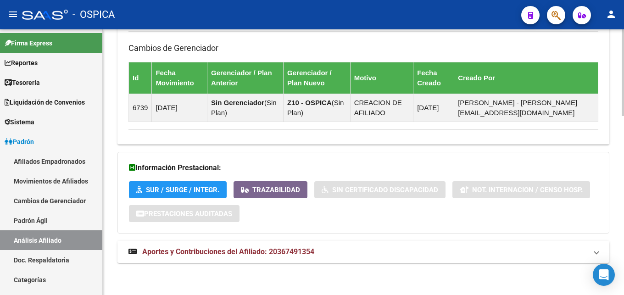
click at [303, 257] on mat-expansion-panel-header "Aportes y Contribuciones del Afiliado: 20367491354" at bounding box center [363, 252] width 492 height 22
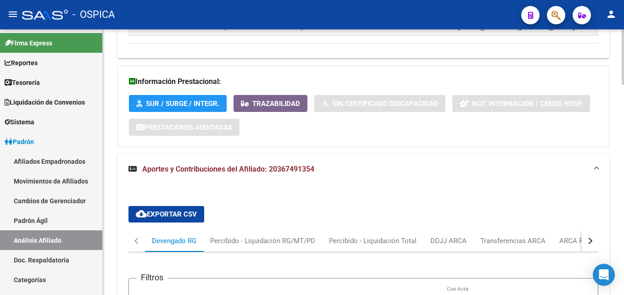
scroll to position [687, 0]
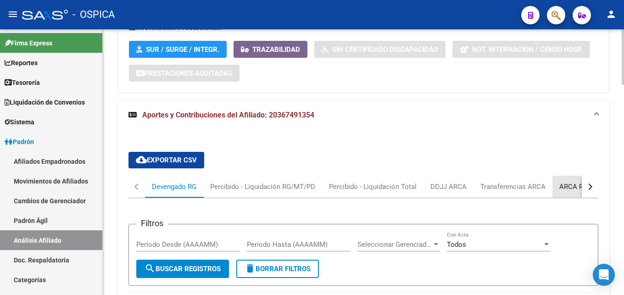
click at [559, 191] on div "ARCA Relaciones Laborales" at bounding box center [602, 187] width 86 height 10
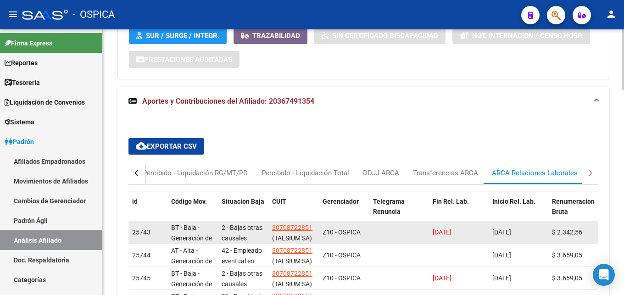
scroll to position [777, 0]
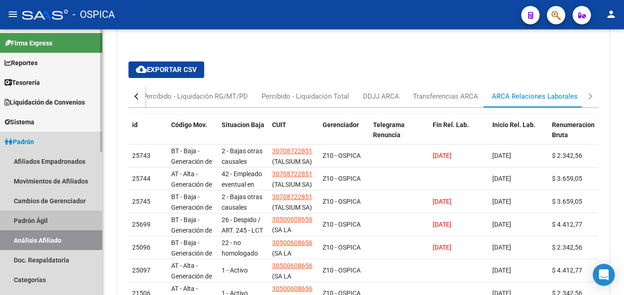
click at [22, 218] on link "Padrón Ágil" at bounding box center [51, 221] width 102 height 20
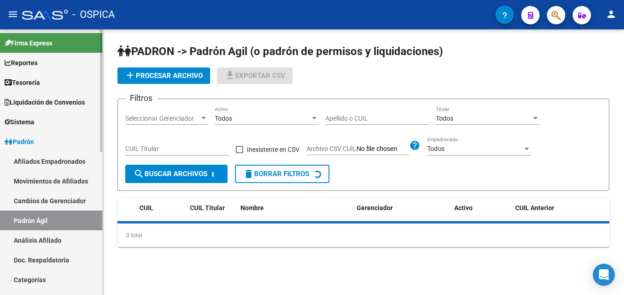
click at [44, 243] on link "Análisis Afiliado" at bounding box center [51, 240] width 102 height 20
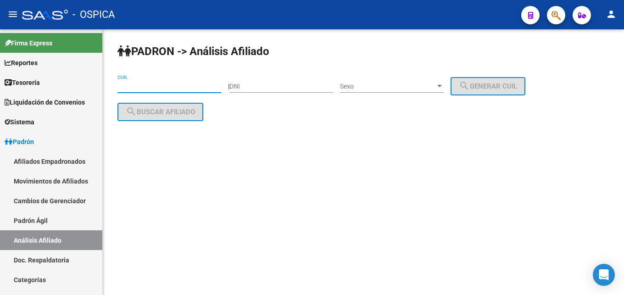
click at [128, 89] on input "CUIL" at bounding box center [169, 87] width 104 height 8
paste input "20-29196325-1"
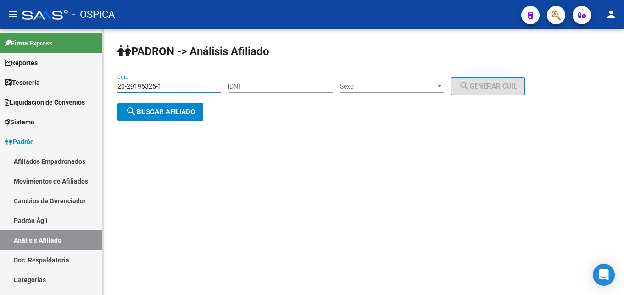
type input "20-29196325-1"
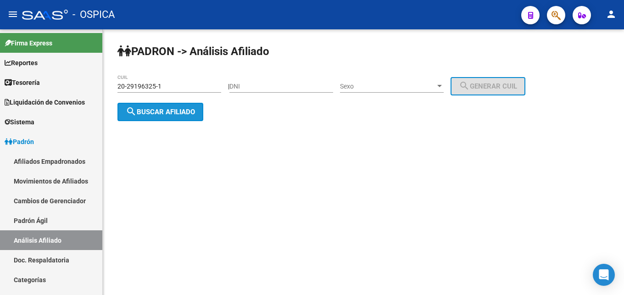
click at [162, 112] on span "search Buscar afiliado" at bounding box center [160, 112] width 69 height 8
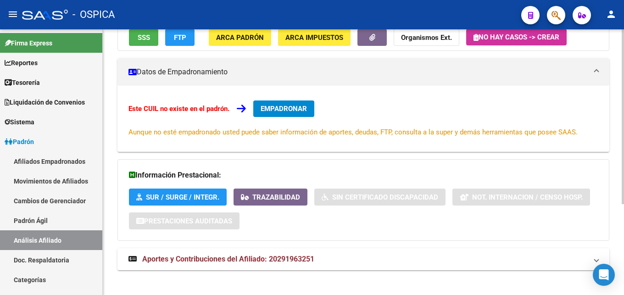
scroll to position [139, 0]
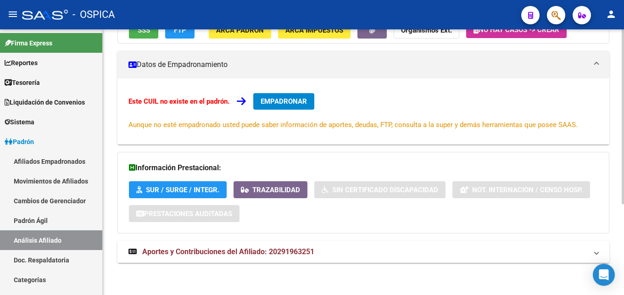
click at [232, 252] on span "Aportes y Contribuciones del Afiliado: 20291963251" at bounding box center [228, 251] width 172 height 9
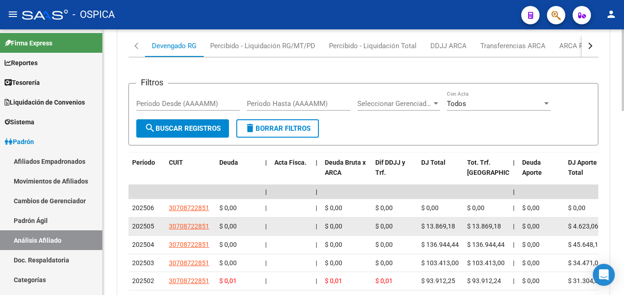
scroll to position [419, 0]
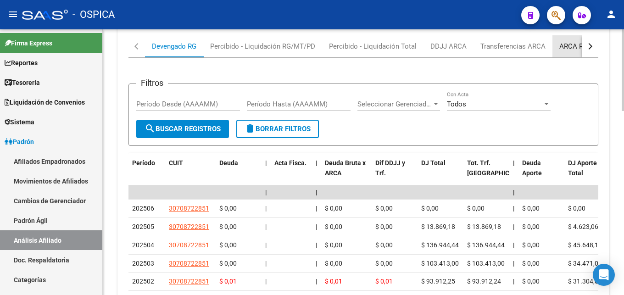
click at [568, 52] on div "ARCA Relaciones Laborales" at bounding box center [602, 46] width 100 height 22
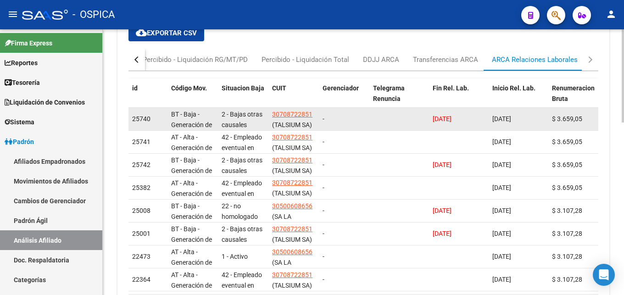
scroll to position [416, 0]
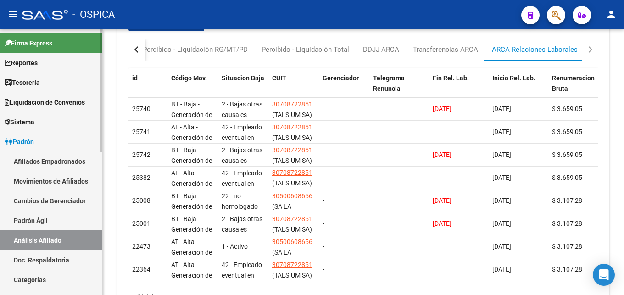
drag, startPoint x: 28, startPoint y: 258, endPoint x: 24, endPoint y: 248, distance: 10.5
click at [28, 257] on link "Doc. Respaldatoria" at bounding box center [51, 260] width 102 height 20
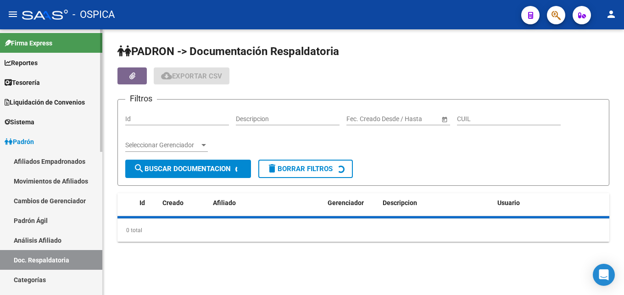
click at [23, 237] on link "Análisis Afiliado" at bounding box center [51, 240] width 102 height 20
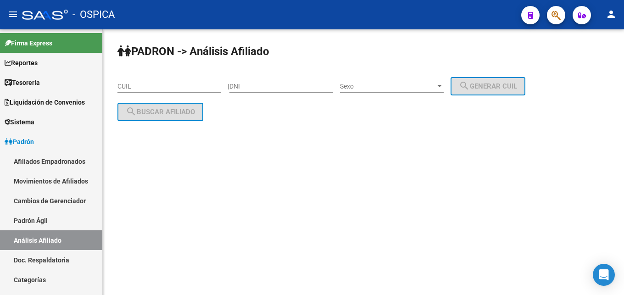
click at [118, 83] on input "CUIL" at bounding box center [169, 87] width 104 height 8
paste input "20-44339003-1"
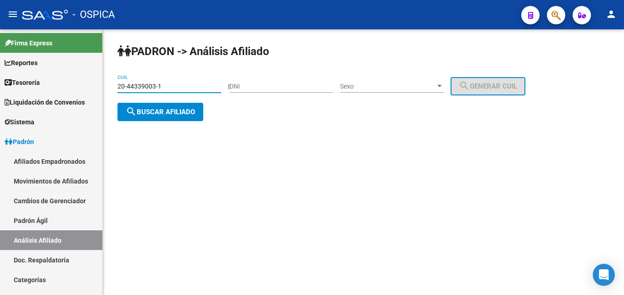
type input "20-44339003-1"
click at [205, 117] on div "[PERSON_NAME] -> Análisis Afiliado 20-44339003-1 CUIL | DNI Sexo Sexo search Ge…" at bounding box center [363, 89] width 521 height 121
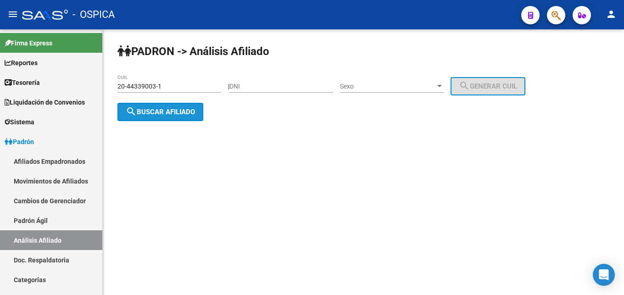
click at [198, 116] on button "search Buscar afiliado" at bounding box center [160, 112] width 86 height 18
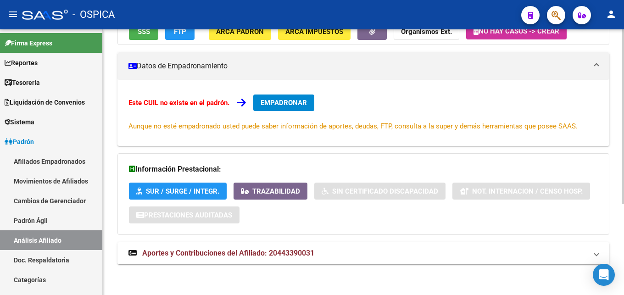
scroll to position [139, 0]
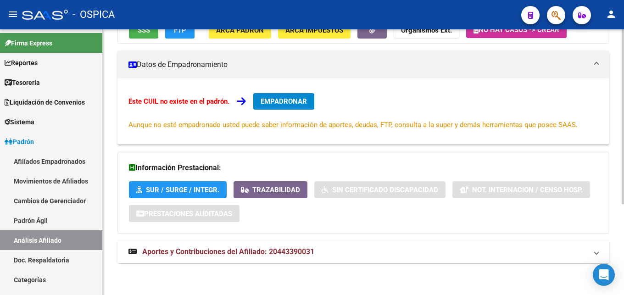
click at [288, 254] on span "Aportes y Contribuciones del Afiliado: 20443390031" at bounding box center [228, 251] width 172 height 9
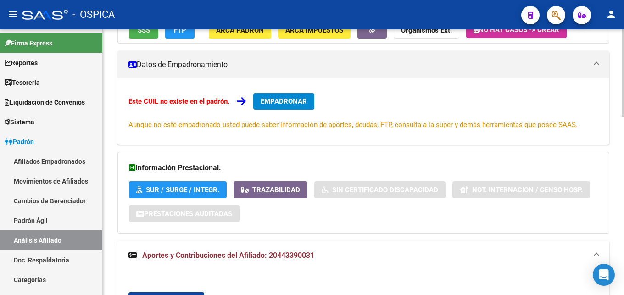
scroll to position [279, 0]
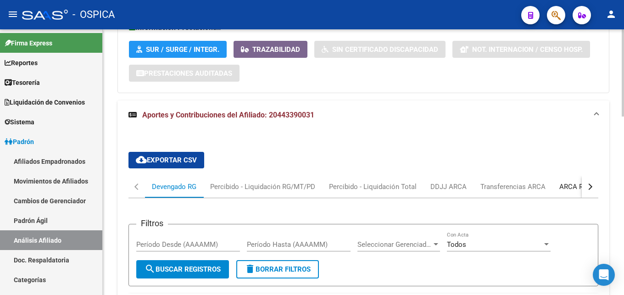
click at [567, 191] on div "ARCA Relaciones Laborales" at bounding box center [602, 187] width 86 height 10
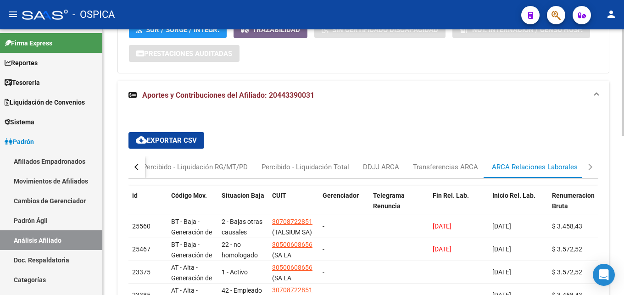
scroll to position [399, 0]
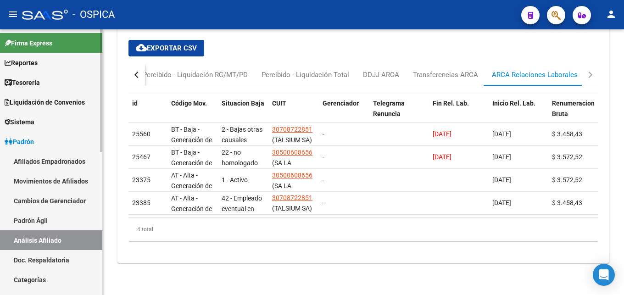
click at [32, 216] on link "Padrón Ágil" at bounding box center [51, 221] width 102 height 20
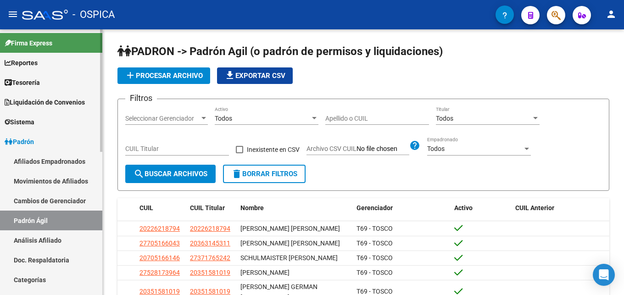
click at [36, 234] on link "Análisis Afiliado" at bounding box center [51, 240] width 102 height 20
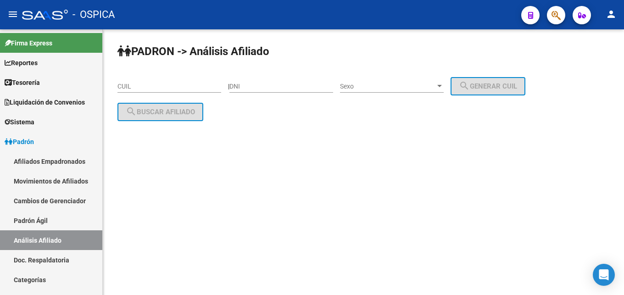
click at [132, 90] on input "CUIL" at bounding box center [169, 87] width 104 height 8
paste input "20-44994416-0"
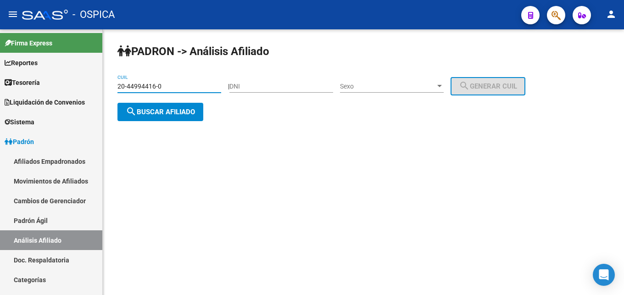
type input "20-44994416-0"
click at [155, 122] on div "[PERSON_NAME] -> Análisis Afiliado 20-44994416-0 CUIL | DNI Sexo Sexo search Ge…" at bounding box center [363, 89] width 521 height 121
click at [156, 119] on button "search Buscar afiliado" at bounding box center [160, 112] width 86 height 18
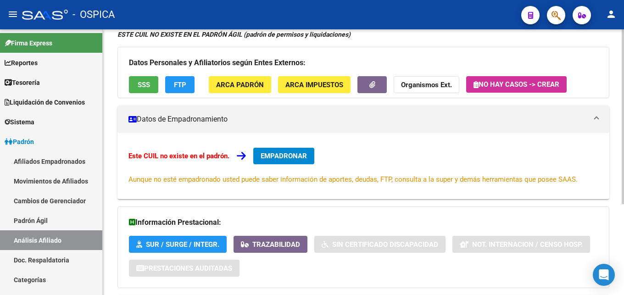
scroll to position [139, 0]
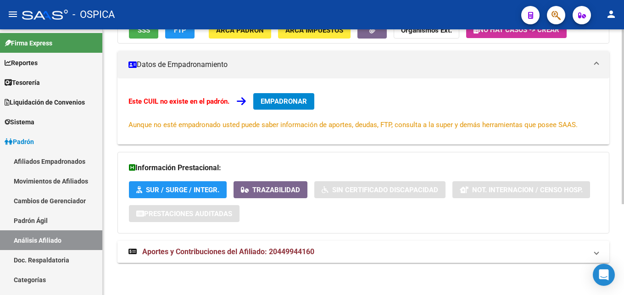
click at [307, 255] on span "Aportes y Contribuciones del Afiliado: 20449944160" at bounding box center [228, 251] width 172 height 9
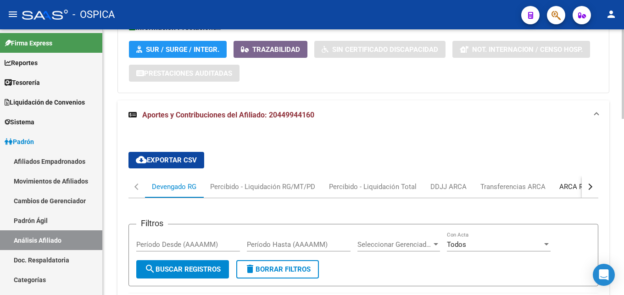
click at [572, 186] on div "ARCA Relaciones Laborales" at bounding box center [602, 187] width 86 height 10
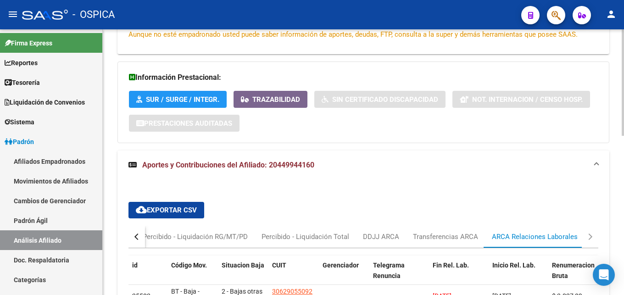
scroll to position [369, 0]
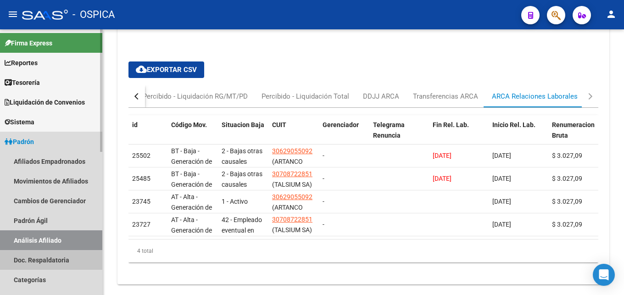
click at [53, 254] on link "Doc. Respaldatoria" at bounding box center [51, 260] width 102 height 20
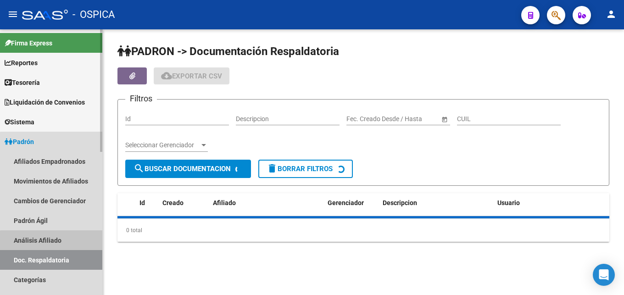
click at [53, 245] on link "Análisis Afiliado" at bounding box center [51, 240] width 102 height 20
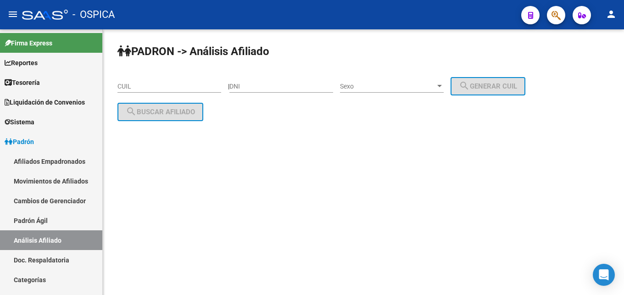
click at [130, 86] on input "CUIL" at bounding box center [169, 87] width 104 height 8
paste input "20-32924733-4"
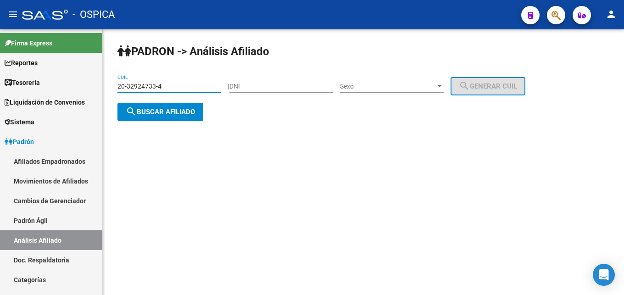
type input "20-32924733-4"
click at [166, 116] on button "search Buscar afiliado" at bounding box center [160, 112] width 86 height 18
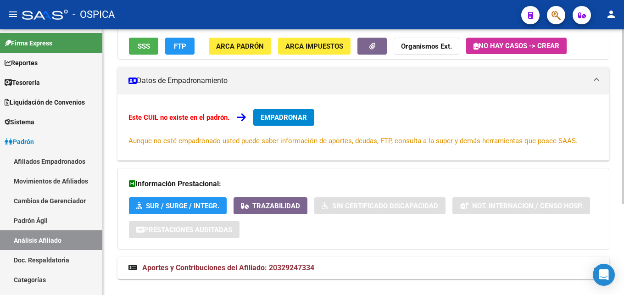
scroll to position [139, 0]
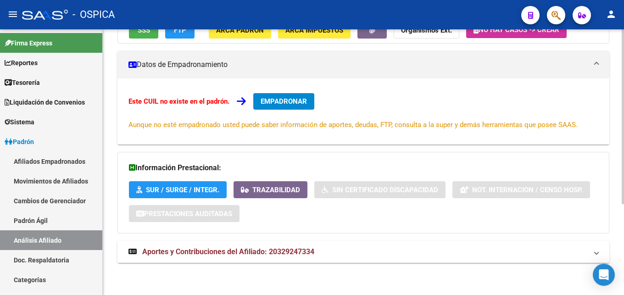
click at [301, 257] on mat-expansion-panel-header "Aportes y Contribuciones del Afiliado: 20329247334" at bounding box center [363, 252] width 492 height 22
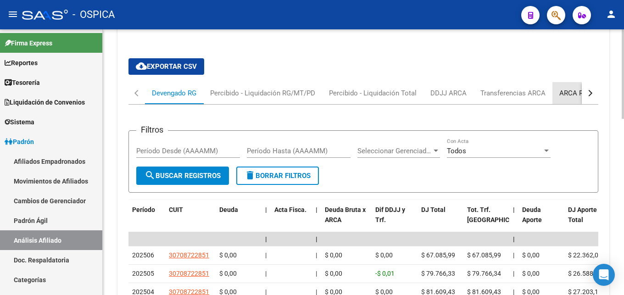
click at [564, 94] on div "ARCA Relaciones Laborales" at bounding box center [602, 93] width 86 height 10
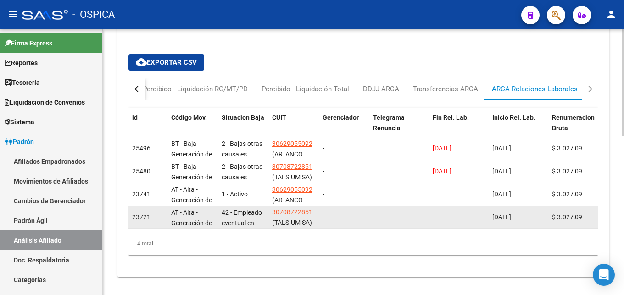
scroll to position [399, 0]
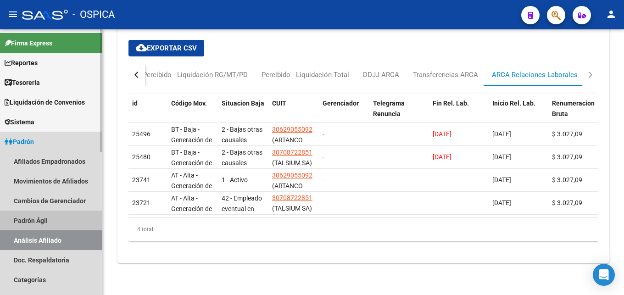
click at [49, 216] on link "Padrón Ágil" at bounding box center [51, 221] width 102 height 20
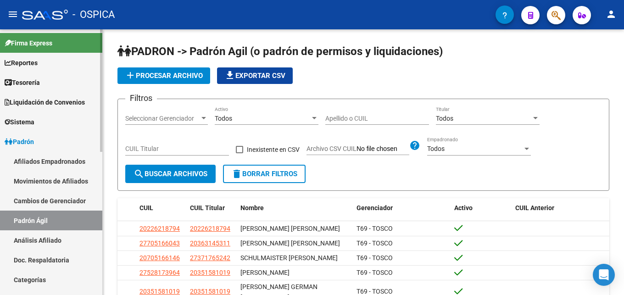
drag, startPoint x: 55, startPoint y: 239, endPoint x: 94, endPoint y: 221, distance: 42.9
click at [56, 238] on link "Análisis Afiliado" at bounding box center [51, 240] width 102 height 20
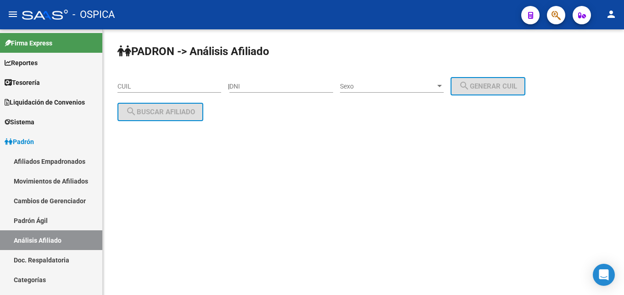
click at [129, 90] on input "CUIL" at bounding box center [169, 87] width 104 height 8
paste input "20-45609625-6"
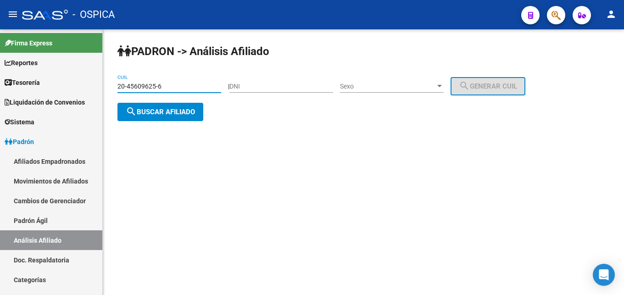
type input "20-45609625-6"
click at [158, 112] on span "search Buscar afiliado" at bounding box center [160, 112] width 69 height 8
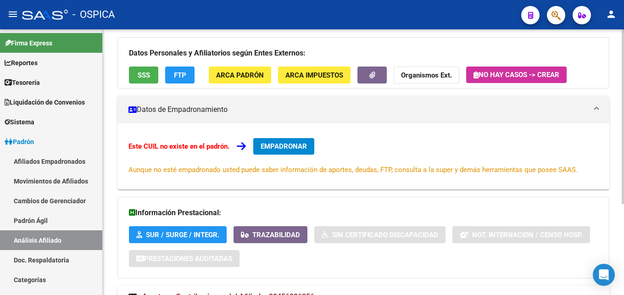
scroll to position [139, 0]
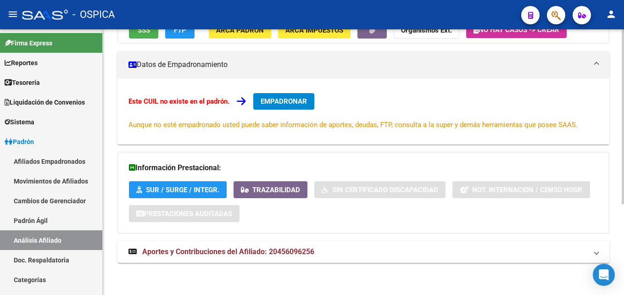
click at [307, 250] on span "Aportes y Contribuciones del Afiliado: 20456096256" at bounding box center [228, 251] width 172 height 9
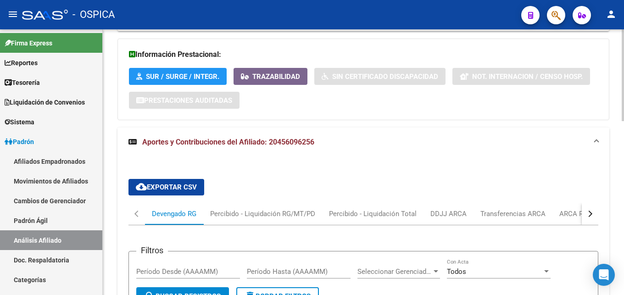
scroll to position [279, 0]
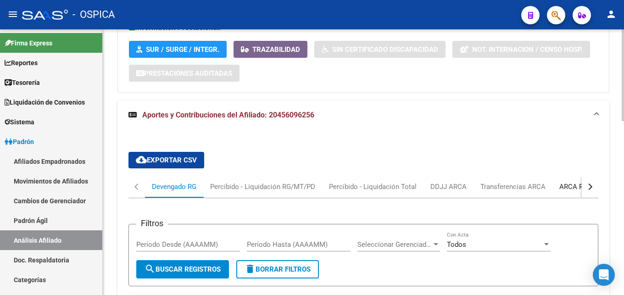
click at [569, 187] on div "ARCA Relaciones Laborales" at bounding box center [602, 187] width 86 height 10
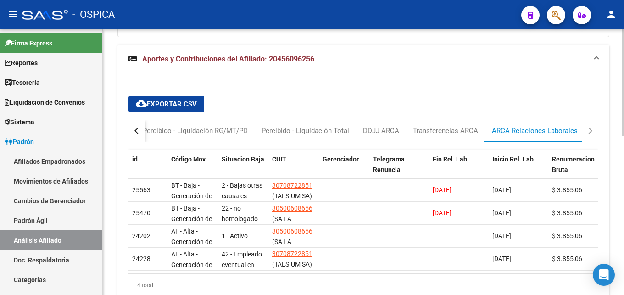
scroll to position [369, 0]
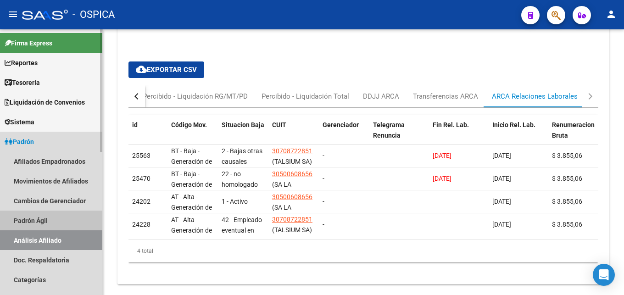
click at [46, 218] on link "Padrón Ágil" at bounding box center [51, 221] width 102 height 20
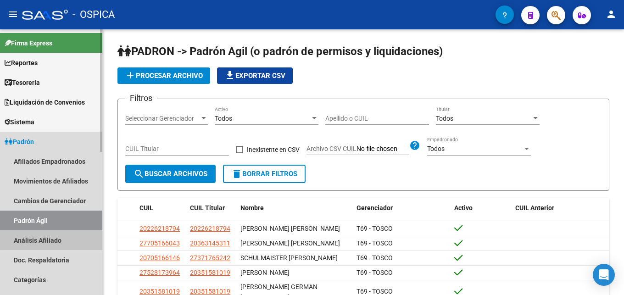
drag, startPoint x: 63, startPoint y: 238, endPoint x: 98, endPoint y: 183, distance: 65.9
click at [63, 238] on link "Análisis Afiliado" at bounding box center [51, 240] width 102 height 20
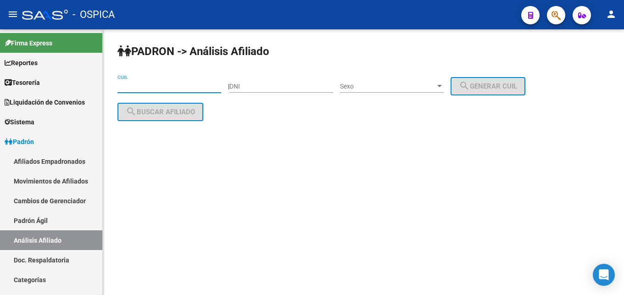
click at [130, 88] on input "CUIL" at bounding box center [169, 87] width 104 height 8
paste input "20-37192194-0"
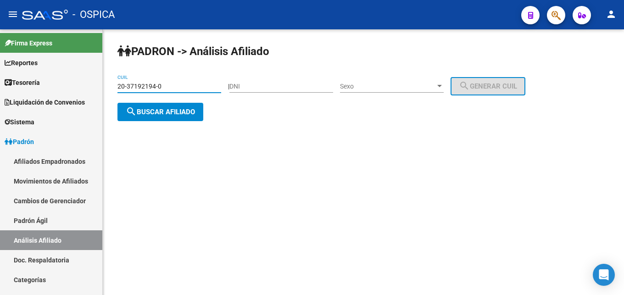
type input "20-37192194-0"
drag, startPoint x: 205, startPoint y: 117, endPoint x: 187, endPoint y: 111, distance: 18.9
click at [199, 116] on div "[PERSON_NAME] -> Análisis Afiliado 20-37192194-0 CUIL | DNI Sexo Sexo search Ge…" at bounding box center [363, 89] width 521 height 121
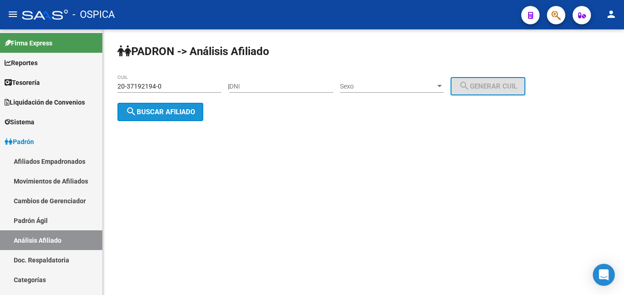
click at [187, 111] on span "search Buscar afiliado" at bounding box center [160, 112] width 69 height 8
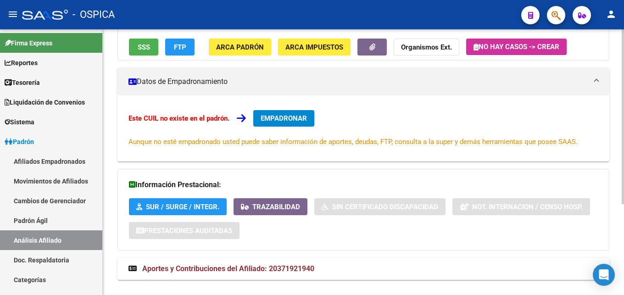
scroll to position [139, 0]
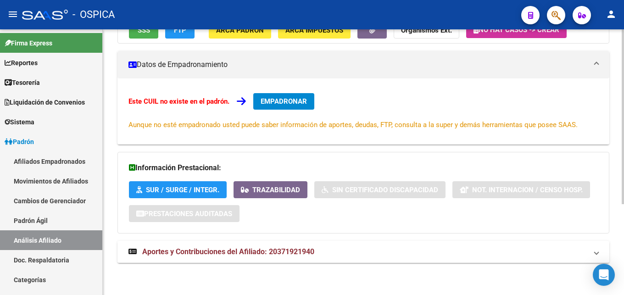
click at [193, 257] on mat-expansion-panel-header "Aportes y Contribuciones del Afiliado: 20371921940" at bounding box center [363, 252] width 492 height 22
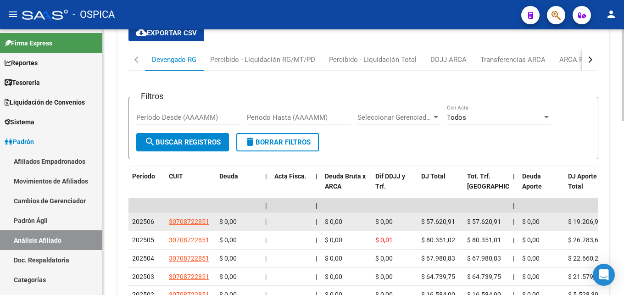
scroll to position [419, 0]
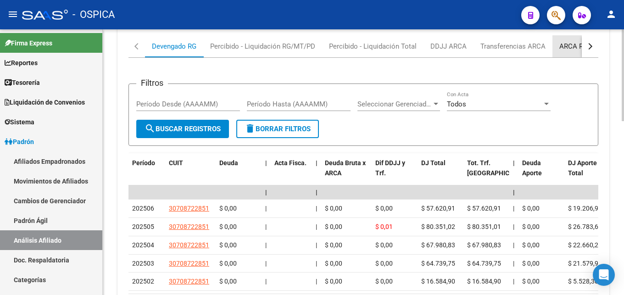
click at [562, 51] on div "ARCA Relaciones Laborales" at bounding box center [602, 46] width 100 height 22
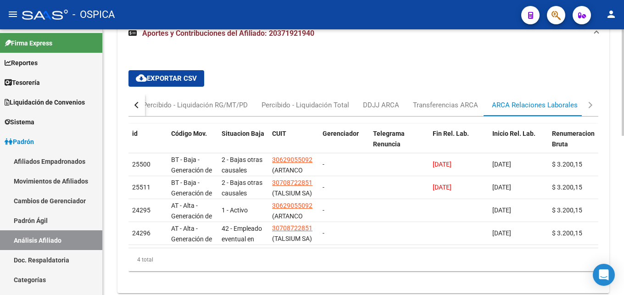
scroll to position [369, 0]
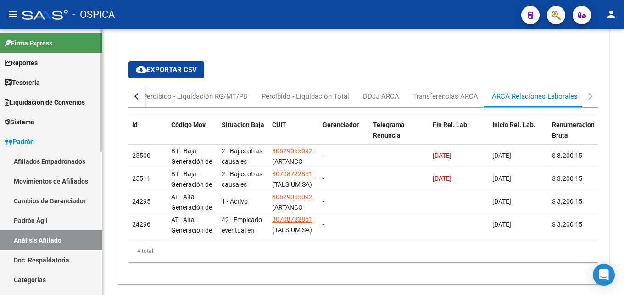
click at [29, 226] on link "Padrón Ágil" at bounding box center [51, 221] width 102 height 20
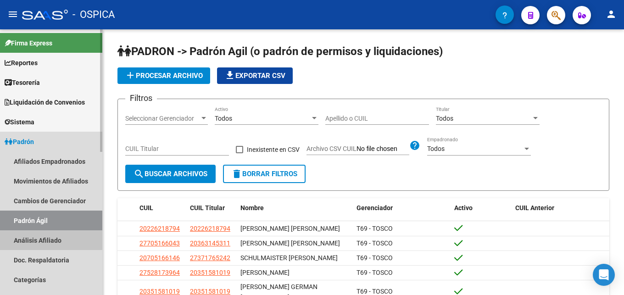
click at [35, 236] on link "Análisis Afiliado" at bounding box center [51, 240] width 102 height 20
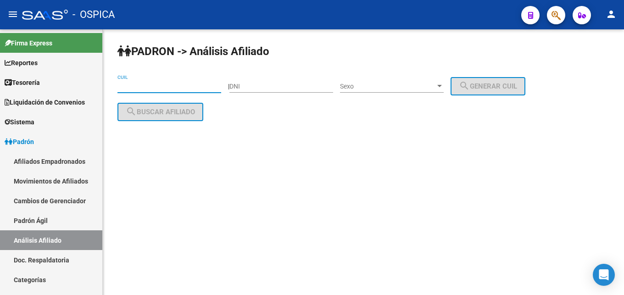
click at [128, 90] on input "CUIL" at bounding box center [169, 87] width 104 height 8
paste input "27-41123278-1"
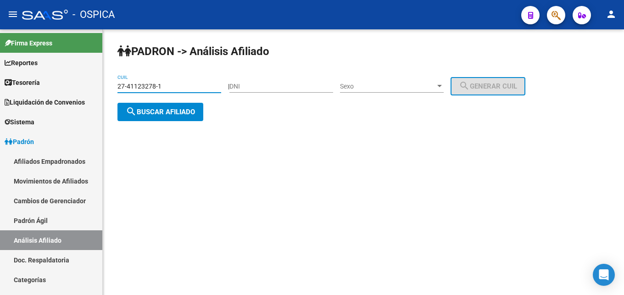
type input "27-41123278-1"
click at [154, 110] on span "search Buscar afiliado" at bounding box center [160, 112] width 69 height 8
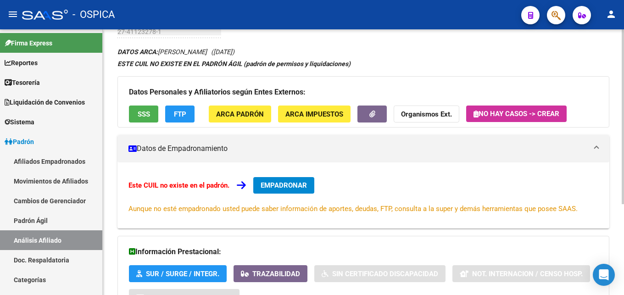
scroll to position [139, 0]
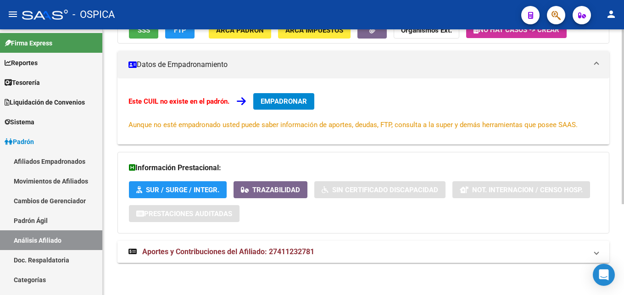
click at [283, 253] on span "Aportes y Contribuciones del Afiliado: 27411232781" at bounding box center [228, 251] width 172 height 9
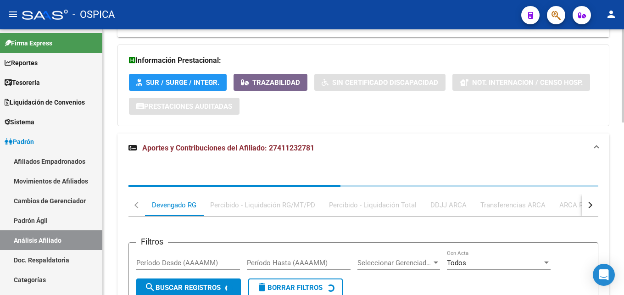
scroll to position [279, 0]
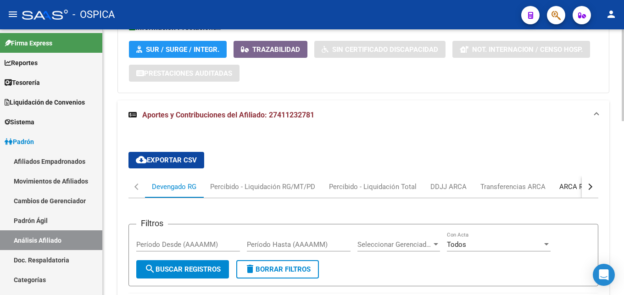
click at [575, 187] on div "ARCA Relaciones Laborales" at bounding box center [602, 187] width 86 height 10
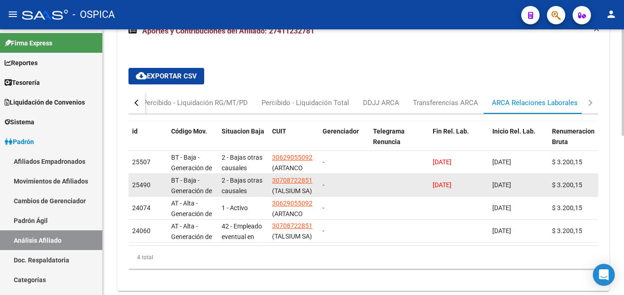
scroll to position [369, 0]
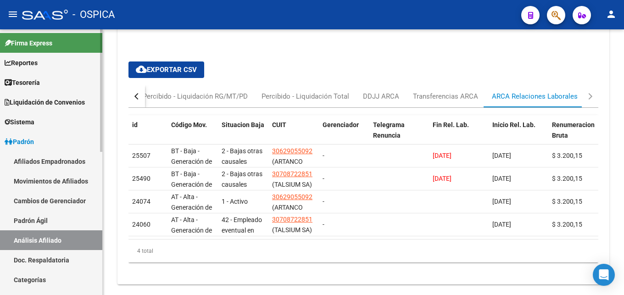
click at [44, 215] on link "Padrón Ágil" at bounding box center [51, 221] width 102 height 20
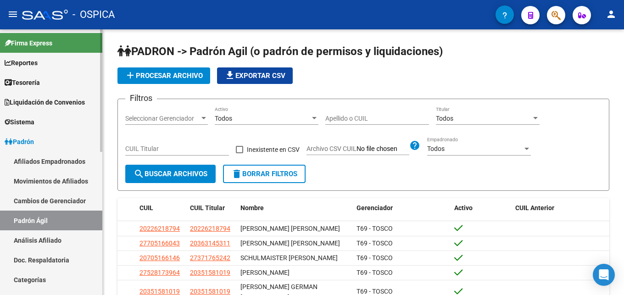
click at [59, 237] on link "Análisis Afiliado" at bounding box center [51, 240] width 102 height 20
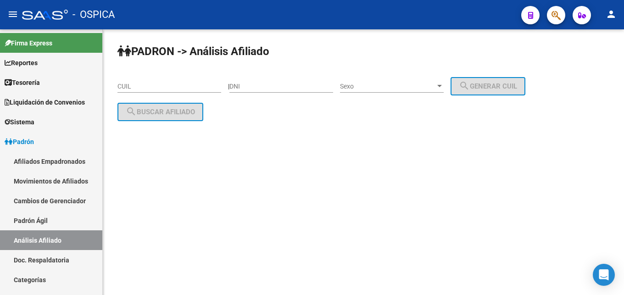
click at [157, 80] on div "CUIL" at bounding box center [169, 83] width 104 height 18
paste input "20-26467200-8"
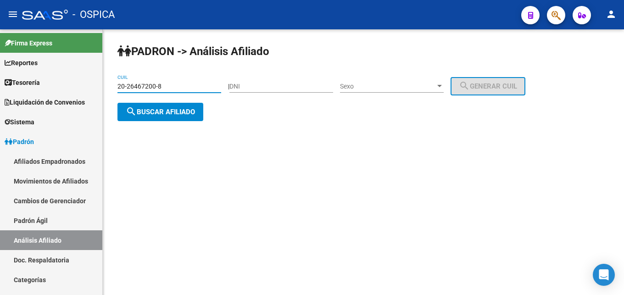
type input "20-26467200-8"
click at [176, 122] on div "[PERSON_NAME] -> Análisis Afiliado 20-26467200-8 CUIL | DNI Sexo Sexo search Ge…" at bounding box center [363, 89] width 521 height 121
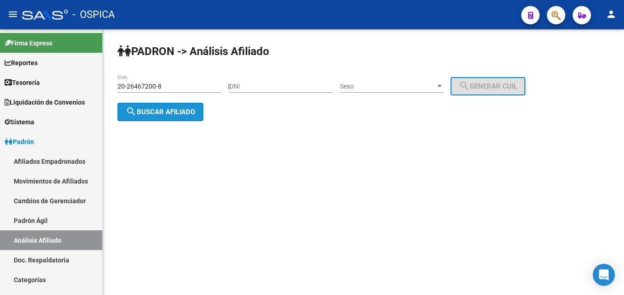
click at [177, 118] on button "search Buscar afiliado" at bounding box center [160, 112] width 86 height 18
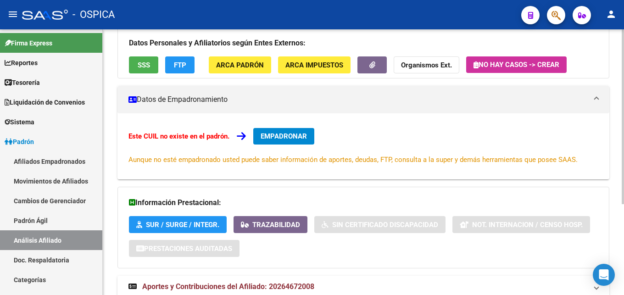
scroll to position [139, 0]
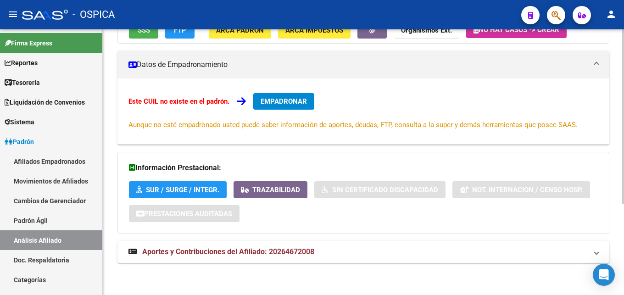
click at [351, 248] on mat-panel-title "Aportes y Contribuciones del Afiliado: 20264672008" at bounding box center [357, 252] width 459 height 10
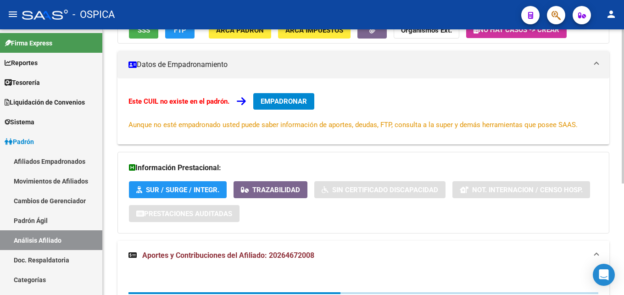
click at [298, 260] on span "Aportes y Contribuciones del Afiliado: 20264672008" at bounding box center [228, 255] width 172 height 9
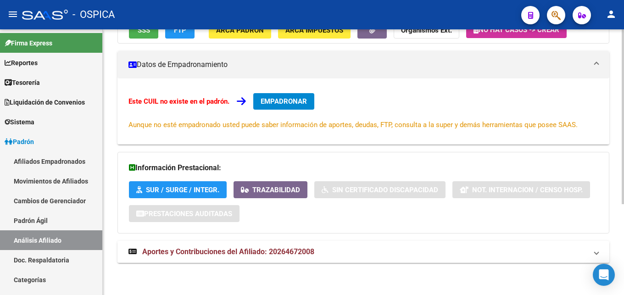
click at [299, 255] on span "Aportes y Contribuciones del Afiliado: 20264672008" at bounding box center [228, 251] width 172 height 9
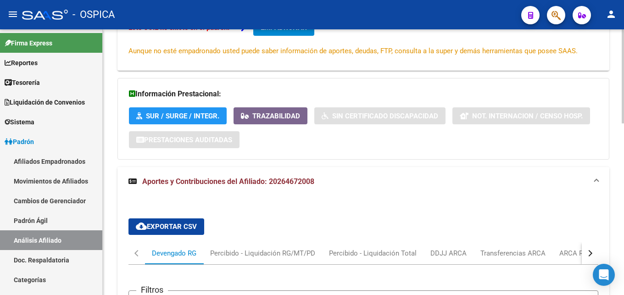
scroll to position [232, 0]
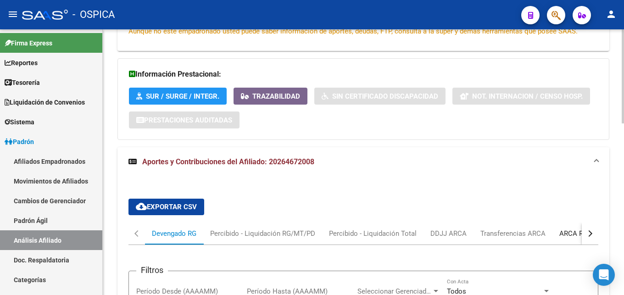
click at [563, 238] on div "ARCA Relaciones Laborales" at bounding box center [602, 233] width 100 height 22
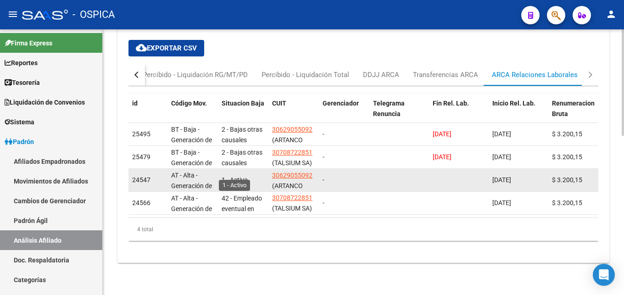
scroll to position [305, 0]
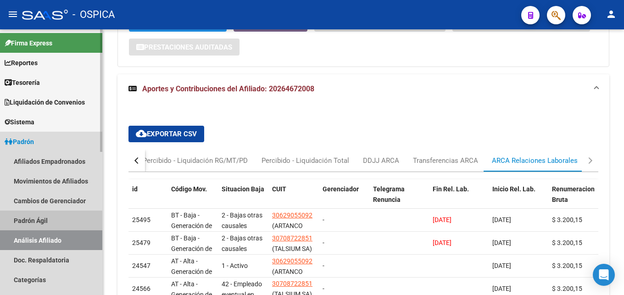
click at [42, 222] on link "Padrón Ágil" at bounding box center [51, 221] width 102 height 20
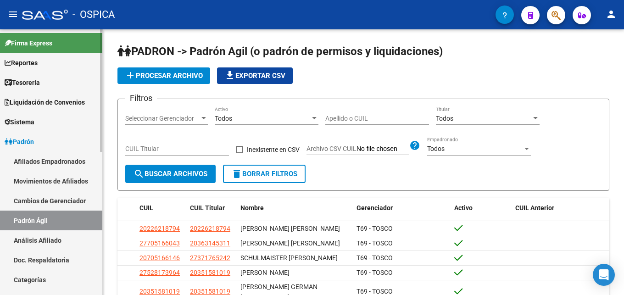
drag, startPoint x: 51, startPoint y: 240, endPoint x: 68, endPoint y: 221, distance: 25.0
click at [52, 240] on link "Análisis Afiliado" at bounding box center [51, 240] width 102 height 20
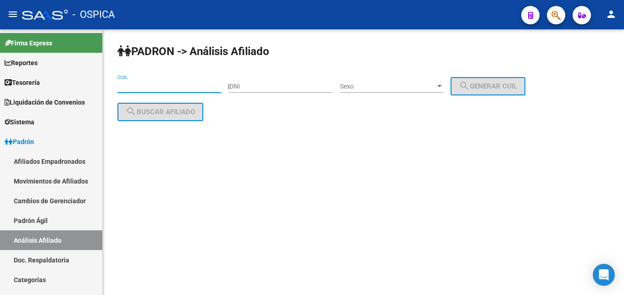
click at [133, 83] on input "CUIL" at bounding box center [169, 87] width 104 height 8
paste input "23-40319003-9"
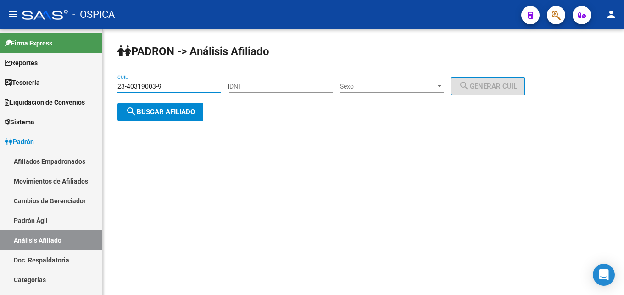
type input "23-40319003-9"
click at [157, 111] on span "search Buscar afiliado" at bounding box center [160, 112] width 69 height 8
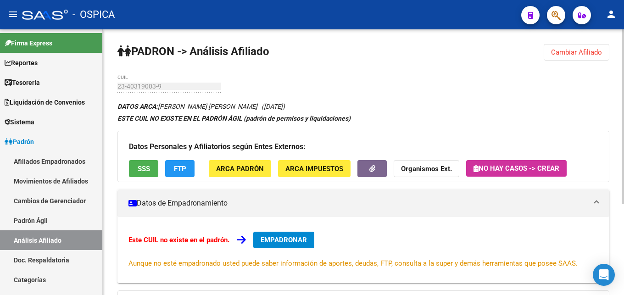
scroll to position [139, 0]
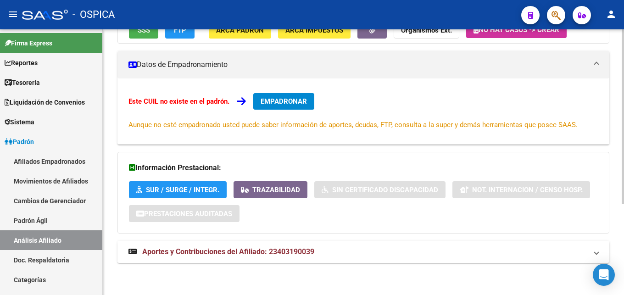
click at [200, 249] on span "Aportes y Contribuciones del Afiliado: 23403190039" at bounding box center [228, 251] width 172 height 9
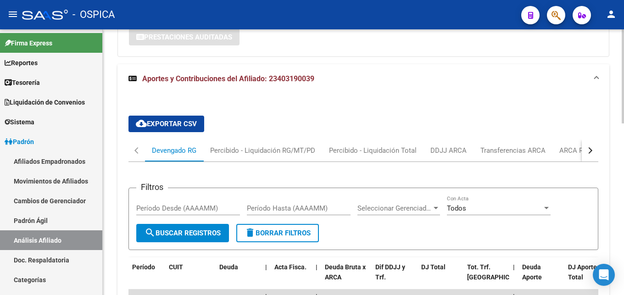
scroll to position [326, 0]
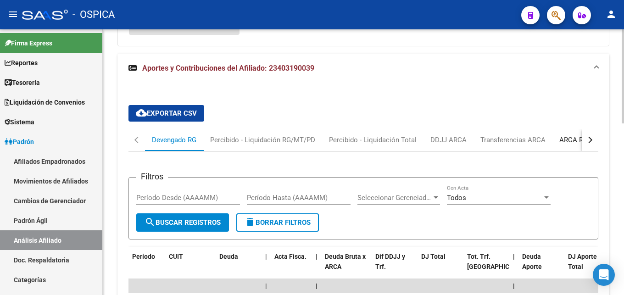
click at [565, 143] on div "ARCA Relaciones Laborales" at bounding box center [602, 140] width 86 height 10
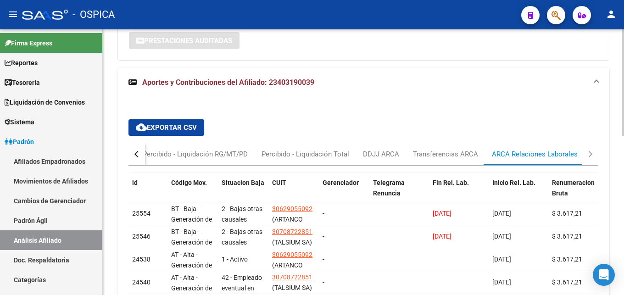
scroll to position [369, 0]
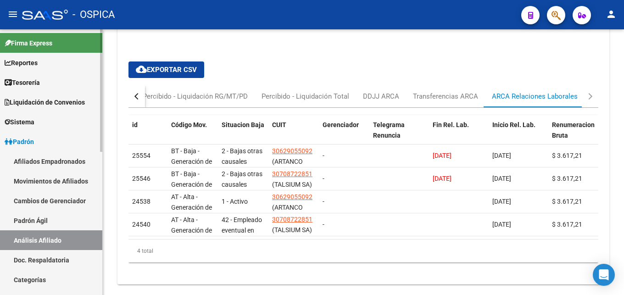
click at [55, 257] on link "Doc. Respaldatoria" at bounding box center [51, 260] width 102 height 20
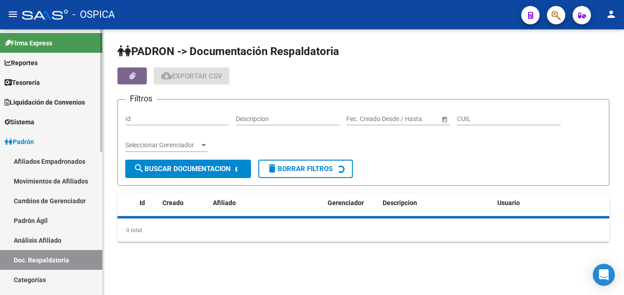
click at [61, 234] on link "Análisis Afiliado" at bounding box center [51, 240] width 102 height 20
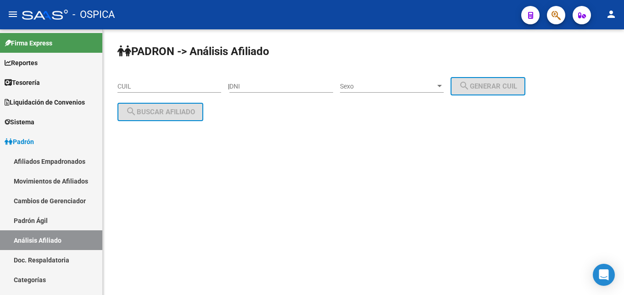
click at [130, 84] on input "CUIL" at bounding box center [169, 87] width 104 height 8
paste input "20-37090451-1"
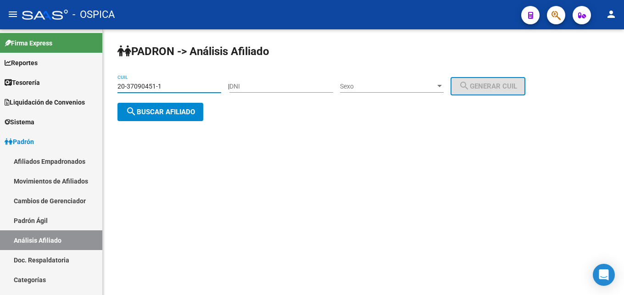
type input "20-37090451-1"
click at [165, 103] on button "search Buscar afiliado" at bounding box center [160, 112] width 86 height 18
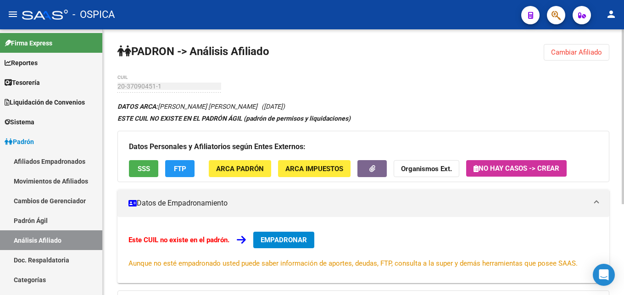
click at [285, 240] on span "EMPADRONAR" at bounding box center [283, 240] width 46 height 8
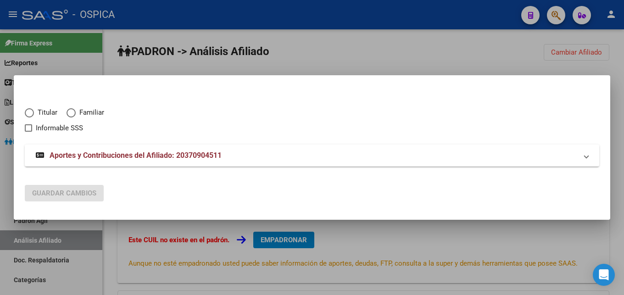
click at [309, 64] on div at bounding box center [312, 147] width 624 height 295
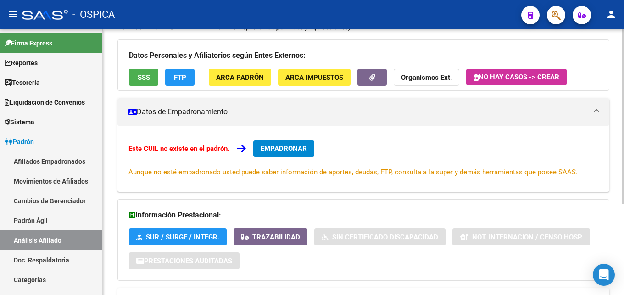
scroll to position [139, 0]
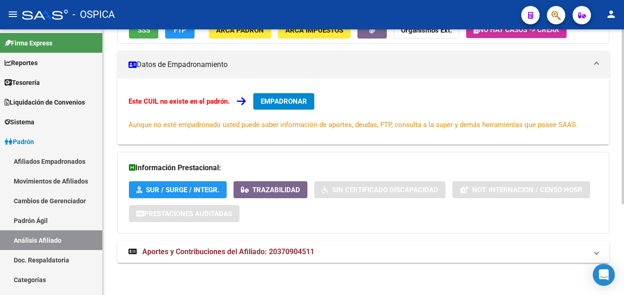
click at [285, 256] on strong "Aportes y Contribuciones del Afiliado: 20370904511" at bounding box center [221, 252] width 186 height 10
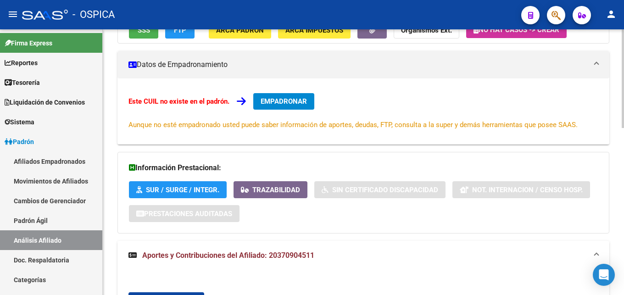
scroll to position [279, 0]
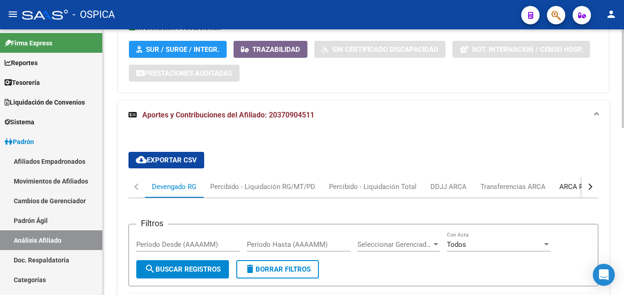
click at [563, 188] on div "ARCA Relaciones Laborales" at bounding box center [602, 187] width 86 height 10
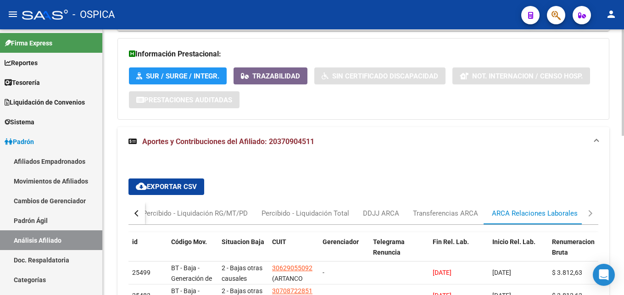
scroll to position [369, 0]
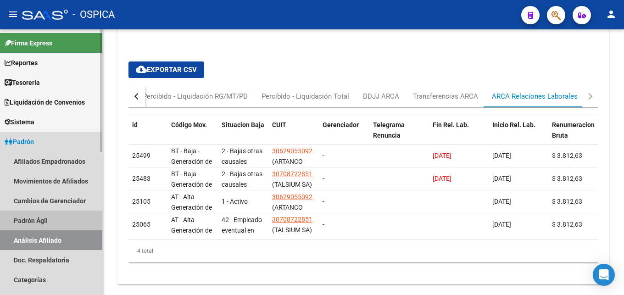
click at [48, 217] on link "Padrón Ágil" at bounding box center [51, 221] width 102 height 20
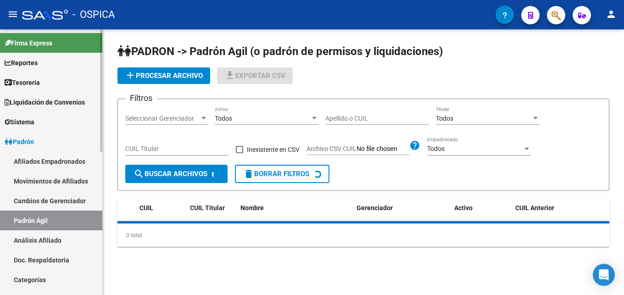
click at [56, 236] on link "Análisis Afiliado" at bounding box center [51, 240] width 102 height 20
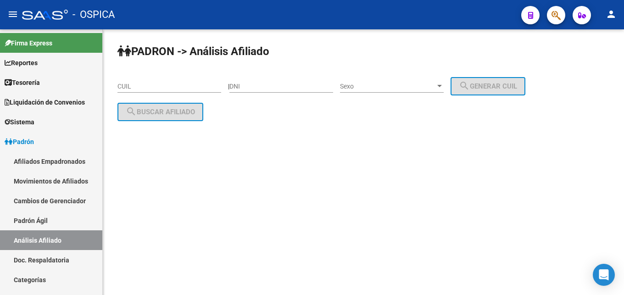
click at [136, 78] on div "CUIL" at bounding box center [169, 83] width 104 height 18
paste input "27-45307427-2"
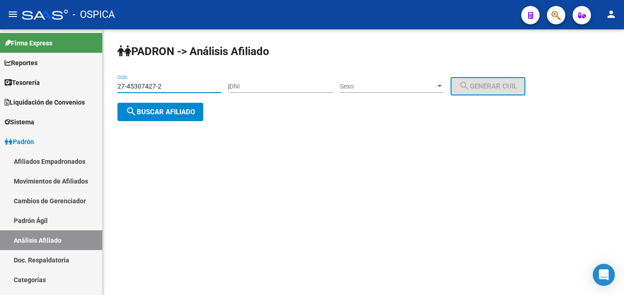
type input "27-45307427-2"
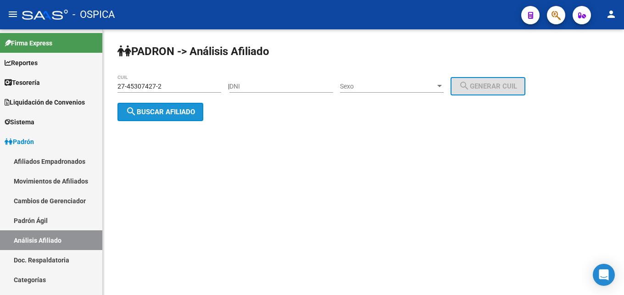
click at [162, 109] on span "search Buscar afiliado" at bounding box center [160, 112] width 69 height 8
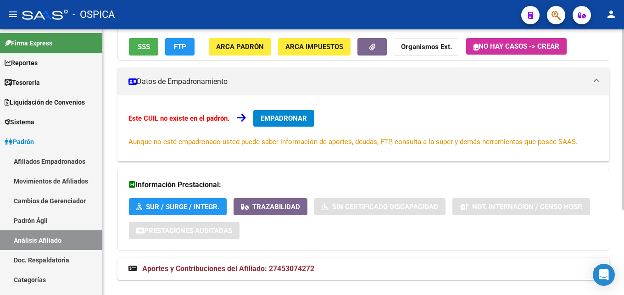
scroll to position [126, 0]
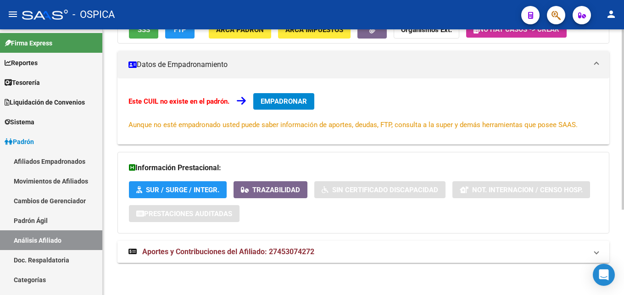
click at [290, 250] on span "Aportes y Contribuciones del Afiliado: 27453074272" at bounding box center [228, 251] width 172 height 9
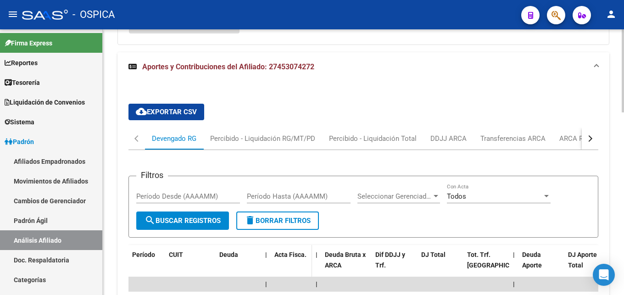
scroll to position [360, 0]
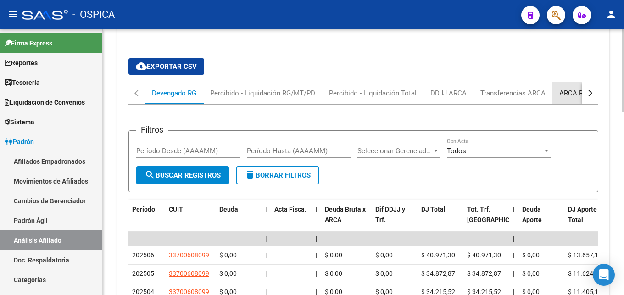
click at [565, 95] on div "ARCA Relaciones Laborales" at bounding box center [602, 93] width 86 height 10
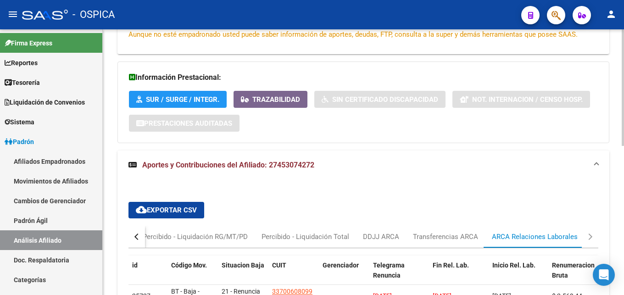
drag, startPoint x: 548, startPoint y: 120, endPoint x: 547, endPoint y: 134, distance: 14.2
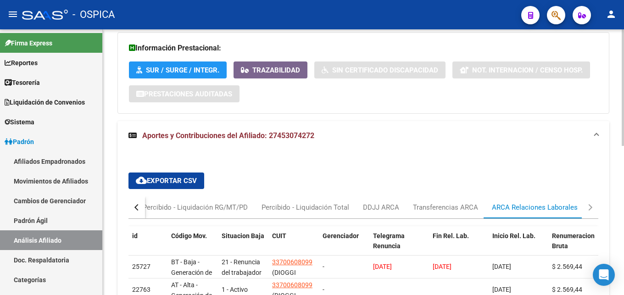
scroll to position [263, 0]
